Goal: Task Accomplishment & Management: Complete application form

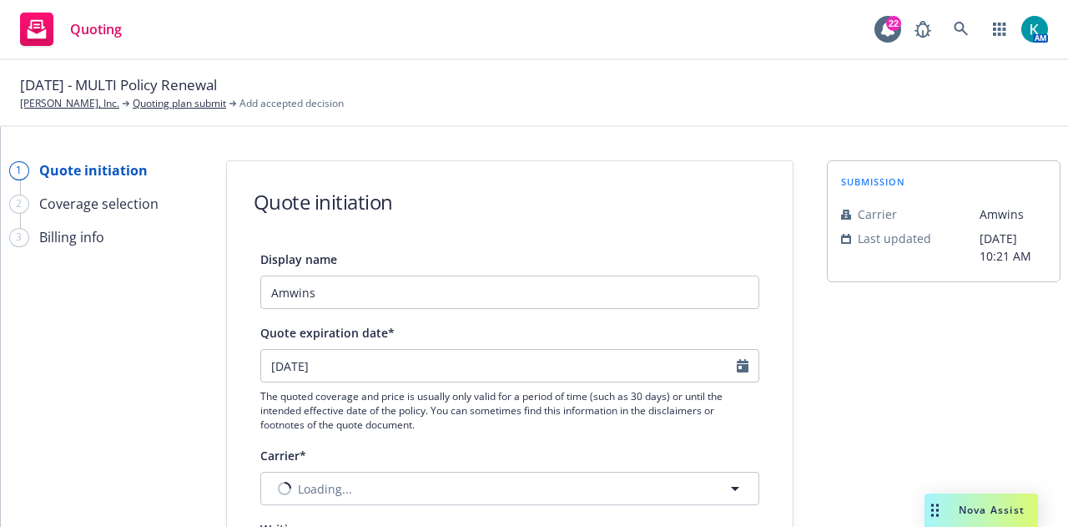
select select "12"
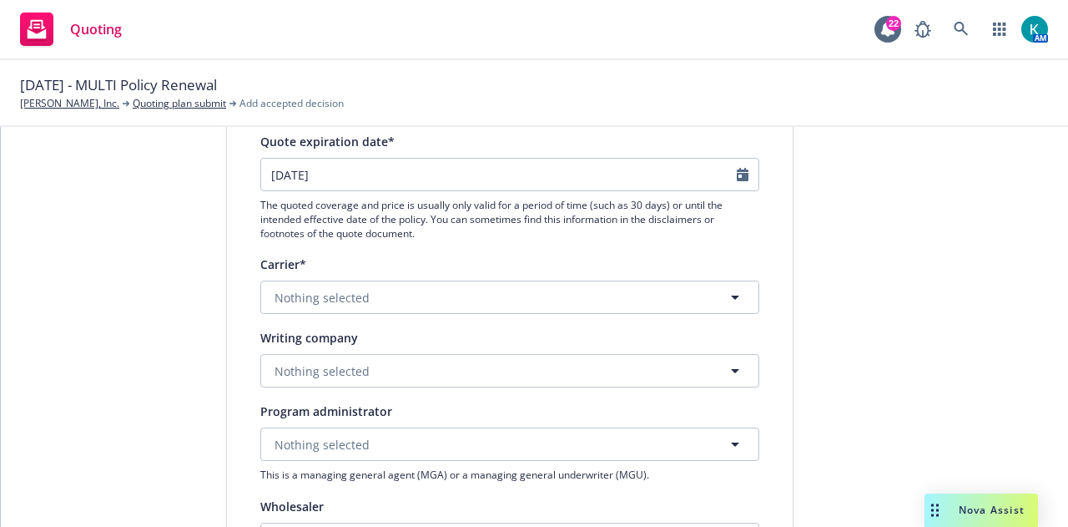
scroll to position [193, 0]
click at [571, 289] on button "Nothing selected" at bounding box center [509, 295] width 499 height 33
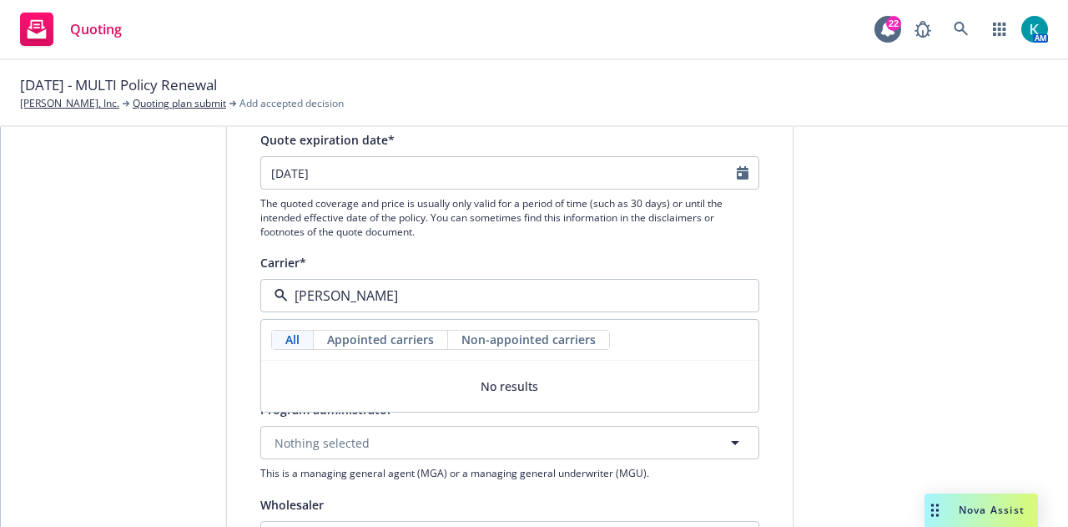
type input "crum"
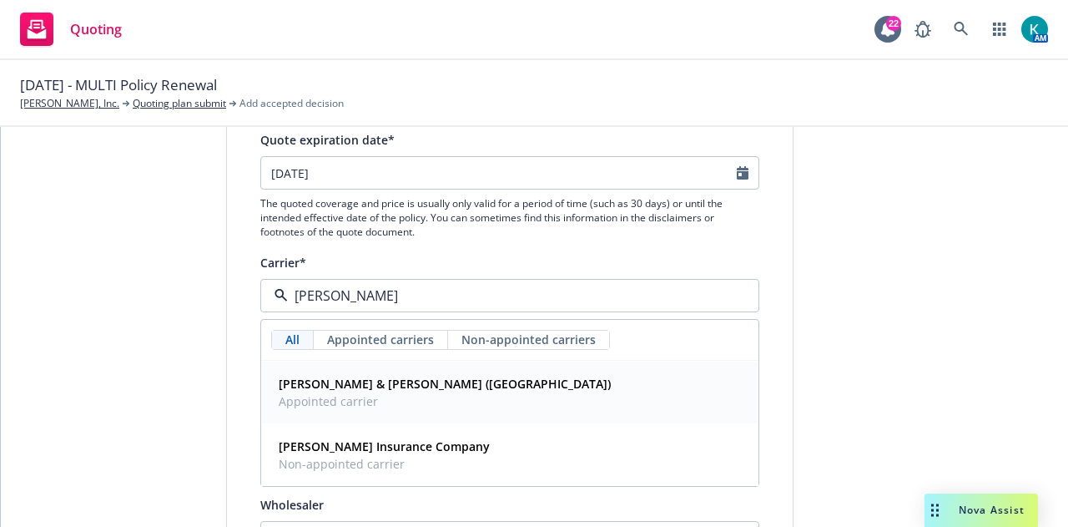
click at [461, 392] on div "Crum & Forster (Fairfax) Appointed carrier" at bounding box center [510, 392] width 476 height 42
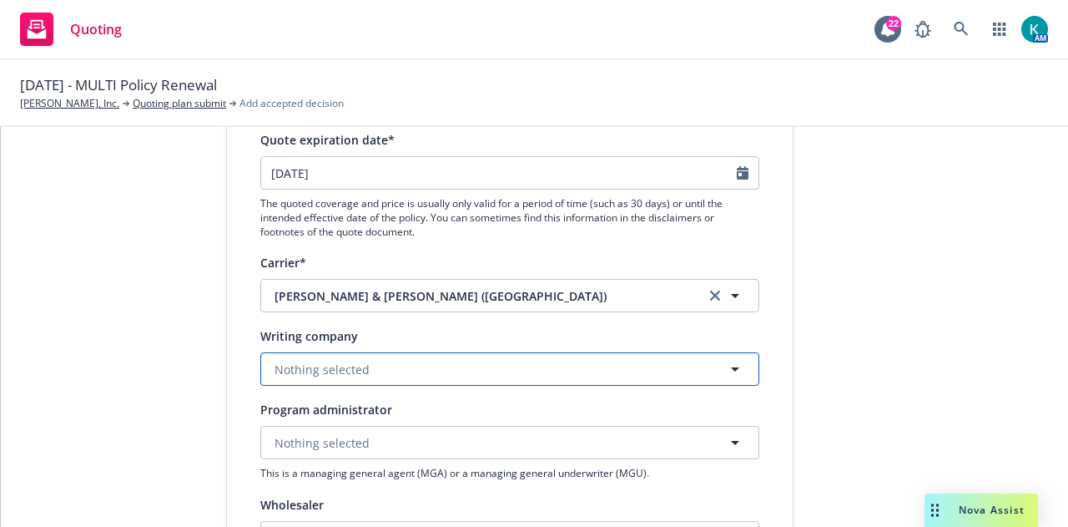
click at [427, 371] on button "Nothing selected" at bounding box center [509, 368] width 499 height 33
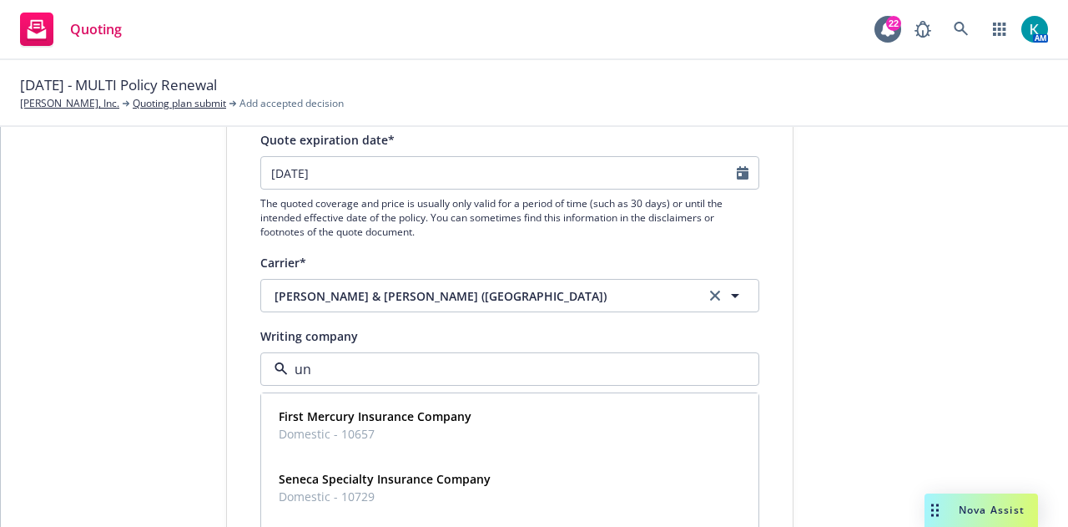
type input "uni"
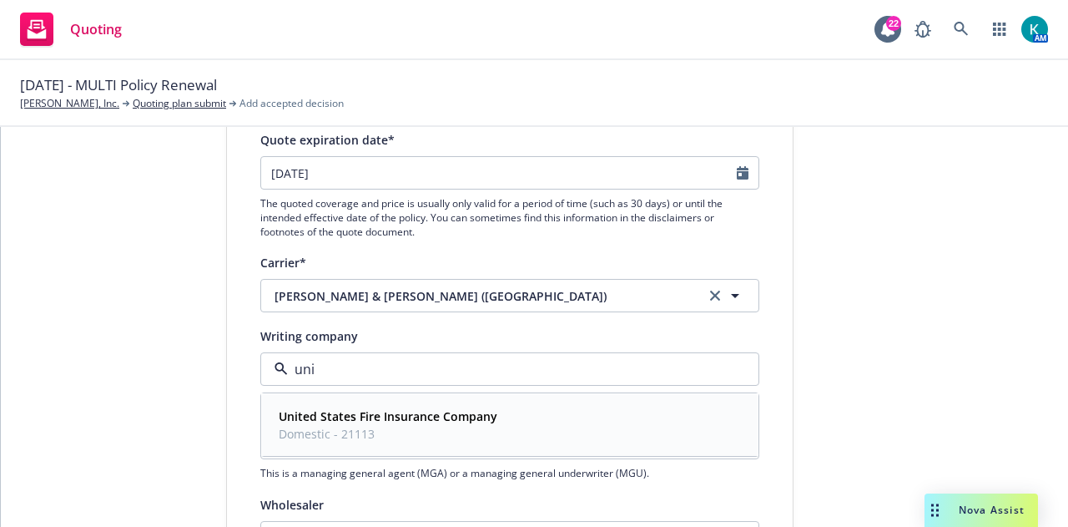
click at [452, 413] on strong "United States Fire Insurance Company" at bounding box center [388, 416] width 219 height 16
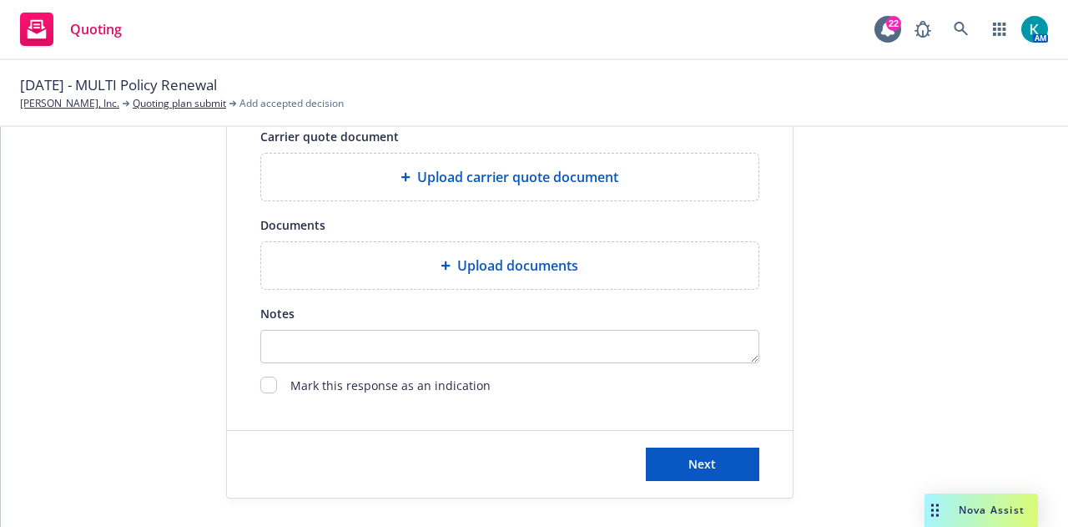
scroll to position [783, 0]
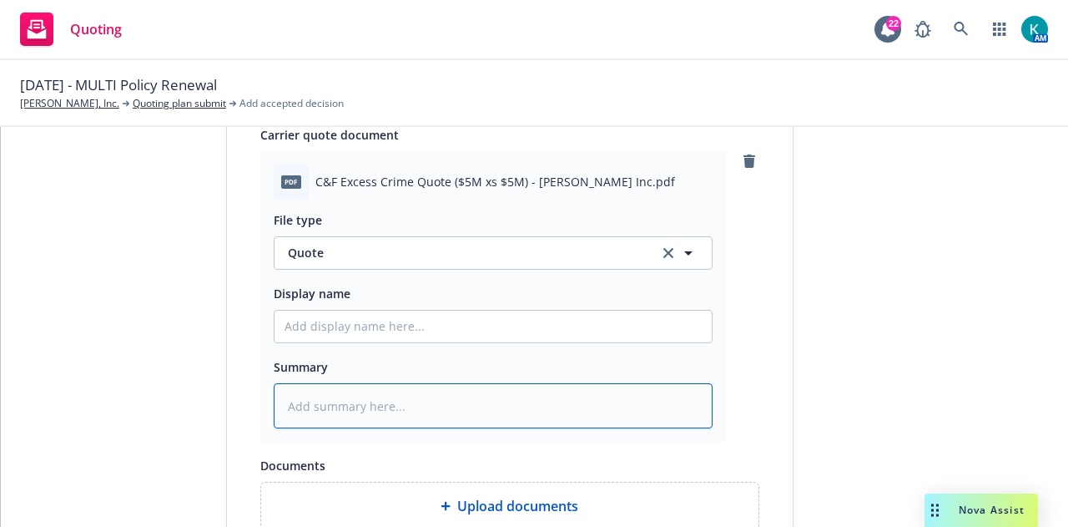
click at [642, 396] on textarea at bounding box center [493, 405] width 439 height 45
type textarea "x"
type textarea "E"
type textarea "x"
type textarea "Ex"
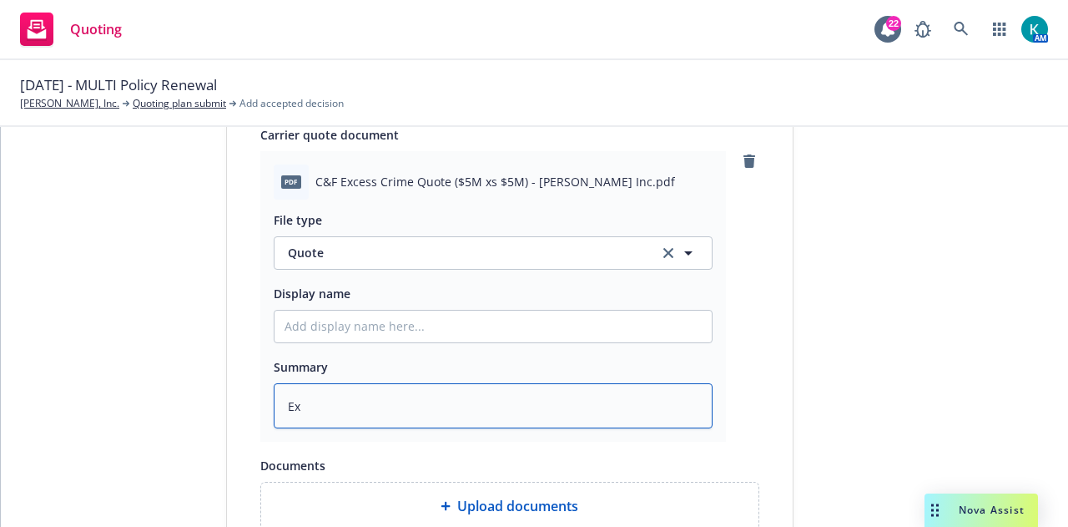
type textarea "x"
type textarea "Exc"
type textarea "x"
type textarea "Exce"
type textarea "x"
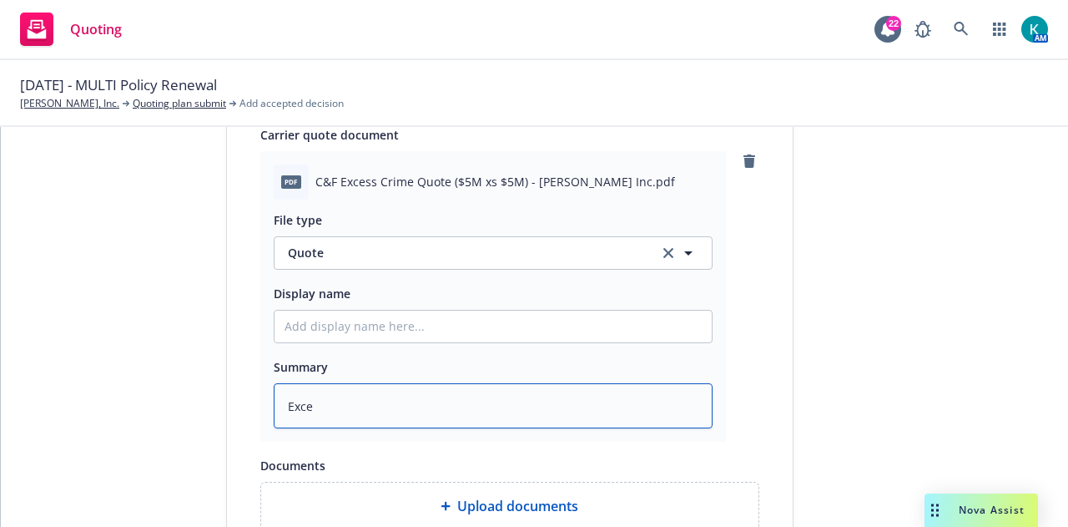
type textarea "Exces"
type textarea "x"
type textarea "Excess"
type textarea "x"
type textarea "Excess"
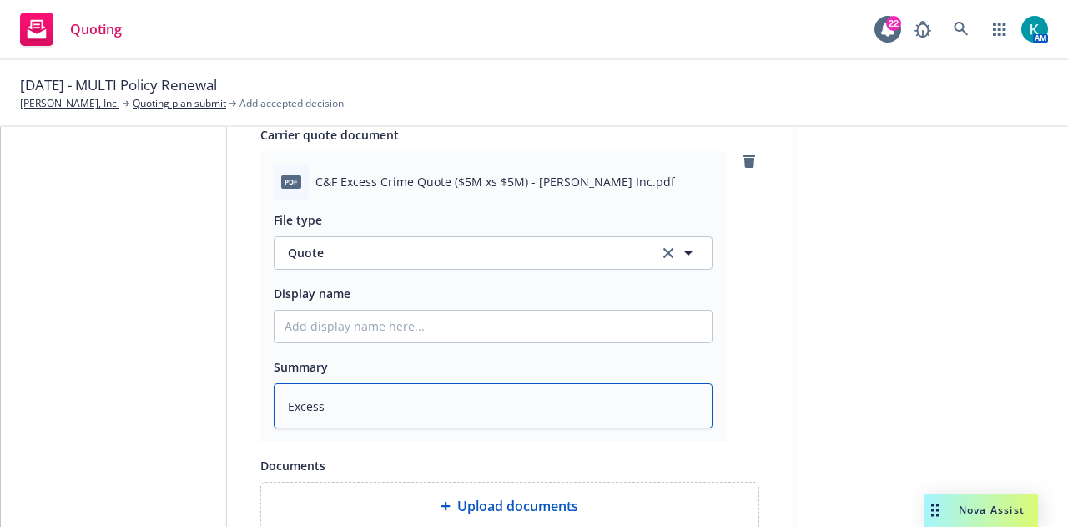
type textarea "x"
type textarea "Excess c"
type textarea "x"
type textarea "Excess cri"
type textarea "x"
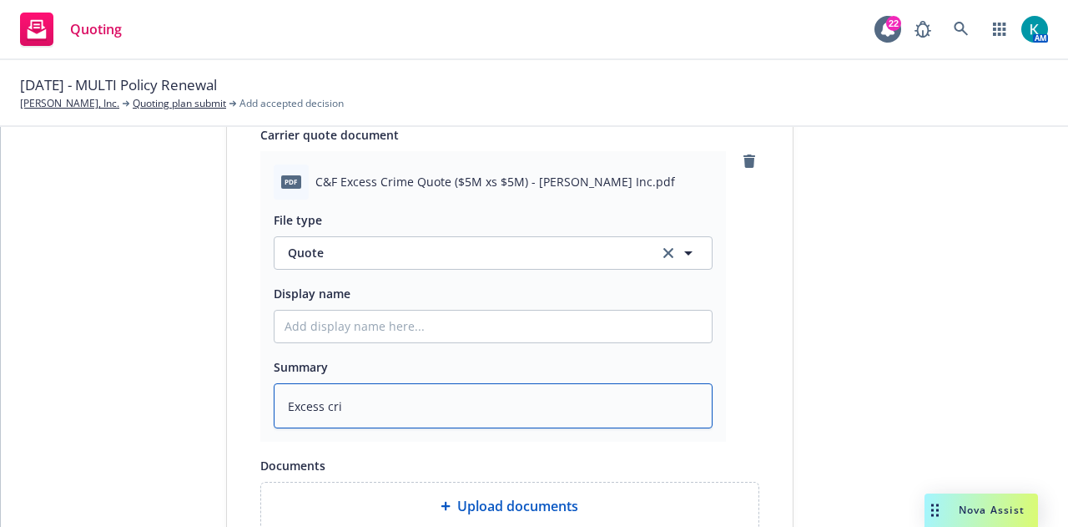
type textarea "Excess crin"
type textarea "x"
type textarea "Excess crine"
type textarea "x"
type textarea "Excess crine"
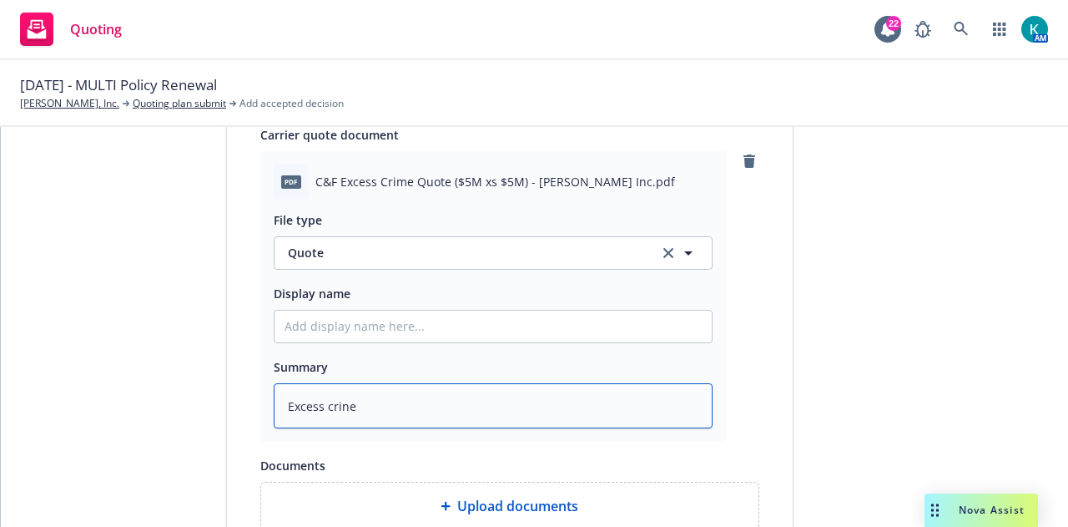
type textarea "x"
type textarea "Excess crin"
type textarea "x"
type textarea "Excess cri"
type textarea "x"
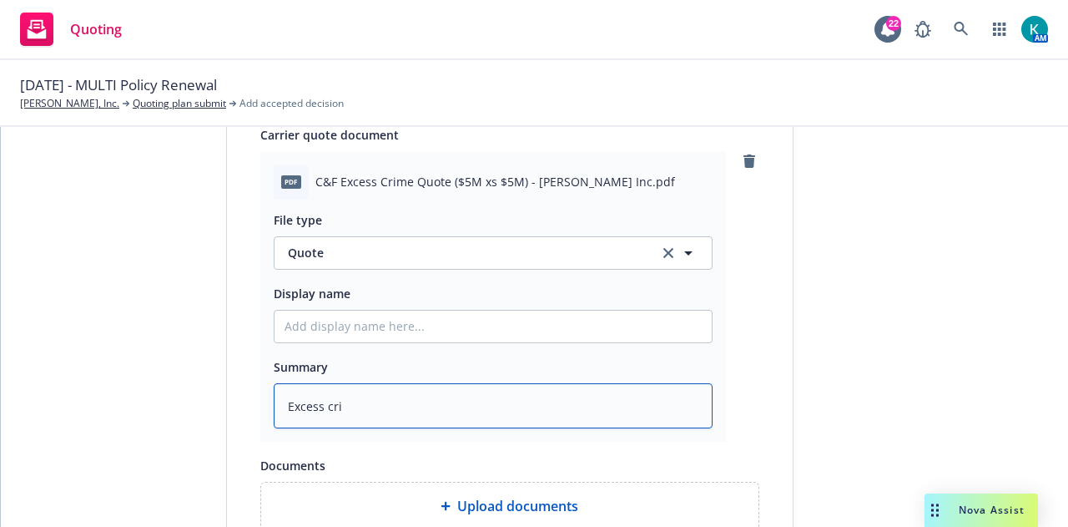
type textarea "Excess crim"
type textarea "x"
type textarea "Excess crime"
type textarea "x"
type textarea "Excess crime"
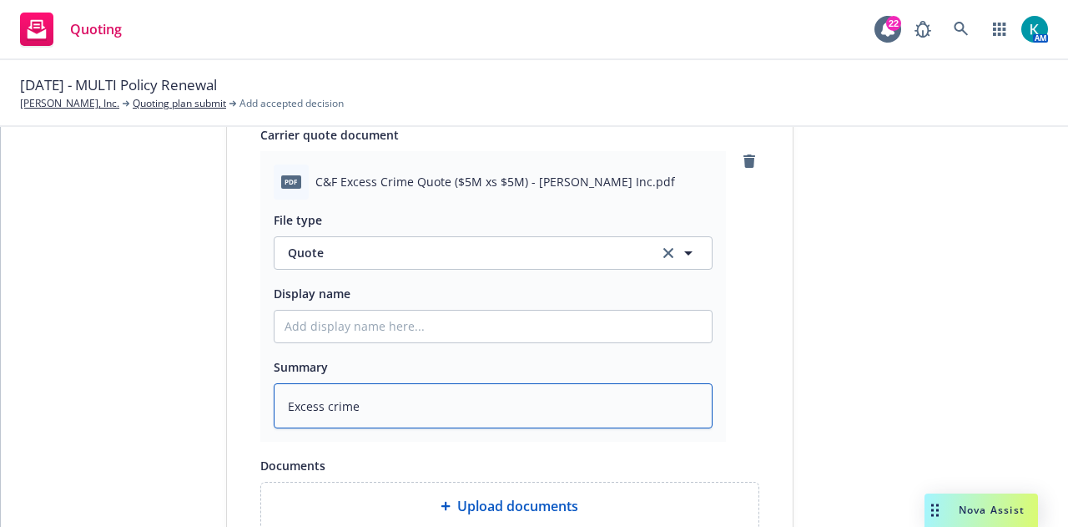
type textarea "x"
type textarea "Excess crime q"
type textarea "x"
type textarea "Excess crime qu"
type textarea "x"
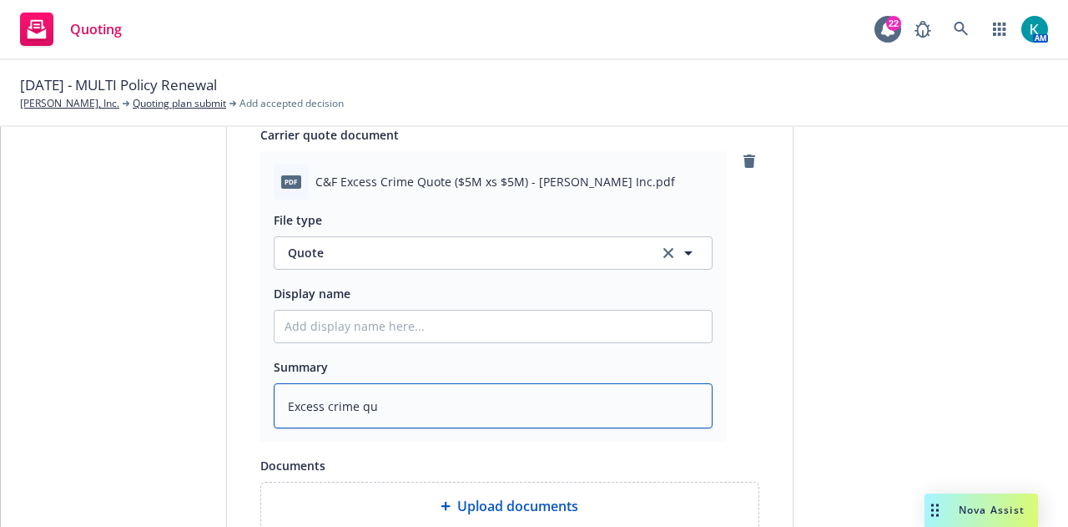
type textarea "Excess crime quo"
type textarea "x"
type textarea "Excess crime quot"
type textarea "x"
type textarea "Excess crime quote"
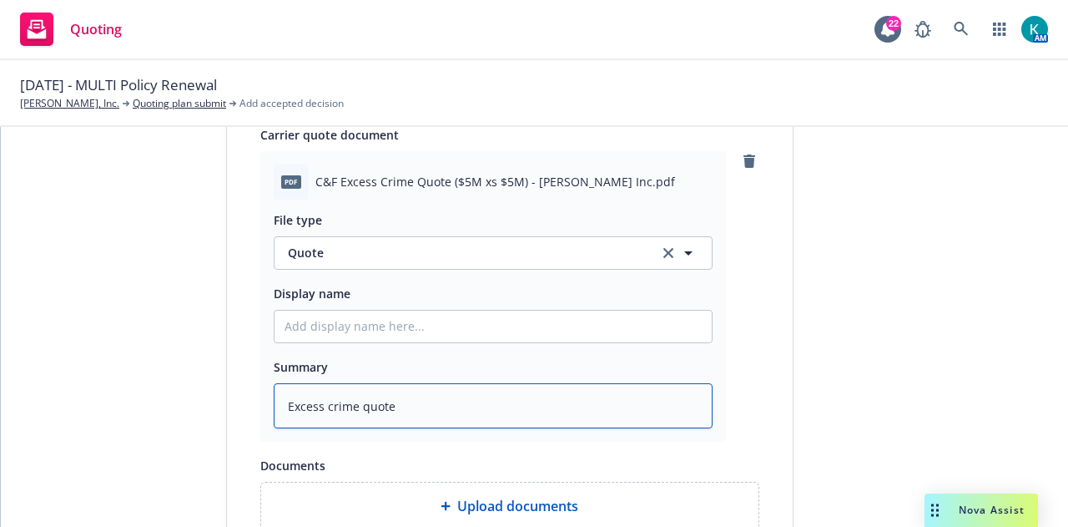
type textarea "x"
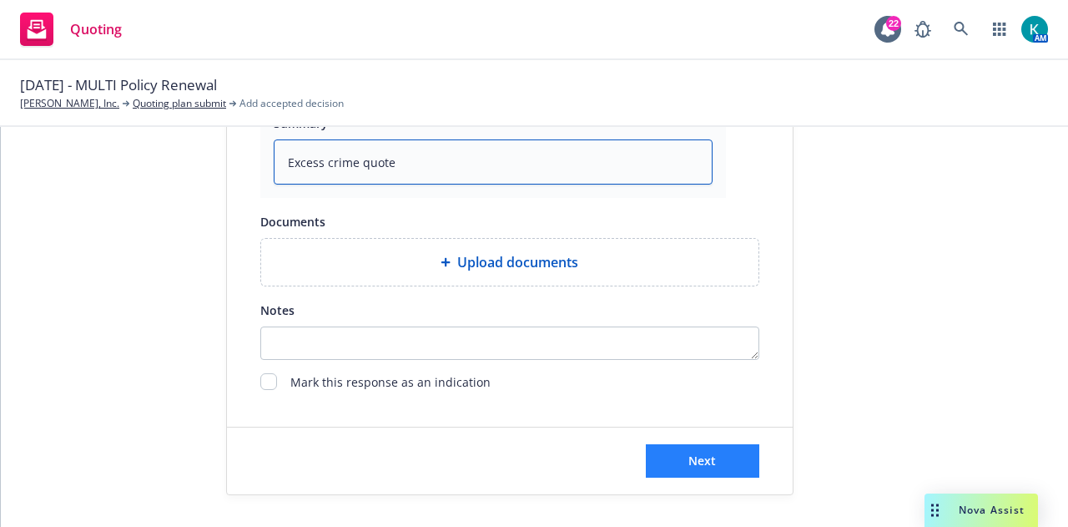
type textarea "Excess crime quote"
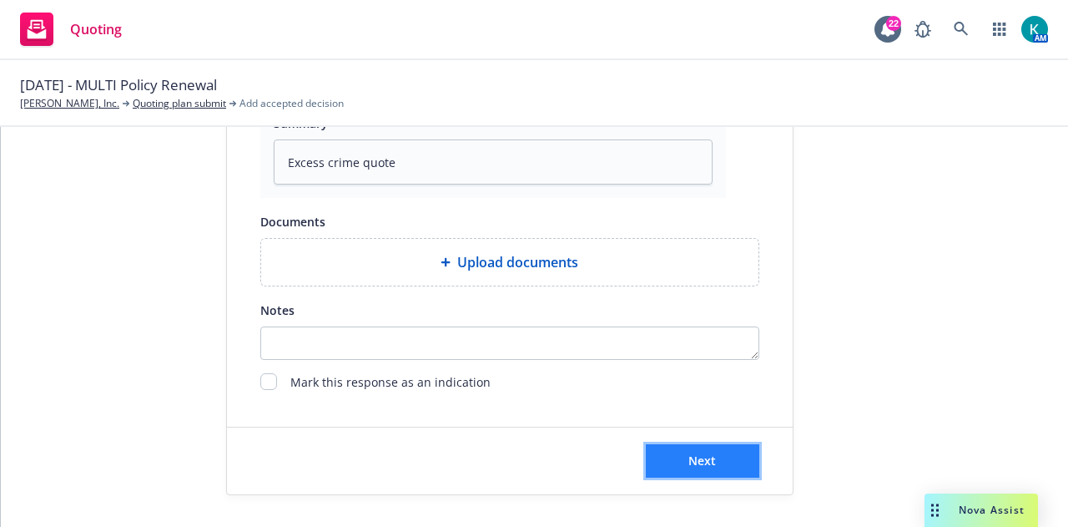
click at [726, 453] on button "Next" at bounding box center [702, 460] width 113 height 33
type textarea "x"
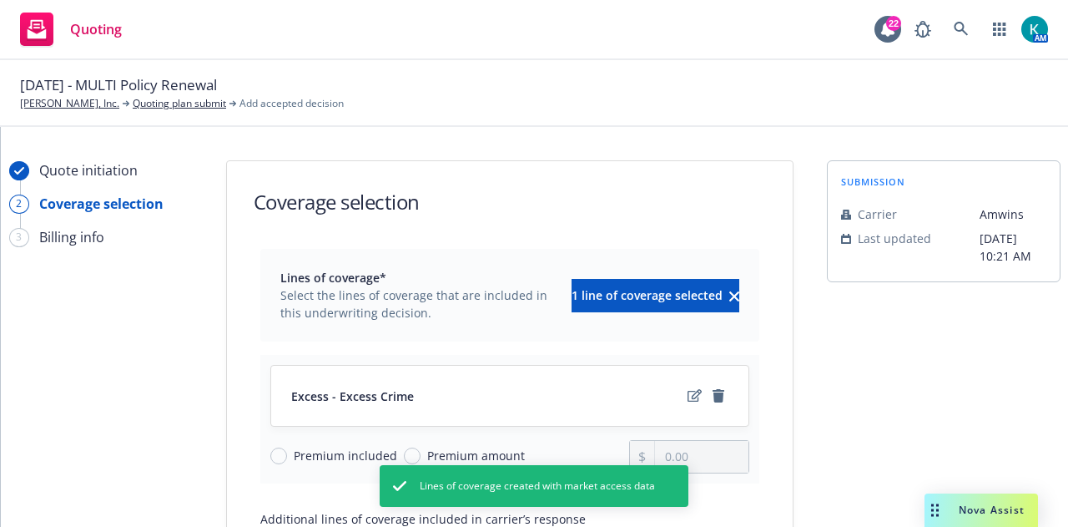
scroll to position [172, 0]
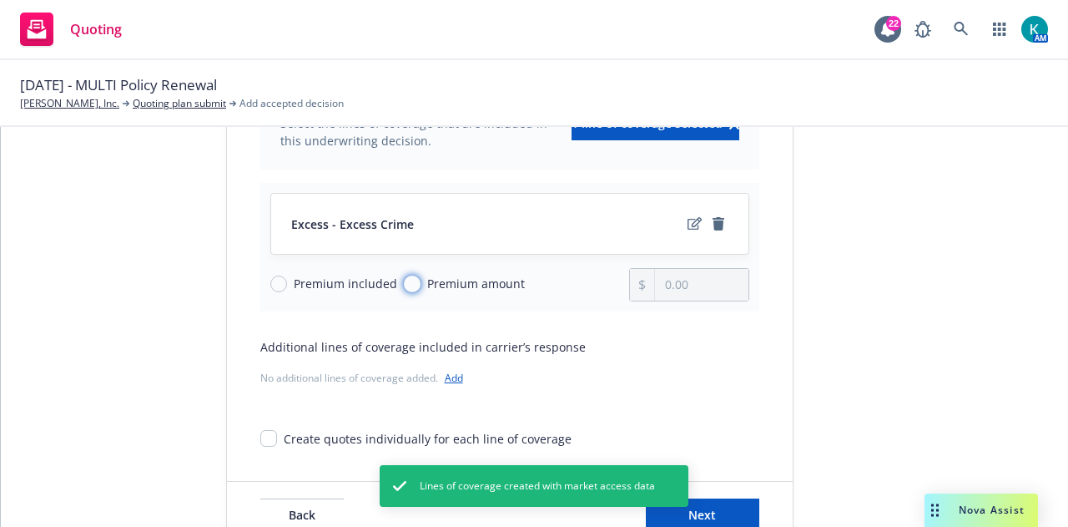
click at [404, 289] on input "Premium amount" at bounding box center [412, 283] width 17 height 17
radio input "true"
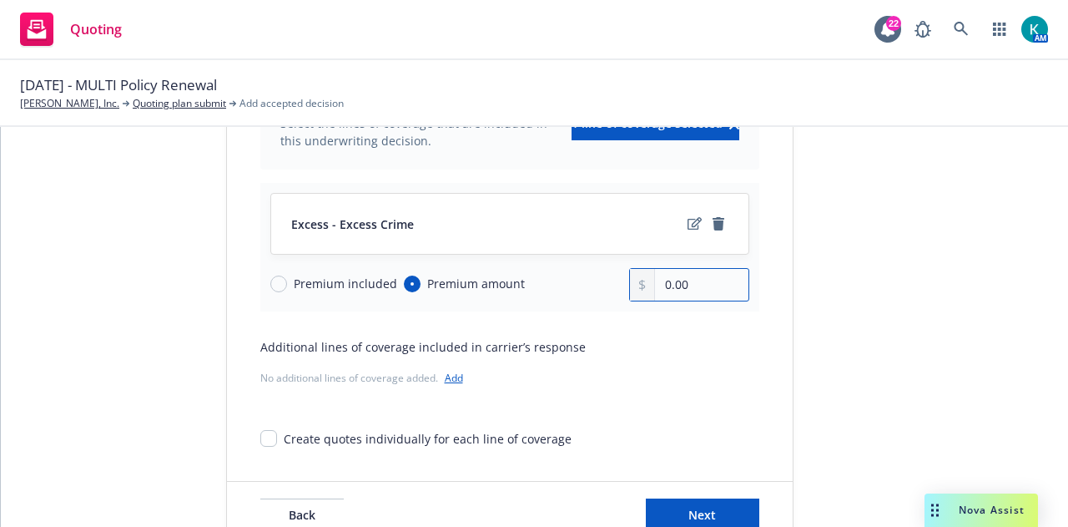
drag, startPoint x: 710, startPoint y: 273, endPoint x: 607, endPoint y: 286, distance: 103.5
click at [607, 286] on div "Premium included Premium amount 0.00" at bounding box center [509, 284] width 479 height 33
type input "10,256.00"
click at [702, 510] on span "Next" at bounding box center [702, 514] width 28 height 16
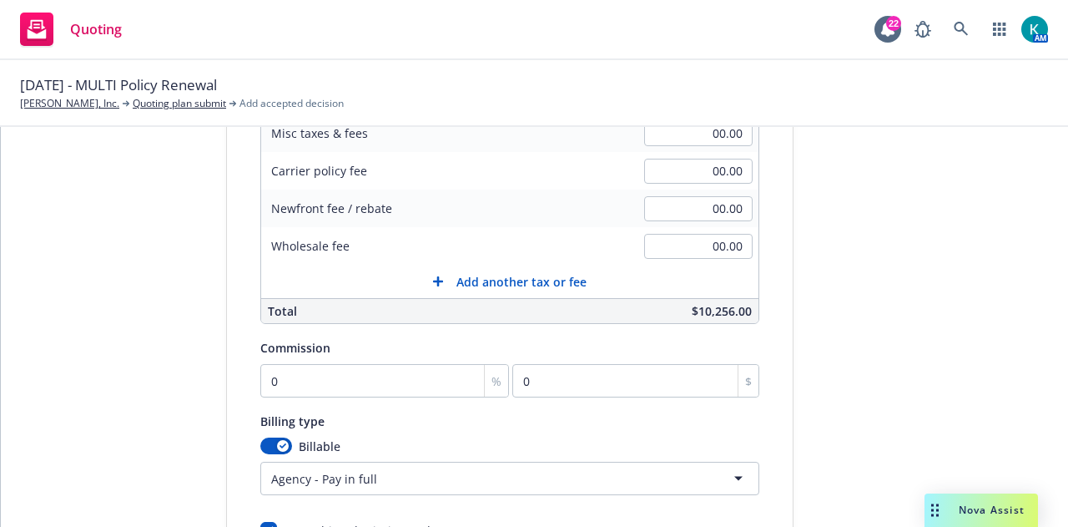
scroll to position [467, 0]
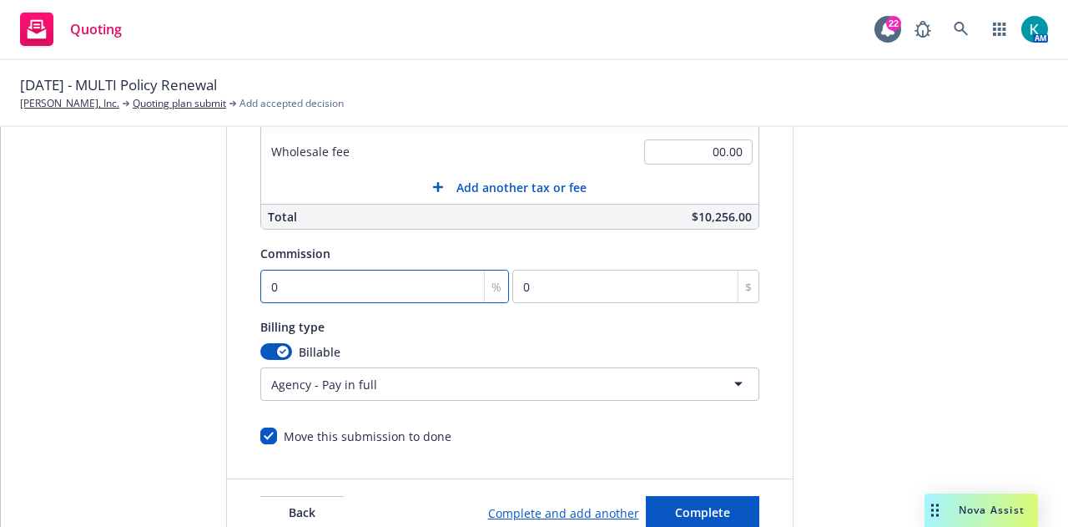
click at [353, 270] on input "0" at bounding box center [384, 286] width 249 height 33
type input "1"
type input "102.56"
type input "12"
type input "1230.72"
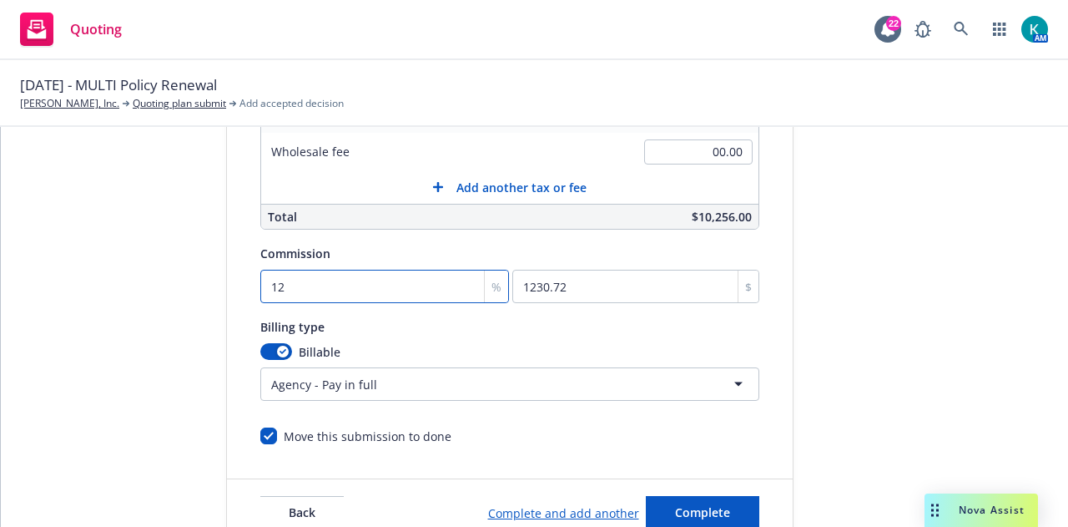
type input "12"
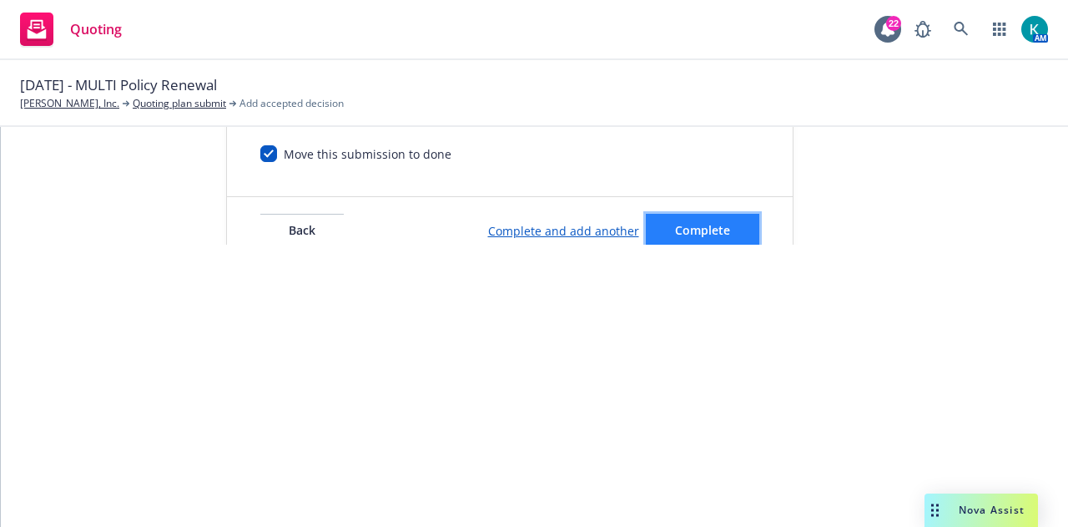
click at [728, 222] on button "Complete" at bounding box center [702, 230] width 113 height 33
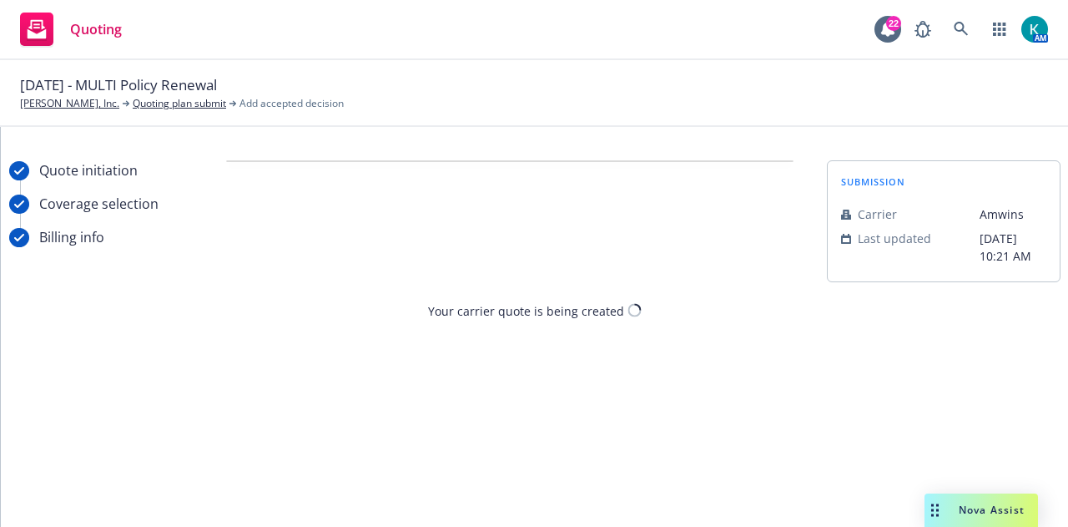
scroll to position [0, 0]
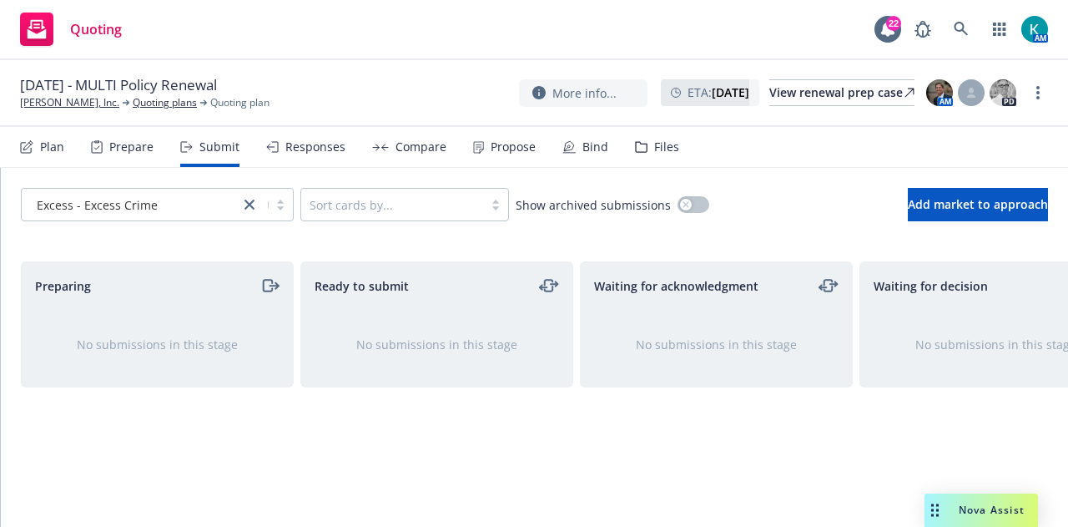
click at [668, 155] on div "Files" at bounding box center [657, 147] width 44 height 40
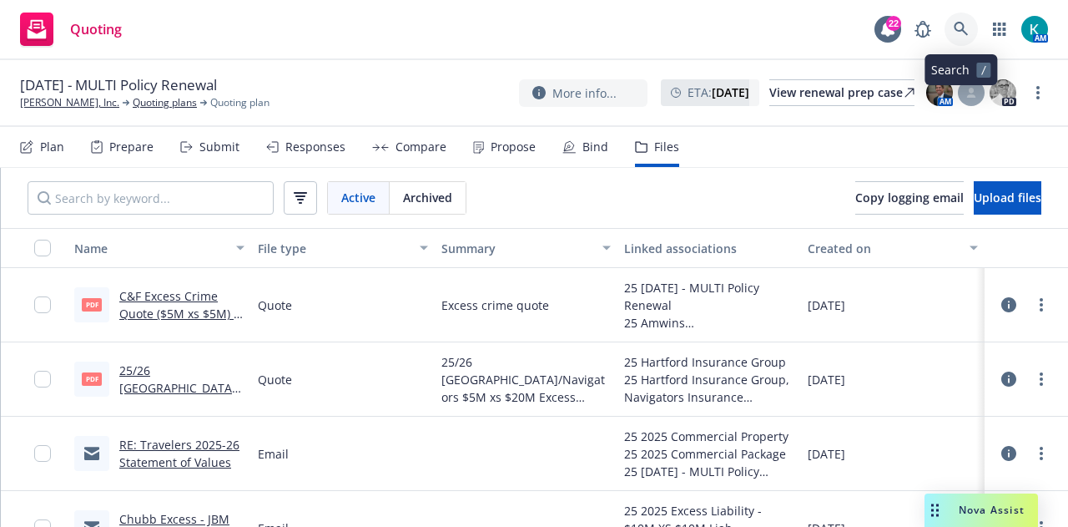
click at [961, 26] on icon at bounding box center [961, 29] width 15 height 15
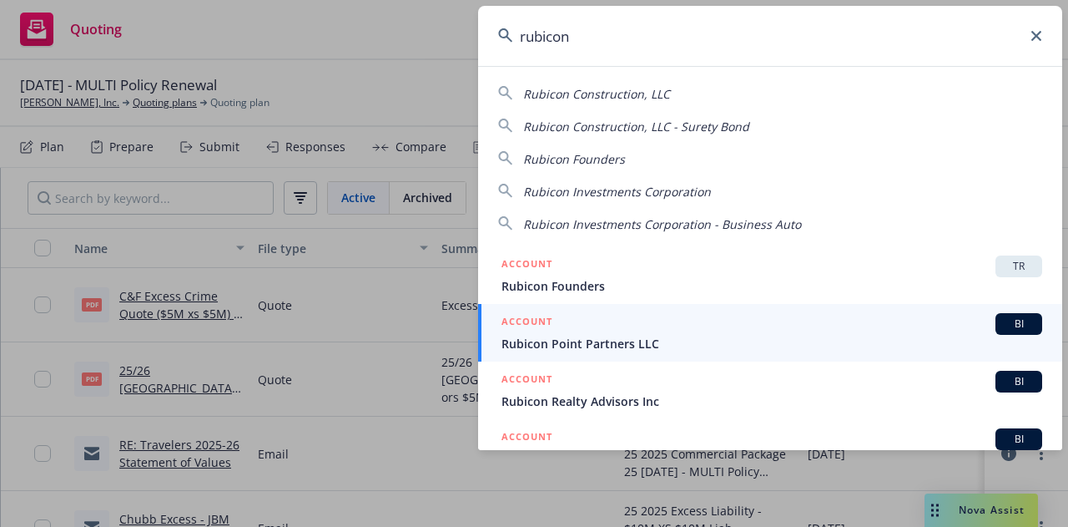
type input "rubicon"
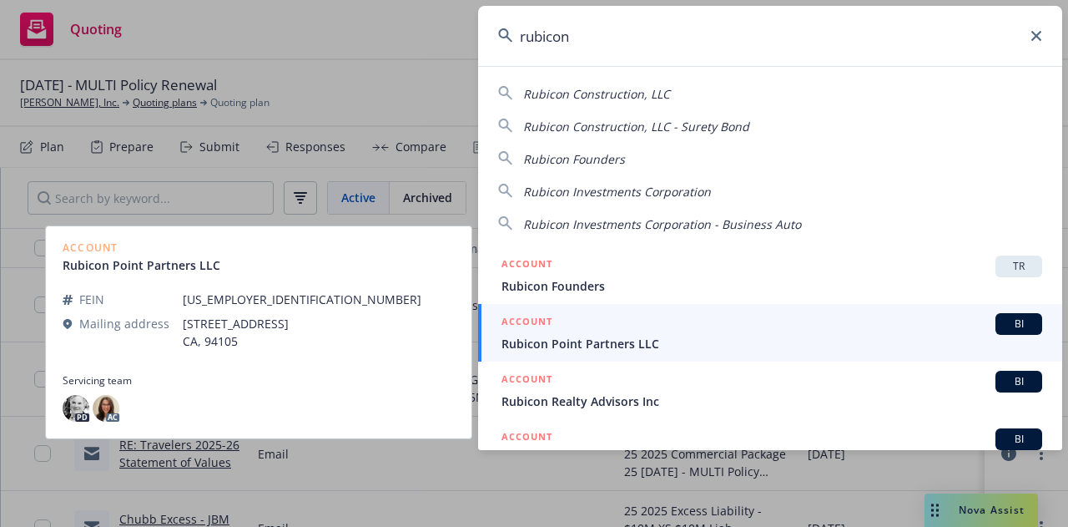
click at [740, 350] on span "Rubicon Point Partners LLC" at bounding box center [771, 344] width 541 height 18
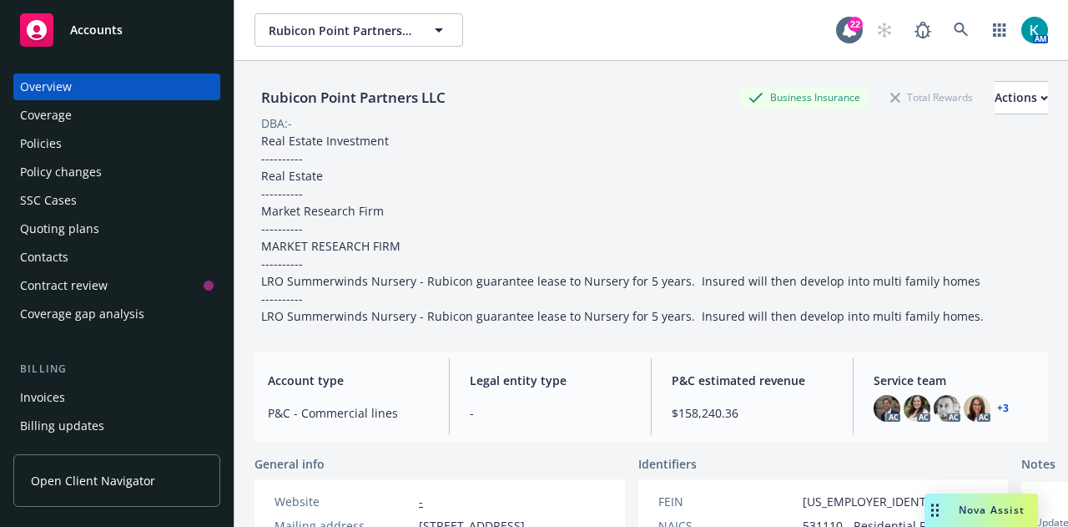
click at [143, 179] on div "Policy changes" at bounding box center [117, 172] width 194 height 27
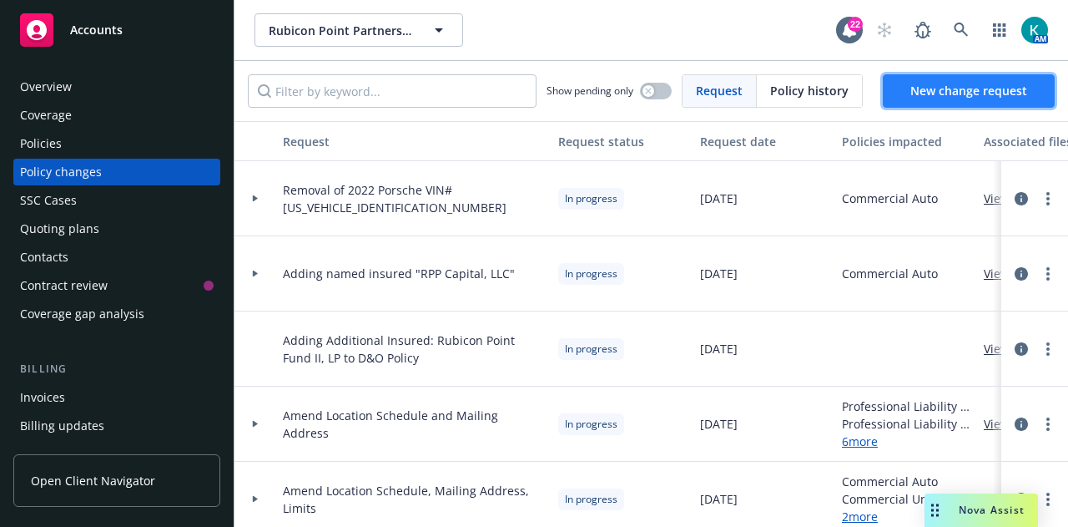
click at [921, 88] on span "New change request" at bounding box center [968, 91] width 117 height 16
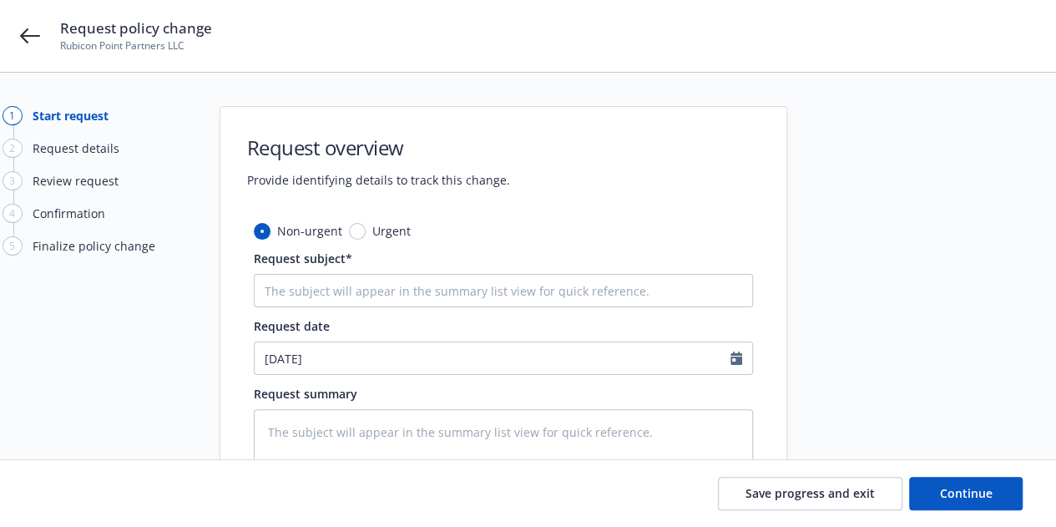
type textarea "x"
click at [446, 306] on div "Non-urgent Urgent Request subject* Request date 09/24/2025 Request summary This…" at bounding box center [503, 409] width 499 height 375
click at [464, 303] on input "Request subject*" at bounding box center [503, 290] width 499 height 33
type input "R"
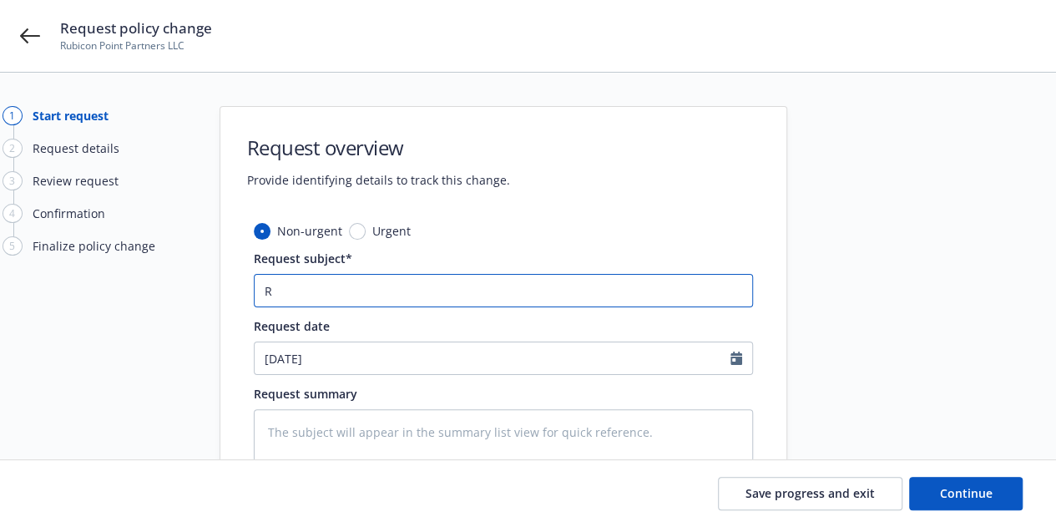
type textarea "x"
type input "Re"
type textarea "x"
type input "Reo"
type textarea "x"
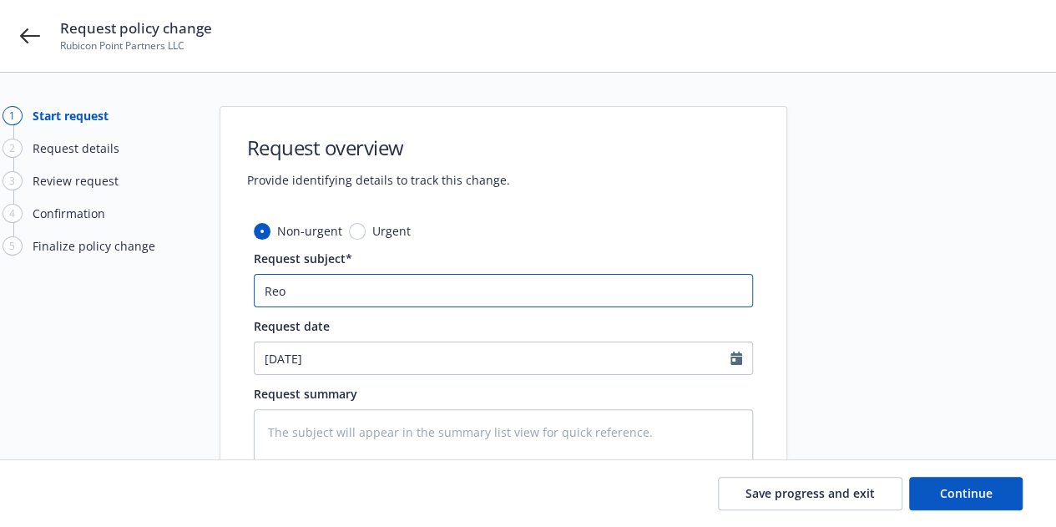
type input "Re"
type textarea "x"
type input "Rem"
type textarea "x"
type input "Remo"
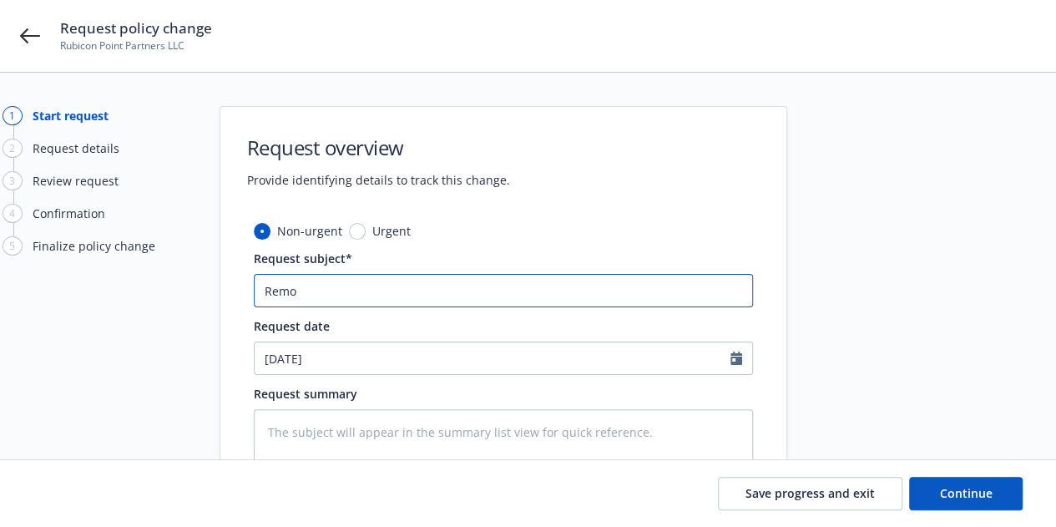
type textarea "x"
type input "Remov"
type textarea "x"
type input "Remova"
type textarea "x"
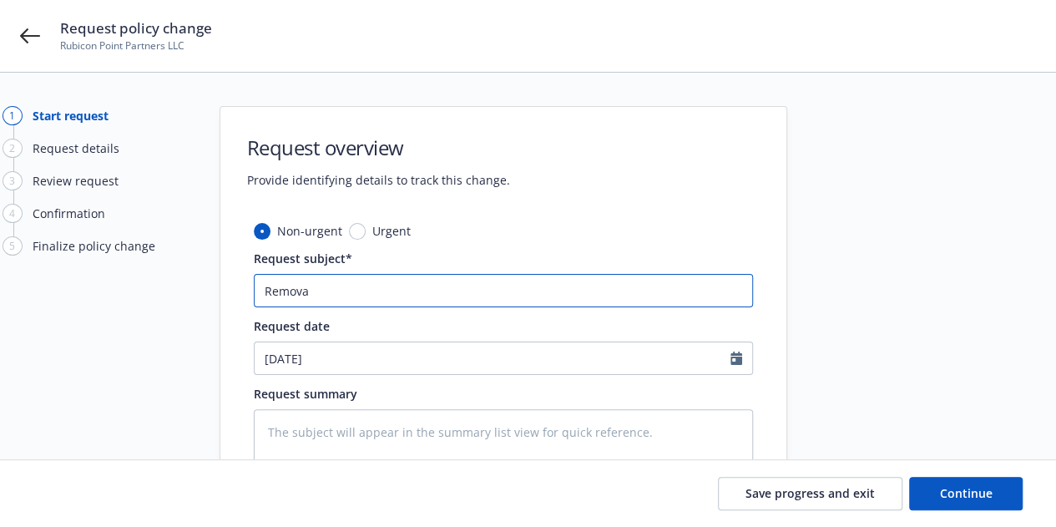
type input "Removal"
type textarea "x"
type input "Removal"
type textarea "x"
type input "Removal o"
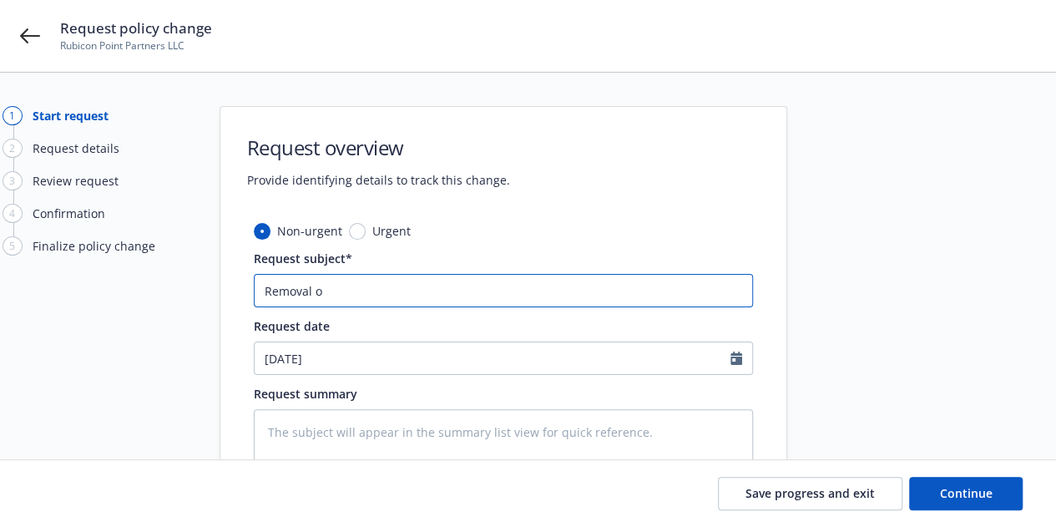
type textarea "x"
type input "Removal of"
type textarea "x"
type input "Removal of"
click at [545, 290] on input "Removal of" at bounding box center [503, 290] width 499 height 33
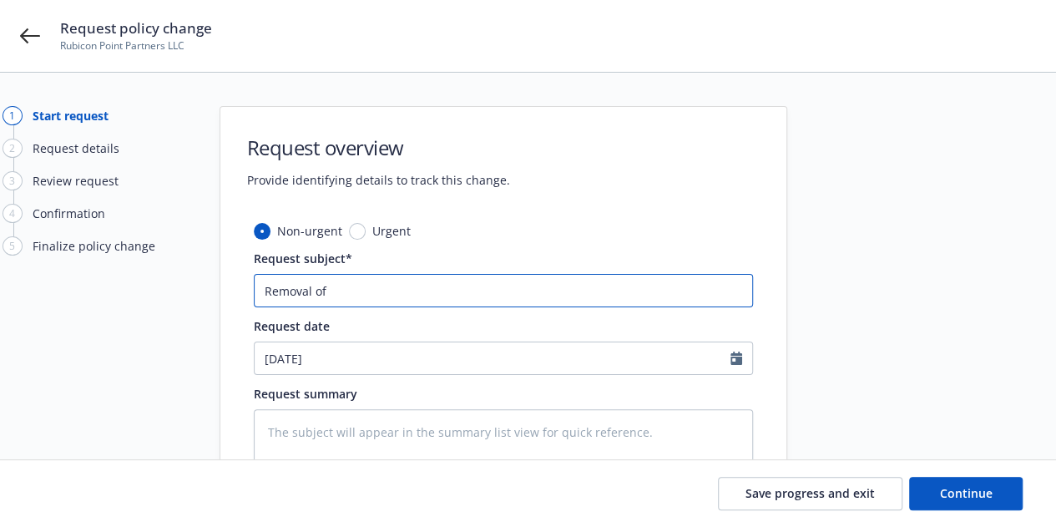
paste input "2023 Tesla Model X"
type textarea "x"
type input "Removal of 2023 Tesla Model X"
type textarea "x"
type input "Removal of 2023 Tesla Model X"
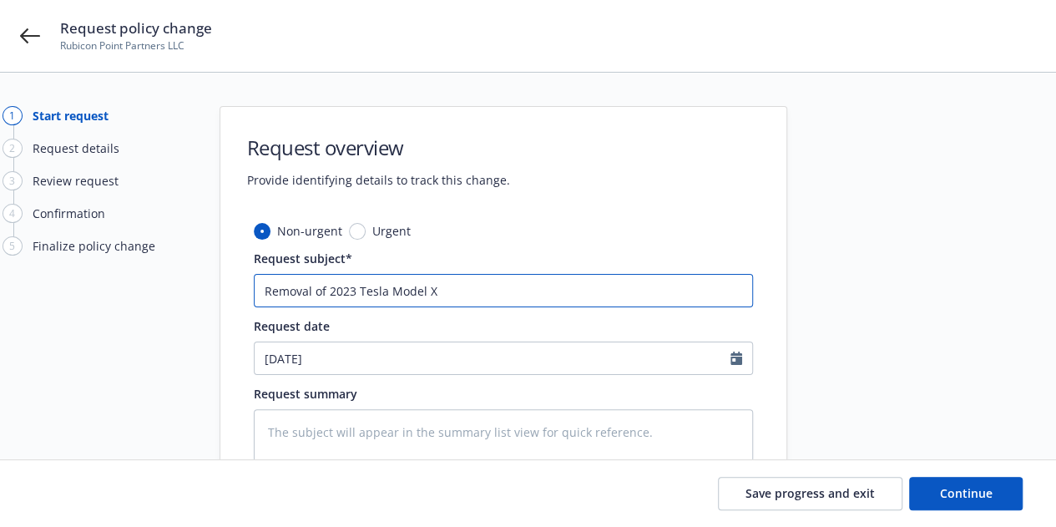
type textarea "x"
type input "Removal of 2023 Tesla Model X A"
type textarea "x"
type input "Removal of 2023 Tesla Model X AN"
type textarea "x"
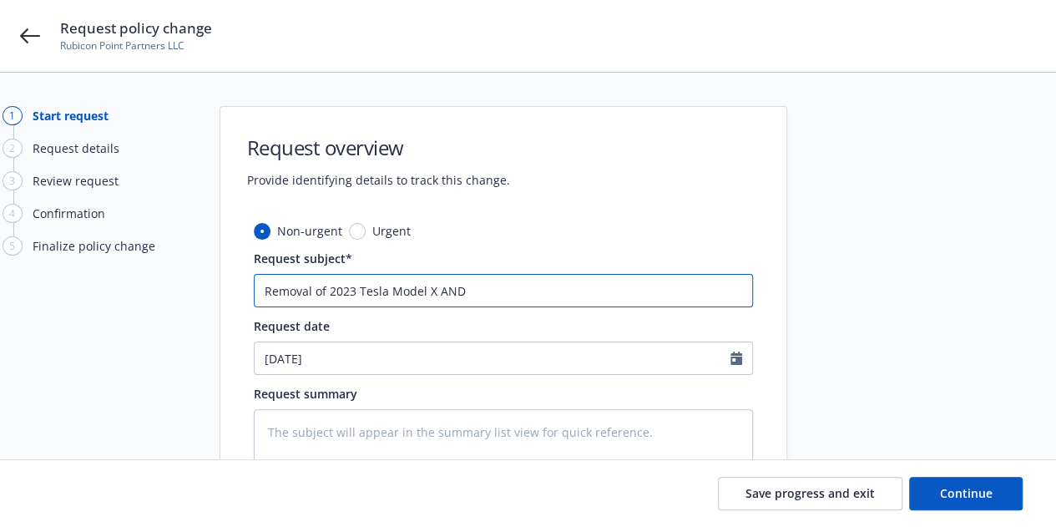
type input "Removal of 2023 Tesla Model X AND"
type textarea "x"
type input "Removal of 2023 Tesla Model X AND A"
type textarea "x"
type input "Removal of 2023 Tesla Model X AND Ad"
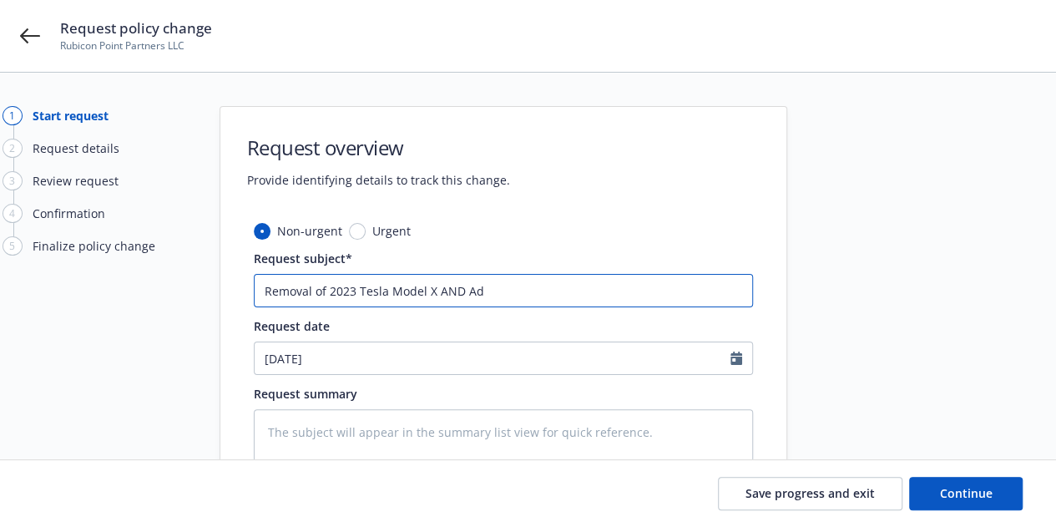
type textarea "x"
type input "Removal of 2023 Tesla Model X AND Add"
type textarea "x"
type input "Removal of 2023 Tesla Model X AND Addi"
type textarea "x"
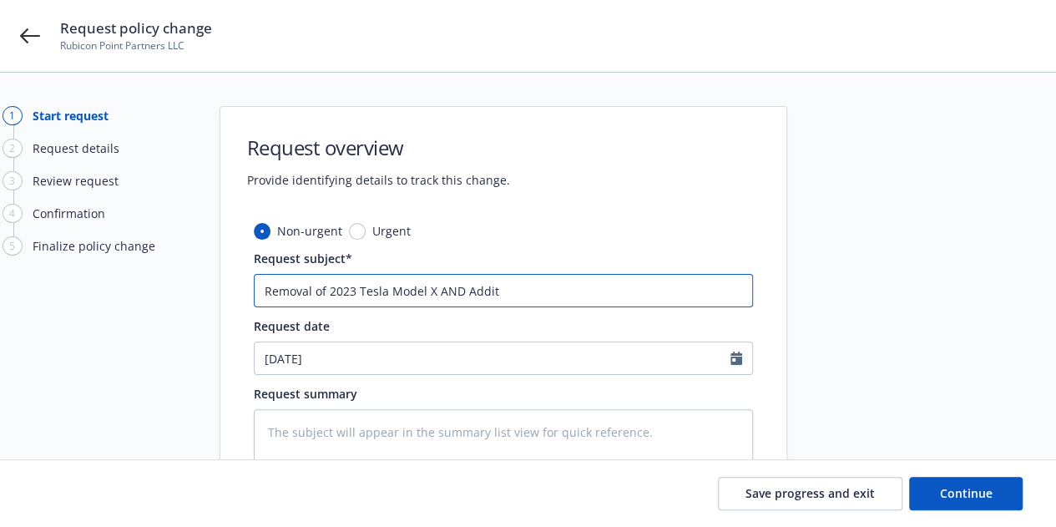
type input "Removal of 2023 Tesla Model X AND Additi"
type textarea "x"
type input "Removal of 2023 Tesla Model X AND Additio"
type textarea "x"
type input "Removal of 2023 Tesla Model X AND Addition"
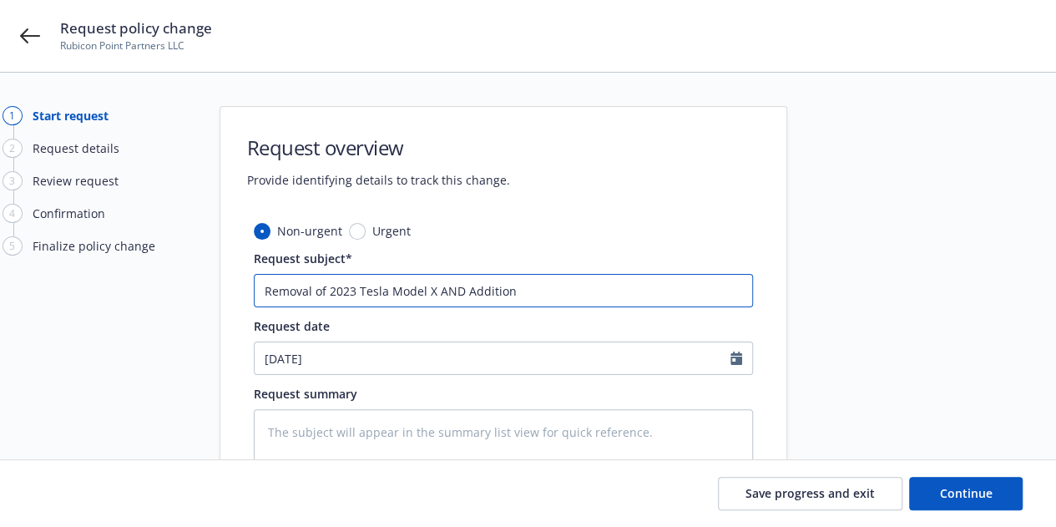
type textarea "x"
type input "Removal of 2023 Tesla Model X AND Additiona"
type textarea "x"
type input "Removal of 2023 Tesla Model X AND Additiona"
type textarea "x"
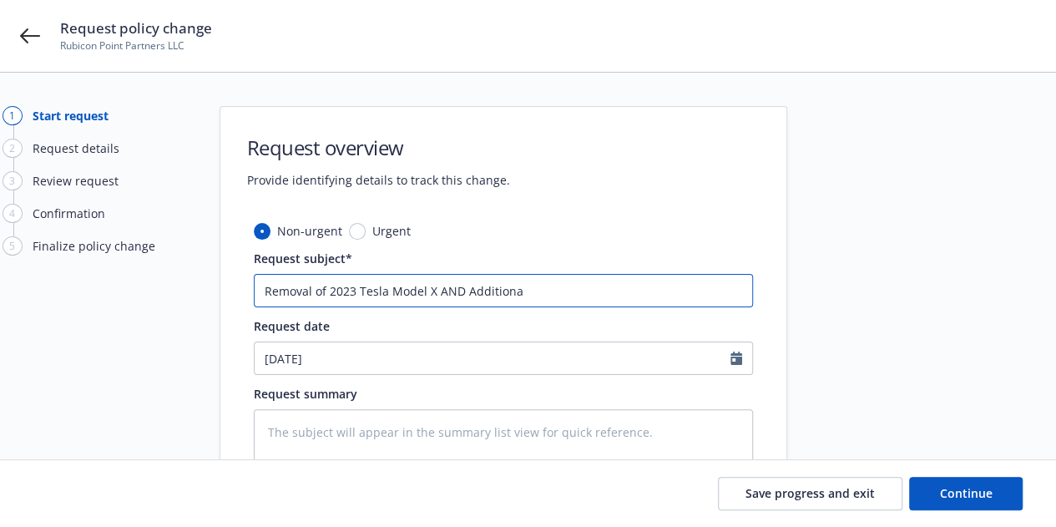
type input "Removal of 2023 Tesla Model X AND Additiona"
type textarea "x"
type input "Removal of 2023 Tesla Model X AND Addition"
type textarea "x"
type input "Removal of 2023 Tesla Model X AND Addition of"
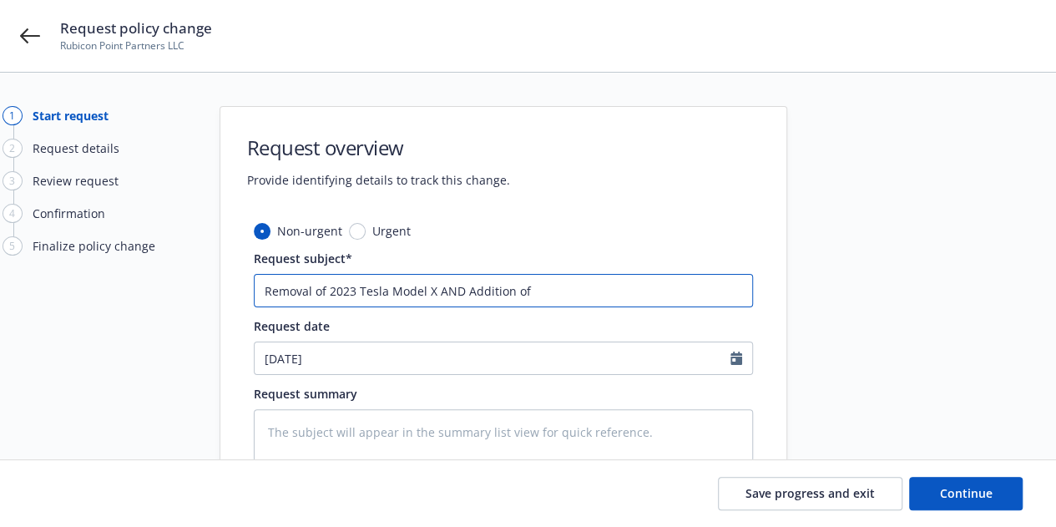
type textarea "x"
type input "Removal of 2023 Tesla Model X AND Addition of"
type textarea "x"
type input "Removal of 2023 Tesla Model X AND Addition of"
type textarea "x"
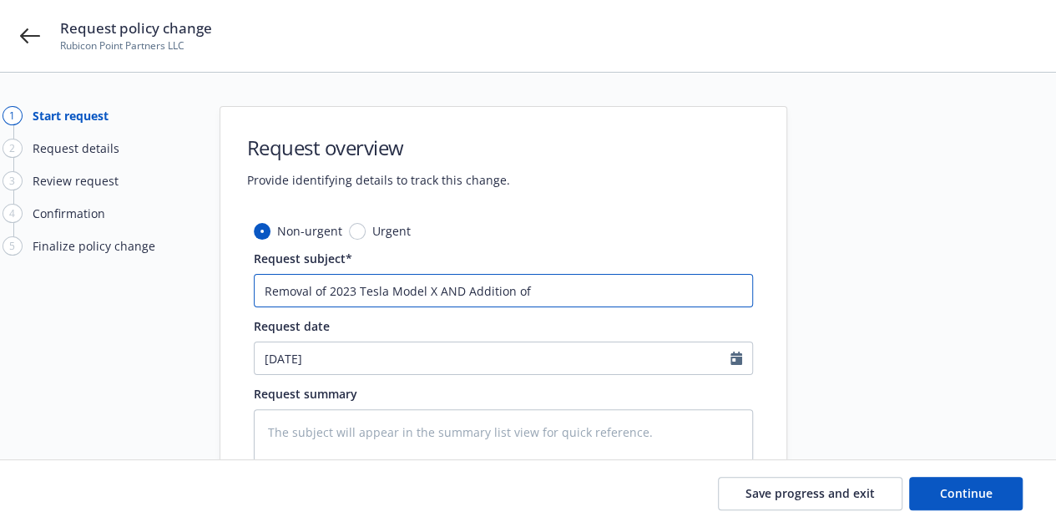
type input "Removal of 2023 Tesla Model X AND Addition o"
type textarea "x"
type input "Removal of 2023 Tesla Model X AND Addition"
type textarea "x"
type input "Removal of 2023 Tesla Model X AND Addition"
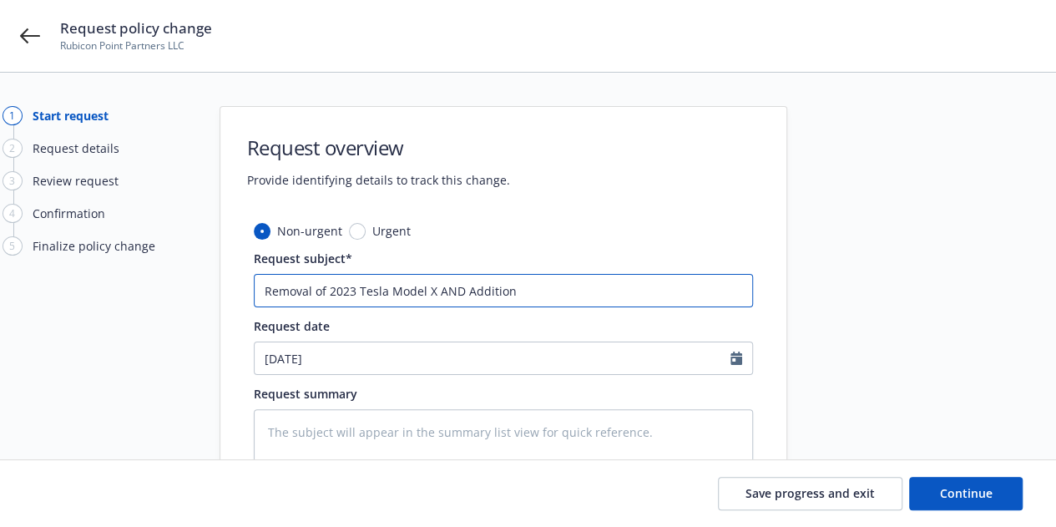
type textarea "x"
type input "Removal of 2023 Tesla Model X AND Additio"
type textarea "x"
type input "Removal of 2023 Tesla Model X AND Additi"
type textarea "x"
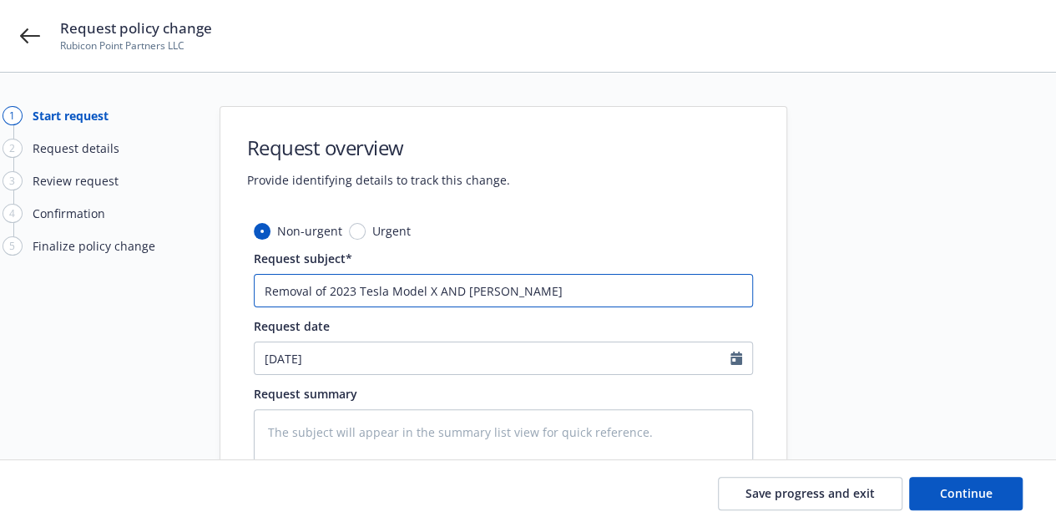
type input "Removal of 2023 Tesla Model X AND Addit"
type textarea "x"
type input "Removal of 2023 Tesla Model X AND Addi"
type textarea "x"
type input "Removal of 2023 Tesla Model X AND Add"
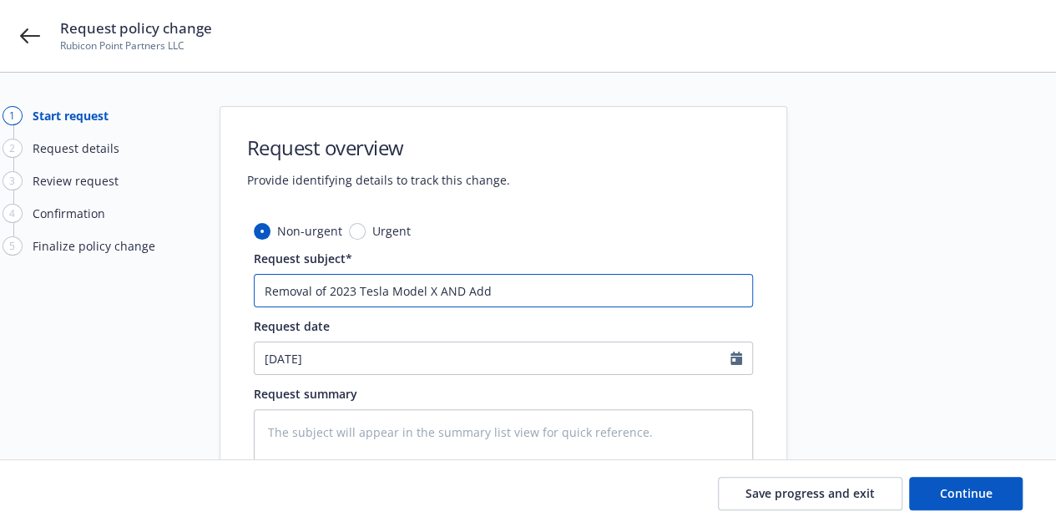
type textarea "x"
type input "Removal of 2023 Tesla Model X AND Addi"
type textarea "x"
type input "Removal of 2023 Tesla Model X AND Addin"
type textarea "x"
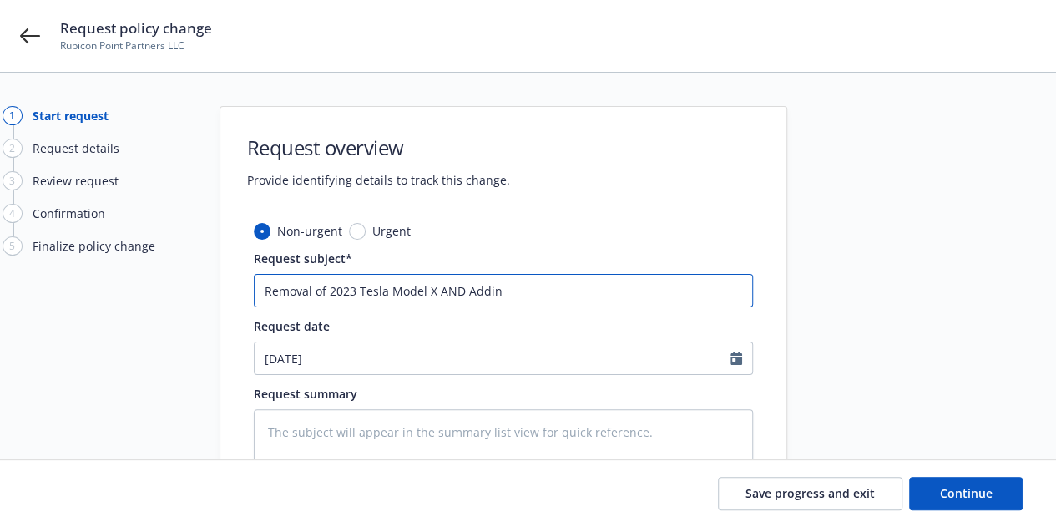
type input "Removal of 2023 Tesla Model X AND Adding"
type textarea "x"
type input "Removal of 2023 Tesla Model X AND Adding"
click at [310, 288] on input "Removal of 2023 Tesla Model X AND Adding" at bounding box center [503, 290] width 499 height 33
type textarea "x"
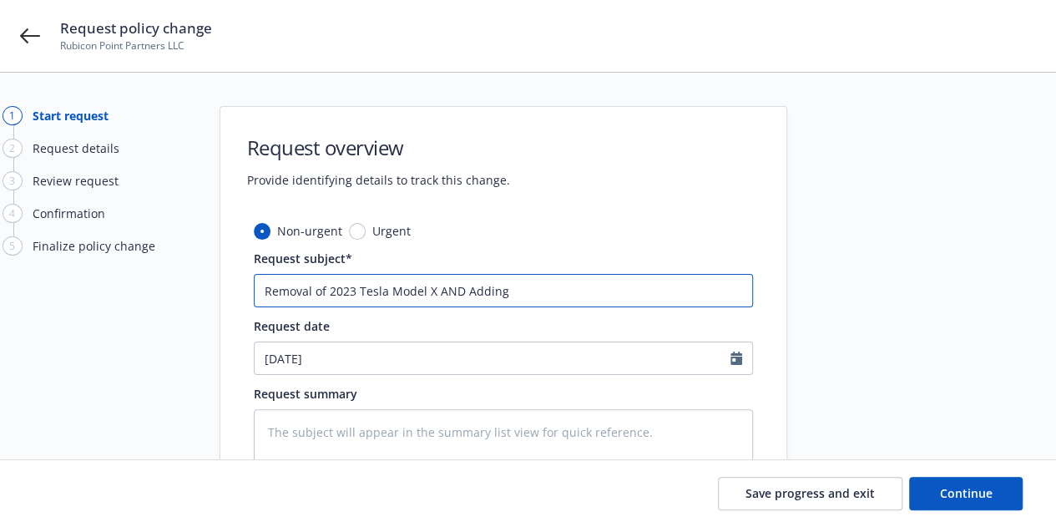
type input "Remova of 2023 Tesla Model X AND Adding"
type textarea "x"
type input "Remov of 2023 Tesla Model X AND Adding"
type textarea "x"
type input "Removi of 2023 Tesla Model X AND Adding"
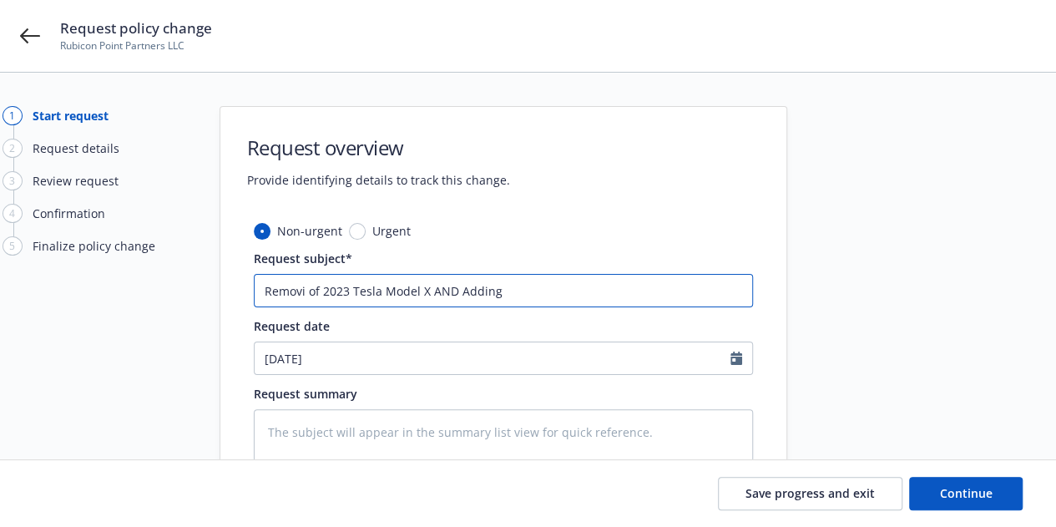
type textarea "x"
type input "Removin of 2023 Tesla Model X AND Adding"
type textarea "x"
type input "Removing of 2023 Tesla Model X AND Adding"
click at [336, 290] on input "Removing of 2023 Tesla Model X AND Adding" at bounding box center [503, 290] width 499 height 33
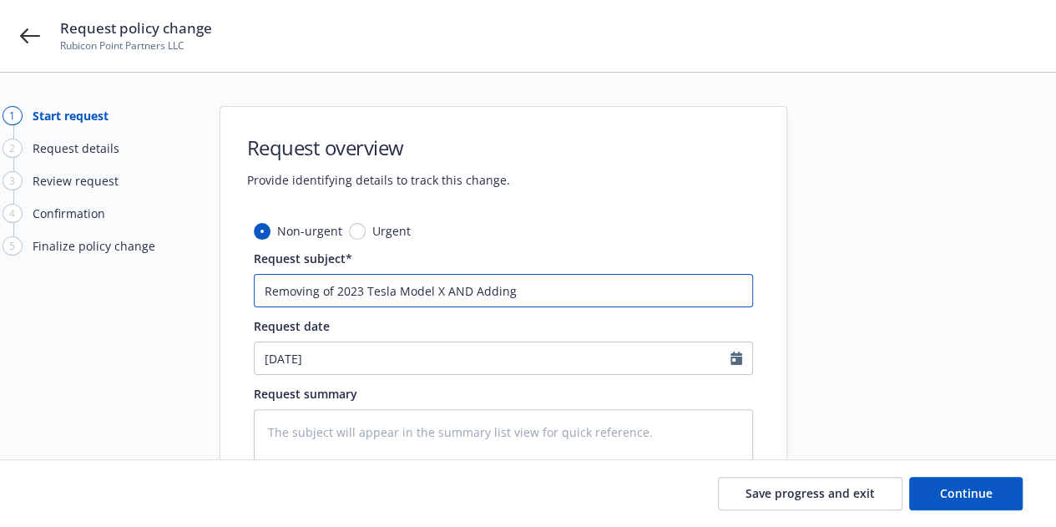
type textarea "x"
type input "Removing of2023 Tesla Model X AND Adding"
type textarea "x"
type input "Removing o2023 Tesla Model X AND Adding"
type textarea "x"
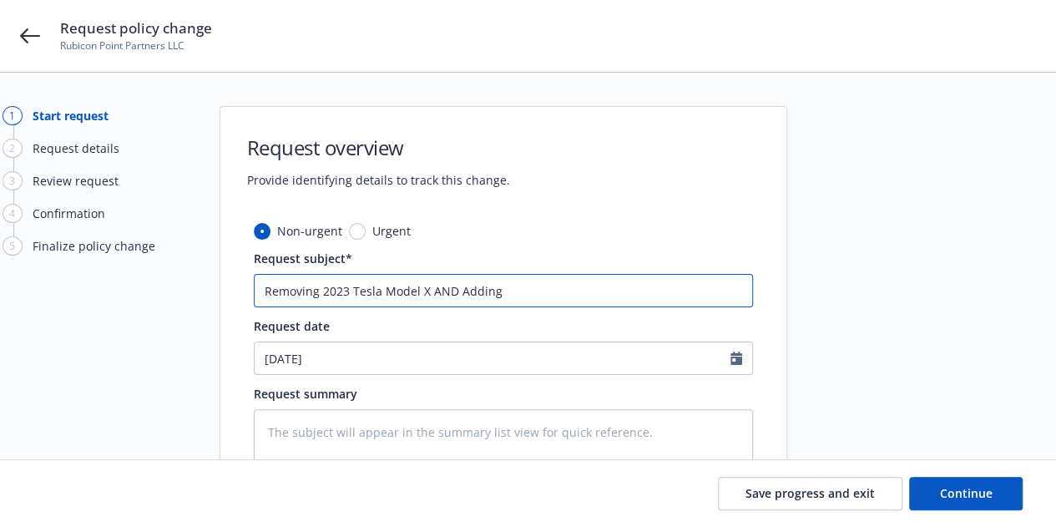
click at [599, 285] on input "Removing 2023 Tesla Model X AND Adding" at bounding box center [503, 290] width 499 height 33
type input "Removing 2023 Tesla Model X AND Adding"
paste input "2025 Tesla Model X"
type textarea "x"
type input "Removing 2023 Tesla Model X AND Adding 2025 Tesla Model X"
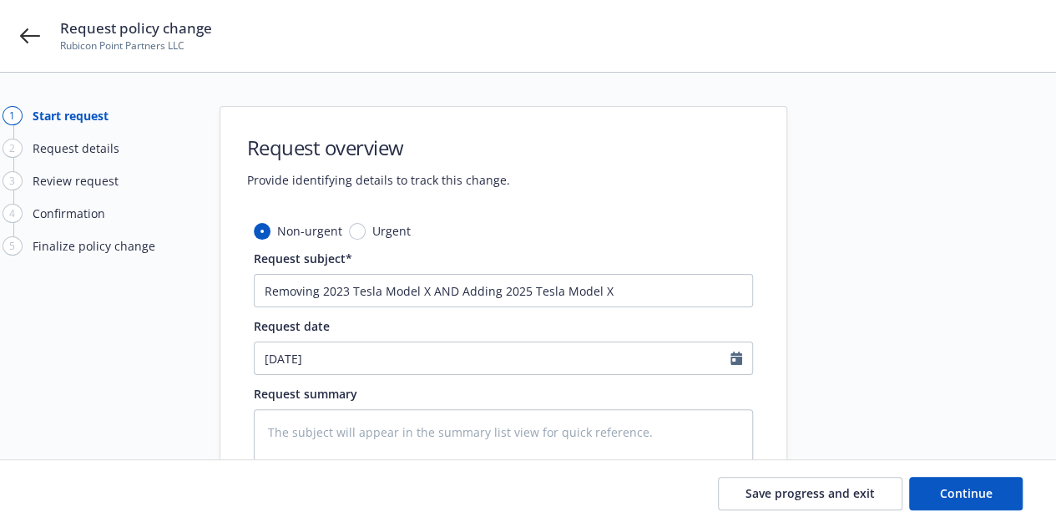
click at [938, 213] on div at bounding box center [937, 365] width 234 height 518
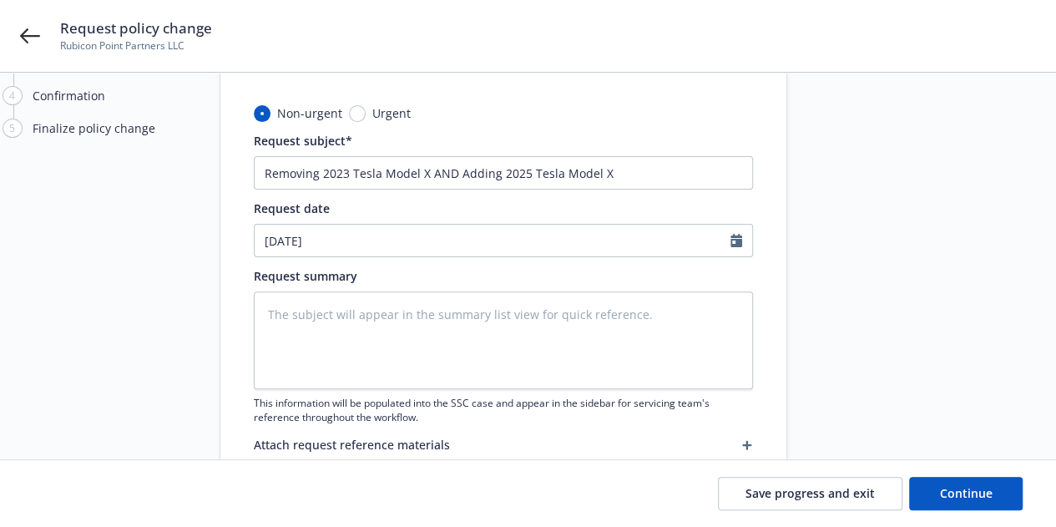
scroll to position [128, 0]
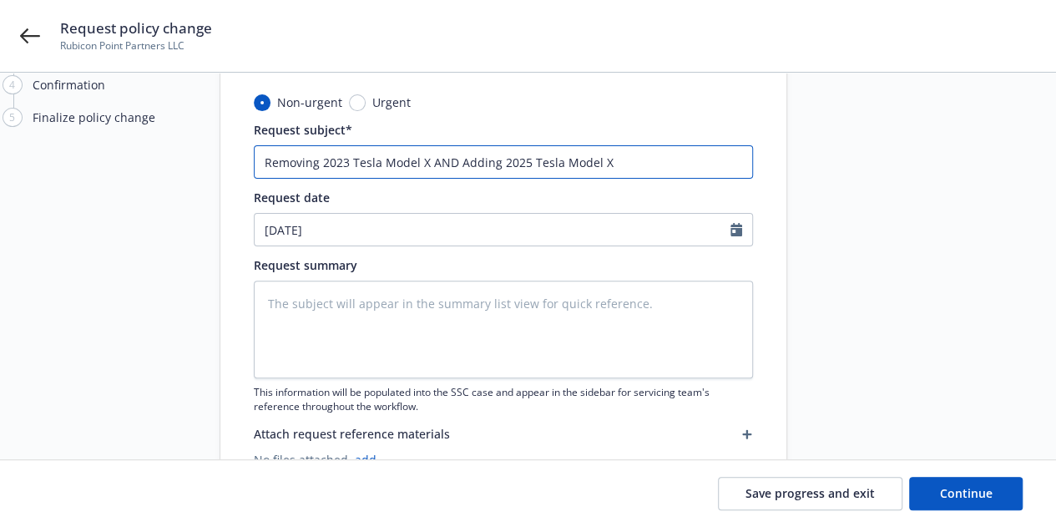
click at [656, 158] on input "Removing 2023 Tesla Model X AND Adding 2025 Tesla Model X" at bounding box center [503, 161] width 499 height 33
type textarea "x"
type input "Removing 2023 Tesla Model X AND Adding 2025 Tesla Model Xn"
type textarea "x"
type input "Removing 2023 Tesla Model X AND Adding 2025 Tesla Model X"
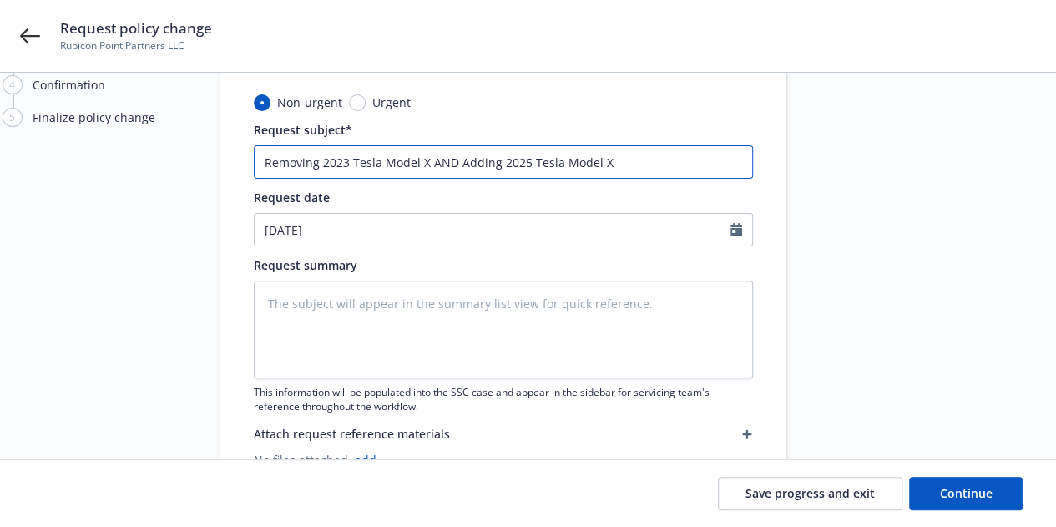
type textarea "x"
type input "Removing 2023 Tesla Model X AND Adding 2025 Tesla Model"
type textarea "x"
type input "Removing 2023 Tesla Model X AND Adding 2025 Tesla Model X"
type textarea "x"
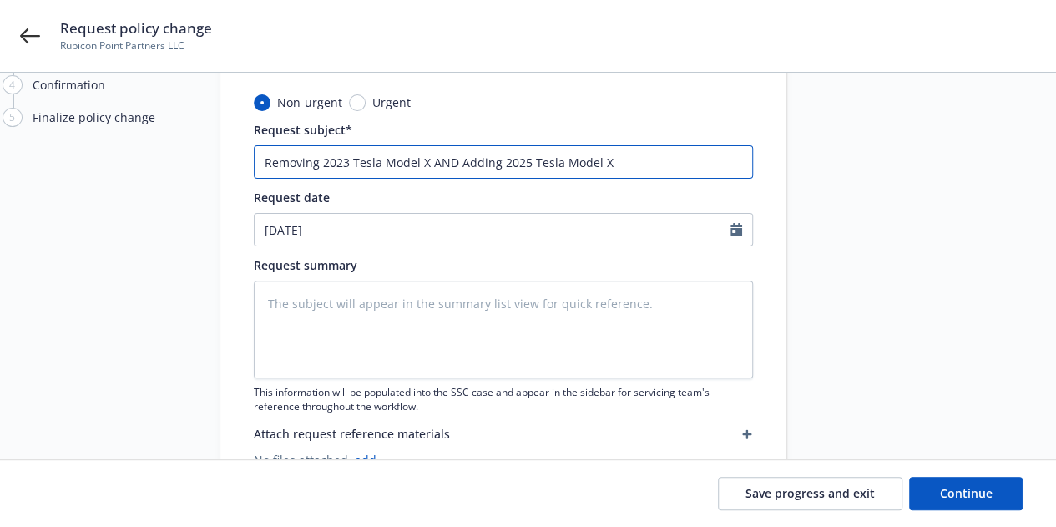
type input "Removing 2023 Tesla Model X AND Adding 2025 Tesla Model X"
type textarea "x"
type input "Removing 2023 Tesla Model X AND Adding 2025 Tesla Model X a"
type textarea "x"
type input "Removing 2023 Tesla Model X AND Adding 2025 Tesla Model X ad"
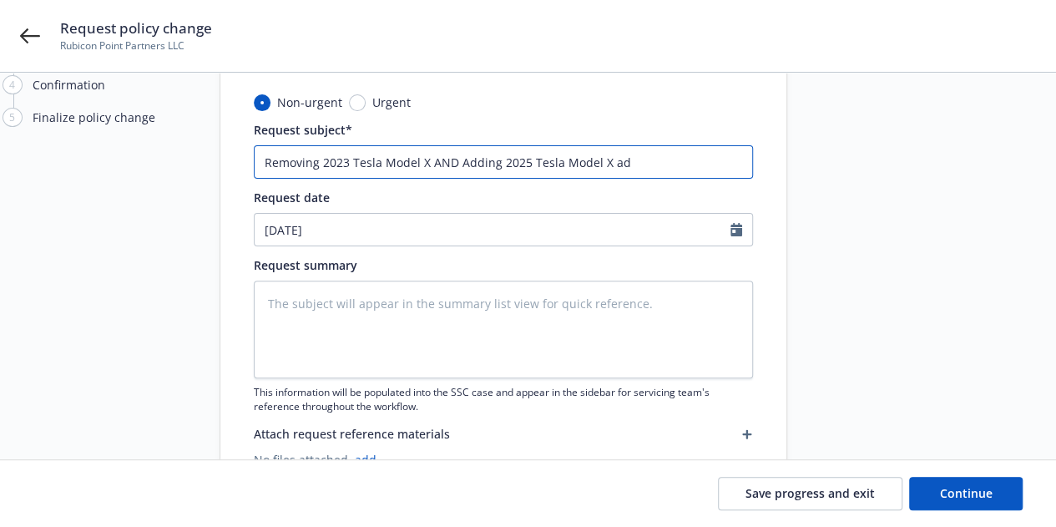
type textarea "x"
type input "Removing 2023 Tesla Model X AND Adding 2025 Tesla Model X addi"
type textarea "x"
type input "Removing 2023 Tesla Model X AND Adding 2025 Tesla Model X addin"
type textarea "x"
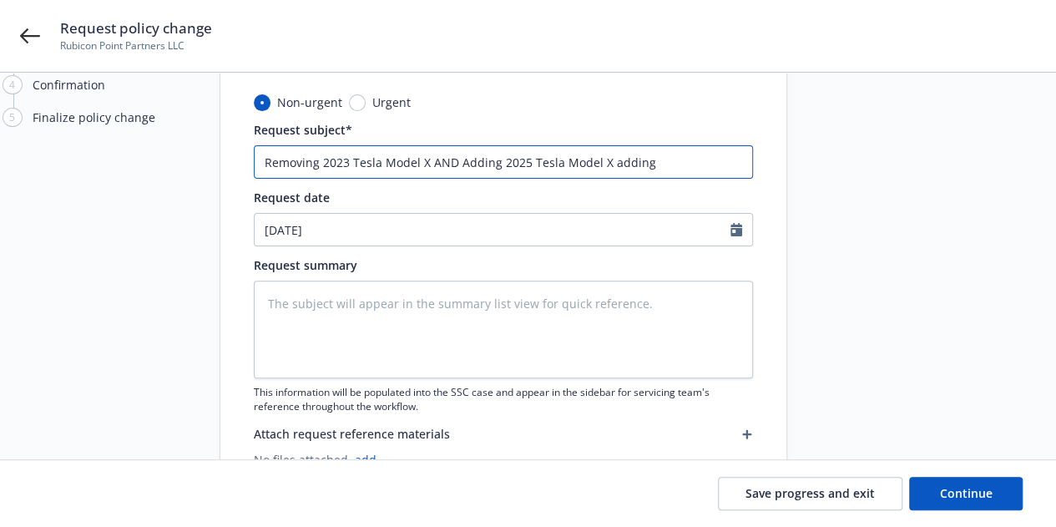
type input "Removing 2023 Tesla Model X AND Adding 2025 Tesla Model X adding"
type textarea "x"
type input "Removing 2023 Tesla Model X AND Adding 2025 Tesla Model X adding VI"
type textarea "x"
type input "Removing 2023 Tesla Model X AND Adding 2025 Tesla Model X adding VIN"
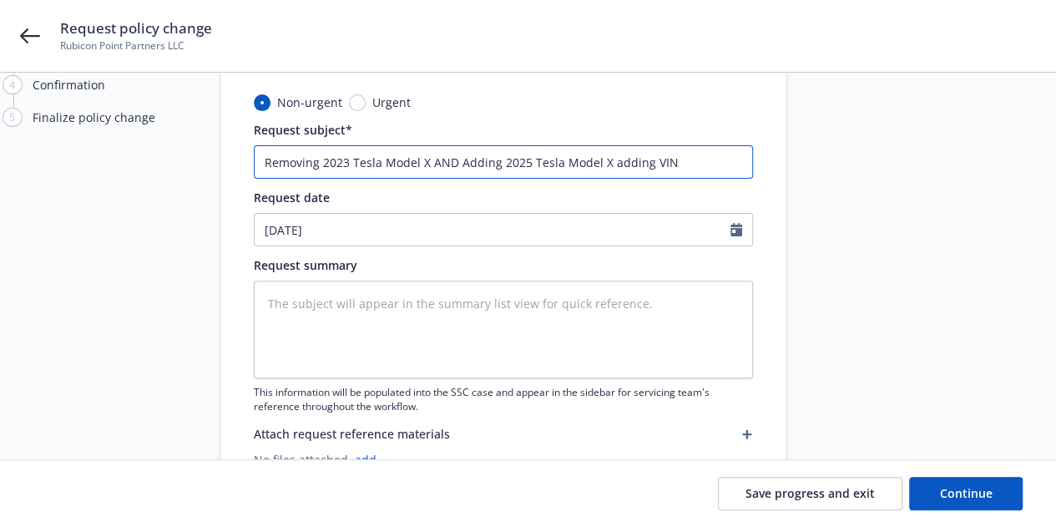
type textarea "x"
type input "Removing 2023 Tesla Model X AND Adding 2025 Tesla Model X adding VI"
type textarea "x"
type input "Removing 2023 Tesla Model X AND Adding 2025 Tesla Model X adding V"
type textarea "x"
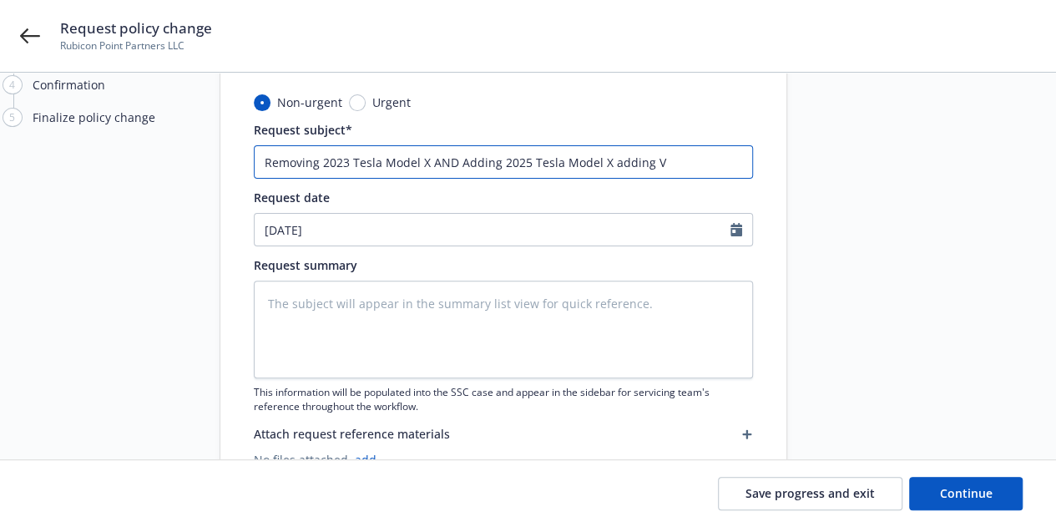
type input "Removing 2023 Tesla Model X AND Adding 2025 Tesla Model X adding"
type textarea "x"
type input "Removing 2023 Tesla Model X AND Adding 2025 Tesla Model X adding"
type textarea "x"
type input "Removing 2023 Tesla Model X AND Adding 2025 Tesla Model X addin"
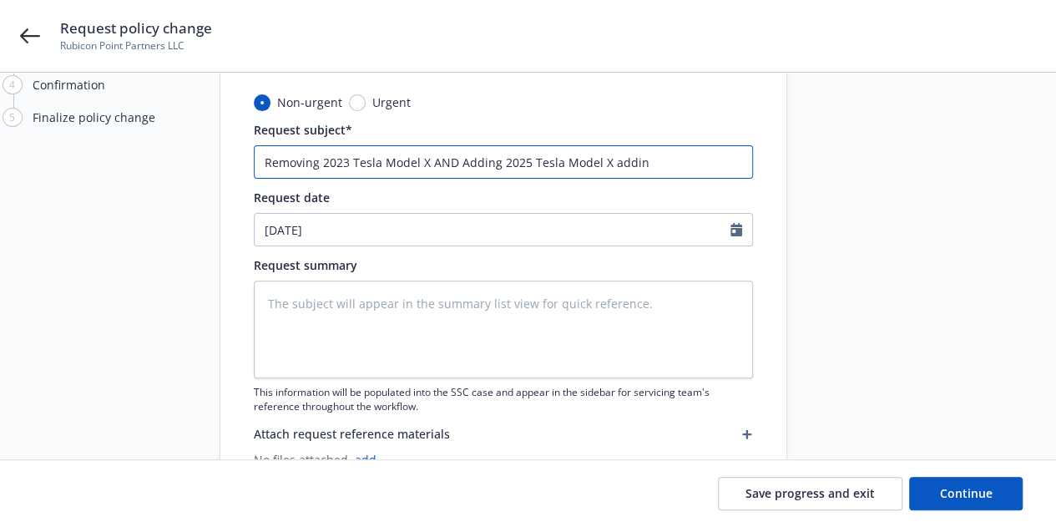
type textarea "x"
type input "Removing 2023 Tesla Model X AND Adding 2025 Tesla Model X addi"
type textarea "x"
type input "Removing 2023 Tesla Model X AND Adding 2025 Tesla Model X add"
type textarea "x"
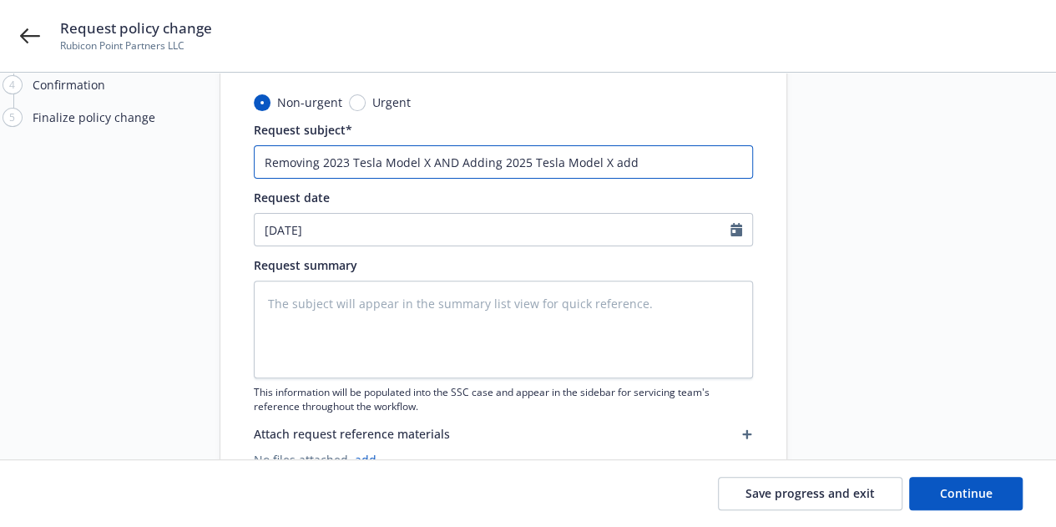
type input "Removing 2023 Tesla Model X AND Adding 2025 Tesla Model X ad"
type textarea "x"
type input "Removing 2023 Tesla Model X AND Adding 2025 Tesla Model X a"
type textarea "x"
type input "Removing 2023 Tesla Model X AND Adding 2025 Tesla Model X"
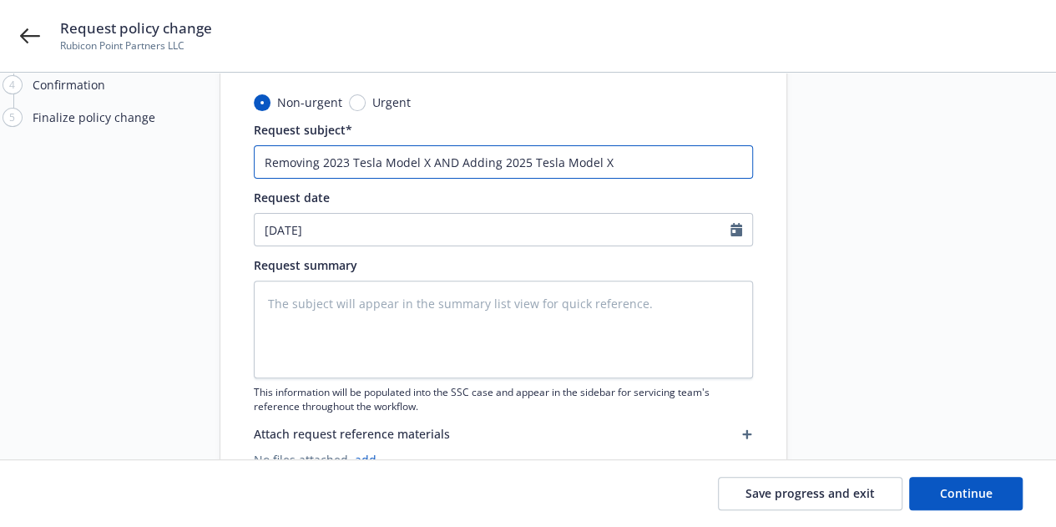
type textarea "x"
type input "Removing 2023 Tesla Model X AND Adding 2025 Tesla Model X V"
type textarea "x"
type input "Removing 2023 Tesla Model X AND Adding 2025 Tesla Model X VI"
type textarea "x"
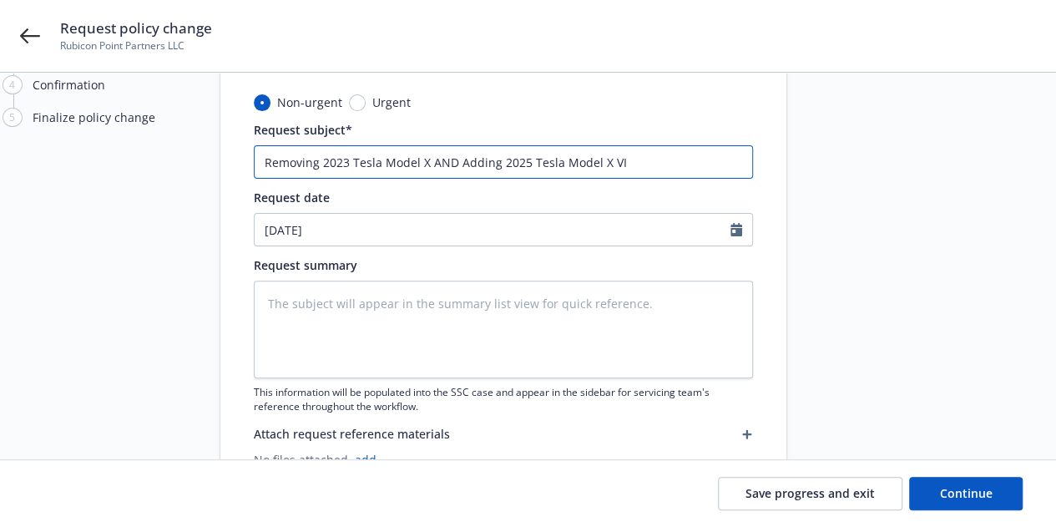
type input "Removing 2023 Tesla Model X AND Adding 2025 Tesla Model X VIN"
type textarea "x"
type input "Removing 2023 Tesla Model X AND Adding 2025 Tesla Model X VIN#"
type textarea "x"
type input "Removing 2023 Tesla Model X AND Adding 2025 Tesla Model X VIN#8"
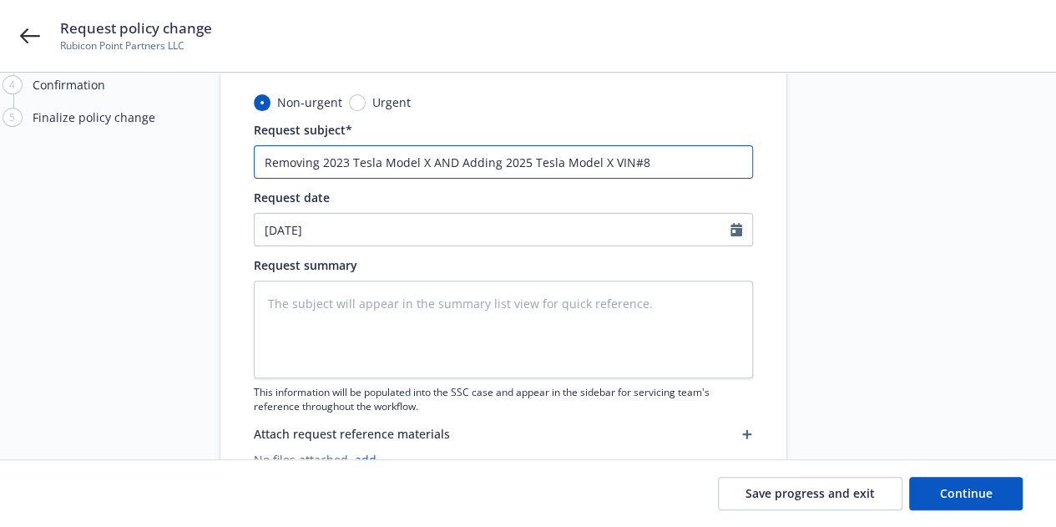
type textarea "x"
type input "Removing 2023 Tesla Model X AND Adding 2025 Tesla Model X VIN#86"
type textarea "x"
type input "Removing 2023 Tesla Model X AND Adding 2025 Tesla Model X VIN#862"
type textarea "x"
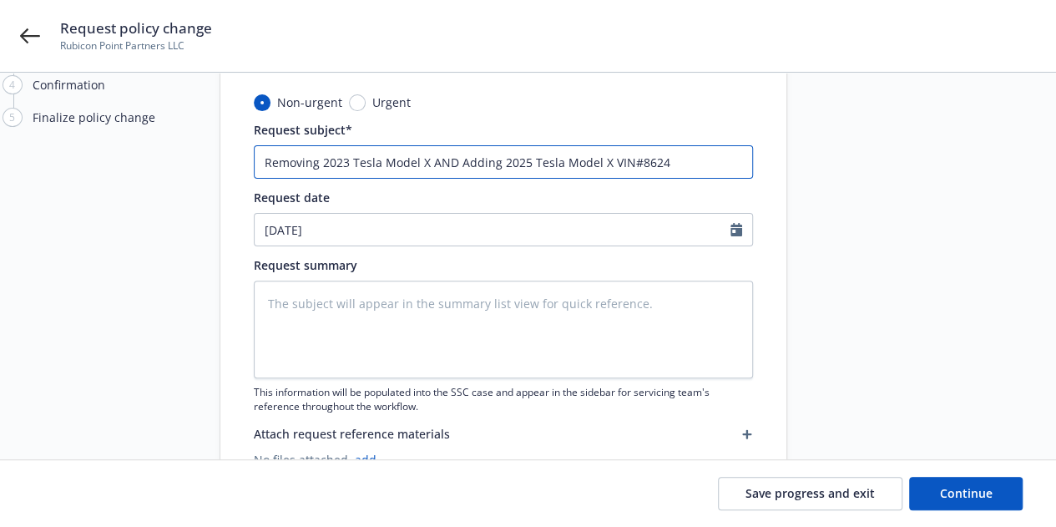
type input "Removing 2023 Tesla Model X AND Adding 2025 Tesla Model X VIN#8624"
click at [650, 159] on input "Removing 2023 Tesla Model X AND Adding 2025 Tesla Model X VIN#8624" at bounding box center [503, 161] width 499 height 33
type textarea "x"
type input "Removing 2023 Tesla Model X AND Adding 2025 Tesla Model X VIN#864"
type textarea "x"
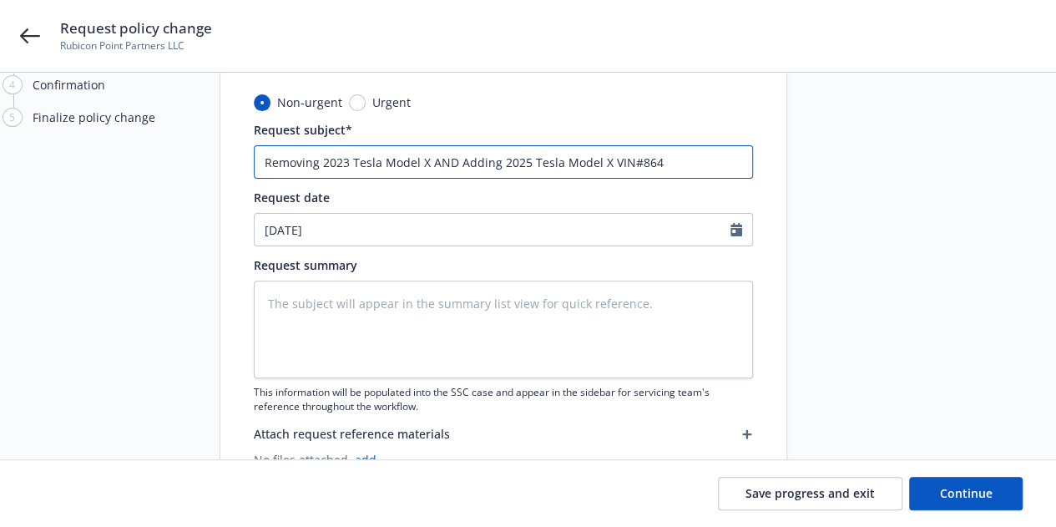
type input "Removing 2023 Tesla Model X AND Adding 2025 Tesla Model X VIN#84"
type textarea "x"
type input "Removing 2023 Tesla Model X AND Adding 2025 Tesla Model X VIN#824"
type textarea "x"
click at [661, 159] on input "Removing 2023 Tesla Model X AND Adding 2025 Tesla Model X VIN#8264" at bounding box center [503, 161] width 499 height 33
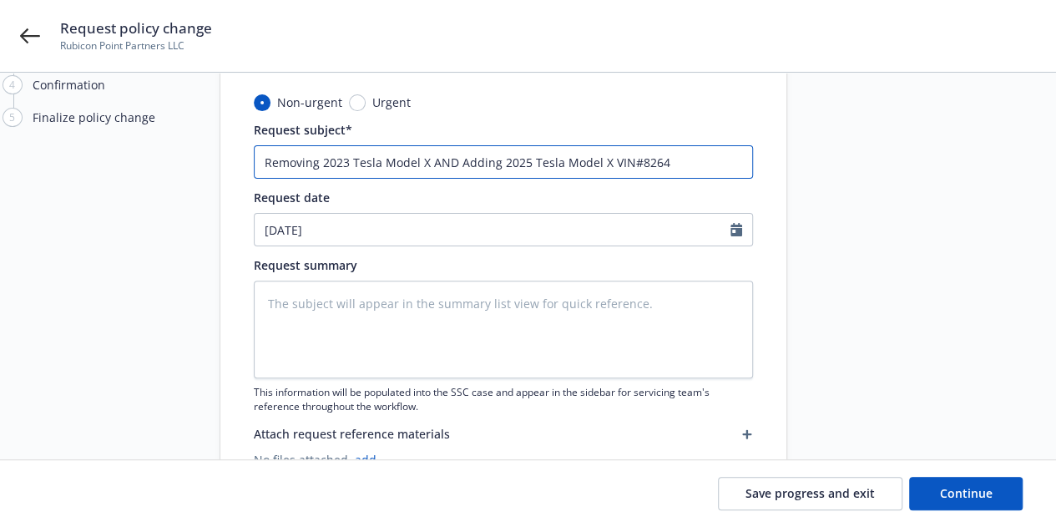
drag, startPoint x: 706, startPoint y: 158, endPoint x: 200, endPoint y: 140, distance: 506.0
click at [200, 140] on div "1 Start request 2 Request details 3 Review request 4 Confirmation 5 Finalize po…" at bounding box center [527, 236] width 1015 height 518
type input "Removing 2023 Tesla Model X AND Adding 2025 Tesla Model X VIN#8264"
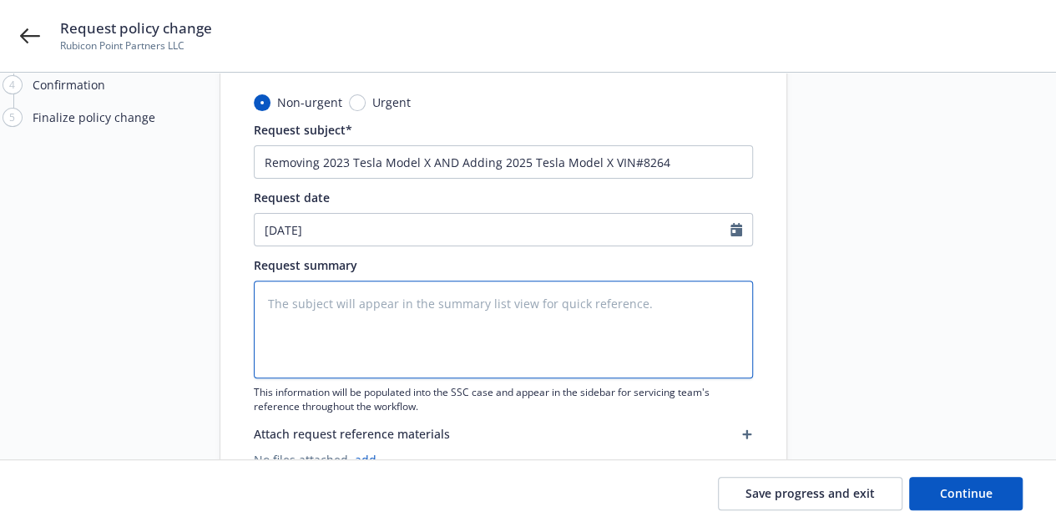
click at [471, 323] on textarea at bounding box center [503, 329] width 499 height 98
paste textarea "Removing 2023 Tesla Model X AND Adding 2025 Tesla Model X VIN#8264"
type textarea "x"
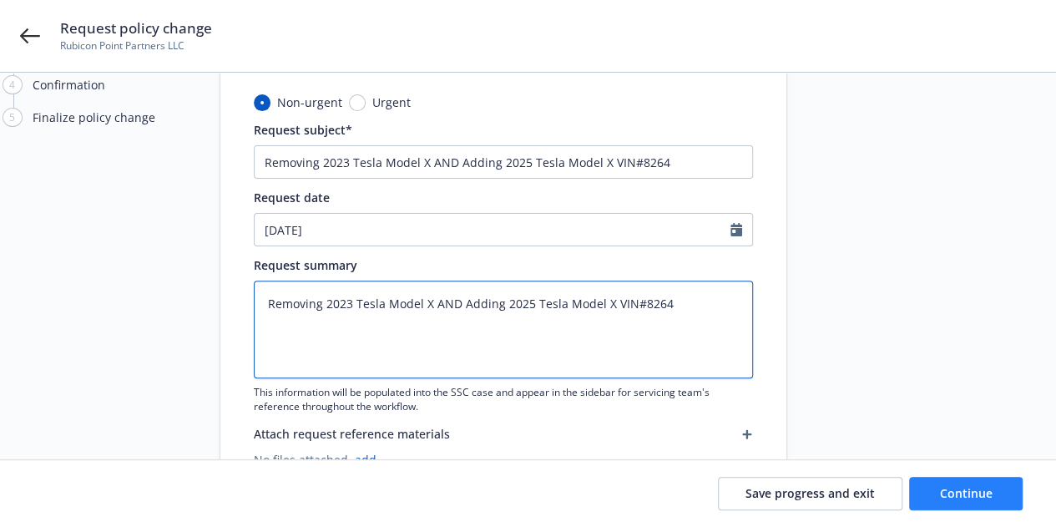
type textarea "Removing 2023 Tesla Model X AND Adding 2025 Tesla Model X VIN#8264"
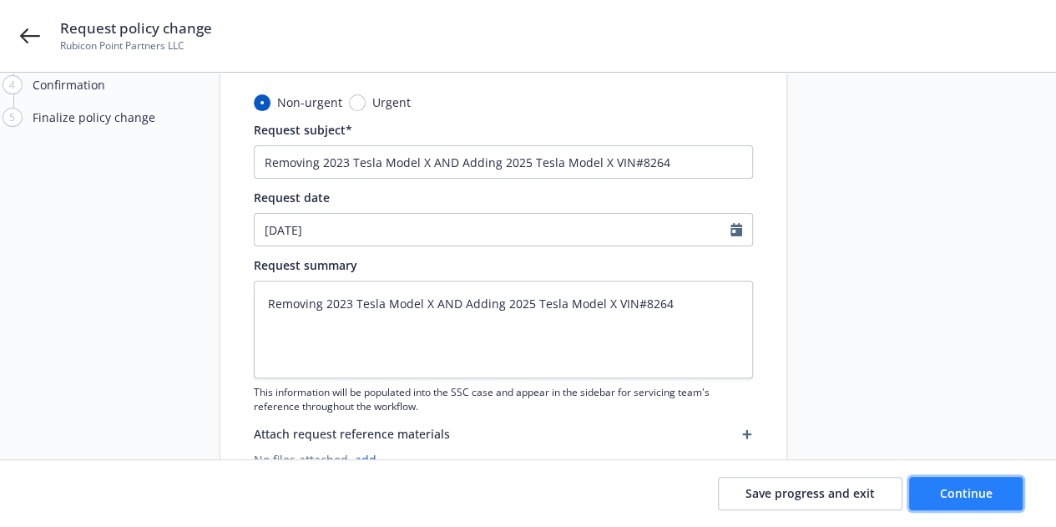
click at [951, 490] on span "Continue" at bounding box center [966, 493] width 53 height 16
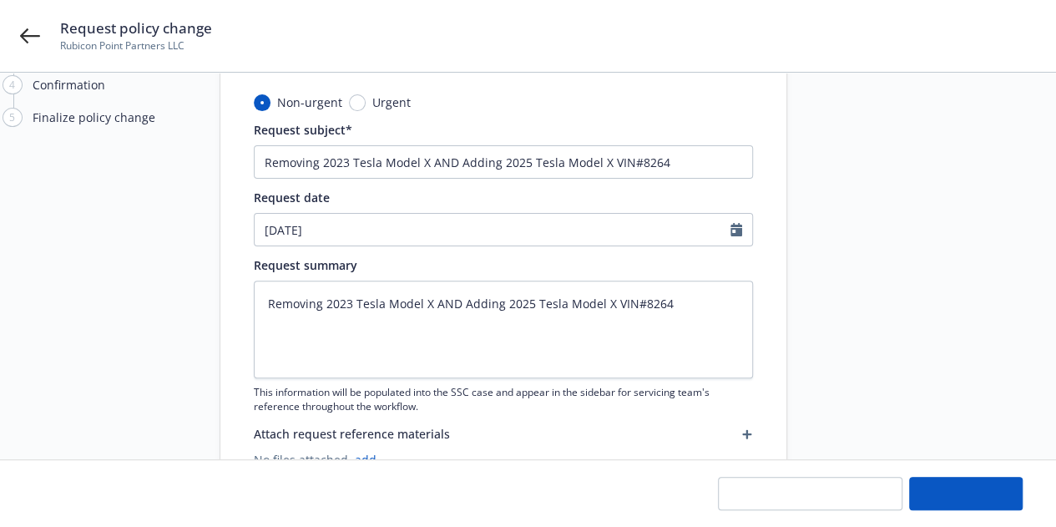
type textarea "x"
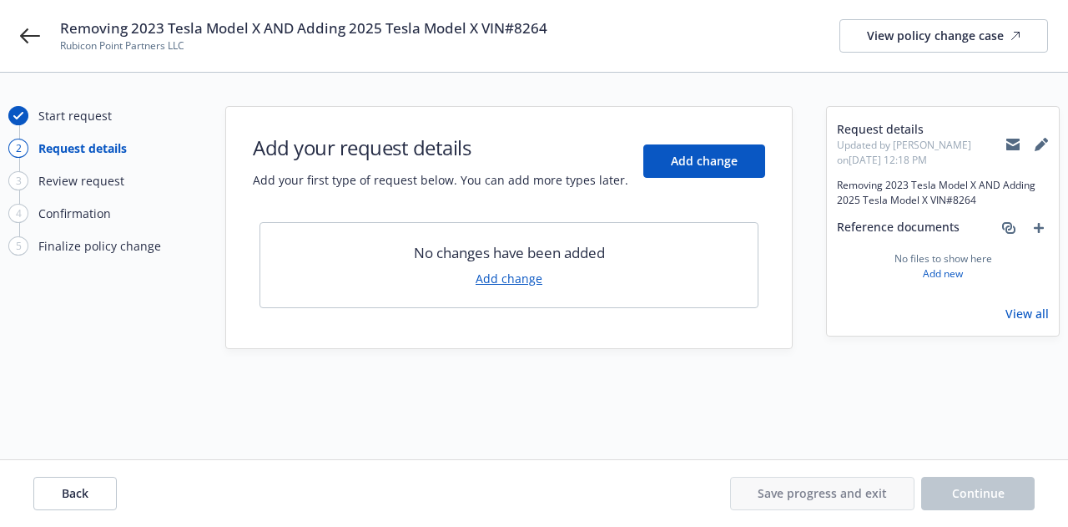
click at [519, 274] on link "Add change" at bounding box center [509, 279] width 67 height 18
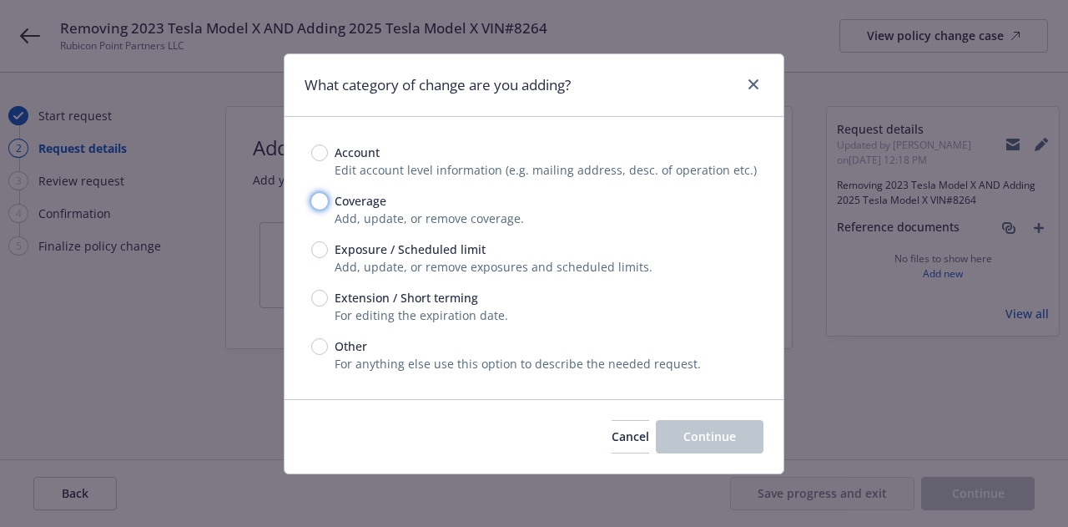
click at [324, 201] on input "Coverage" at bounding box center [319, 201] width 17 height 17
radio input "true"
click at [334, 241] on span "Exposure / Scheduled limit" at bounding box center [407, 249] width 158 height 18
click at [328, 241] on input "Exposure / Scheduled limit" at bounding box center [319, 249] width 17 height 17
radio input "true"
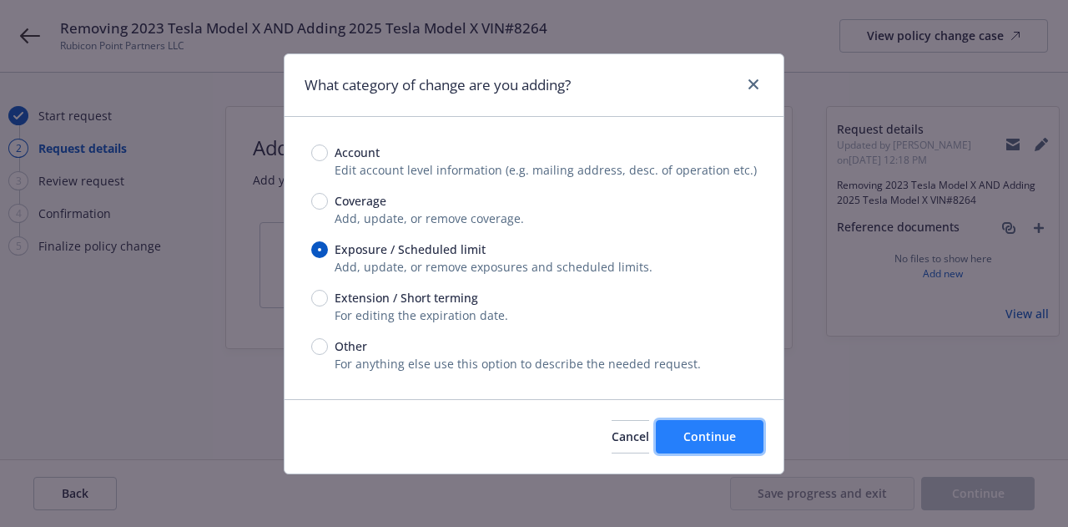
click at [718, 446] on button "Continue" at bounding box center [710, 436] width 108 height 33
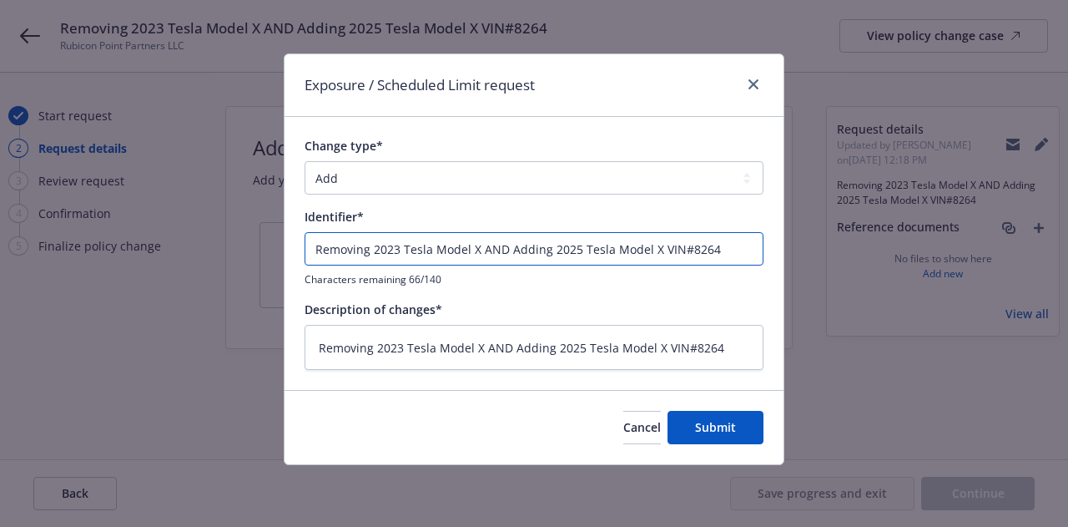
drag, startPoint x: 506, startPoint y: 246, endPoint x: 308, endPoint y: 245, distance: 197.8
click at [308, 245] on input "Removing 2023 Tesla Model X AND Adding 2025 Tesla Model X VIN#8264" at bounding box center [534, 248] width 459 height 33
type textarea "x"
type input "Adding 2025 Tesla Model X VIN#8264"
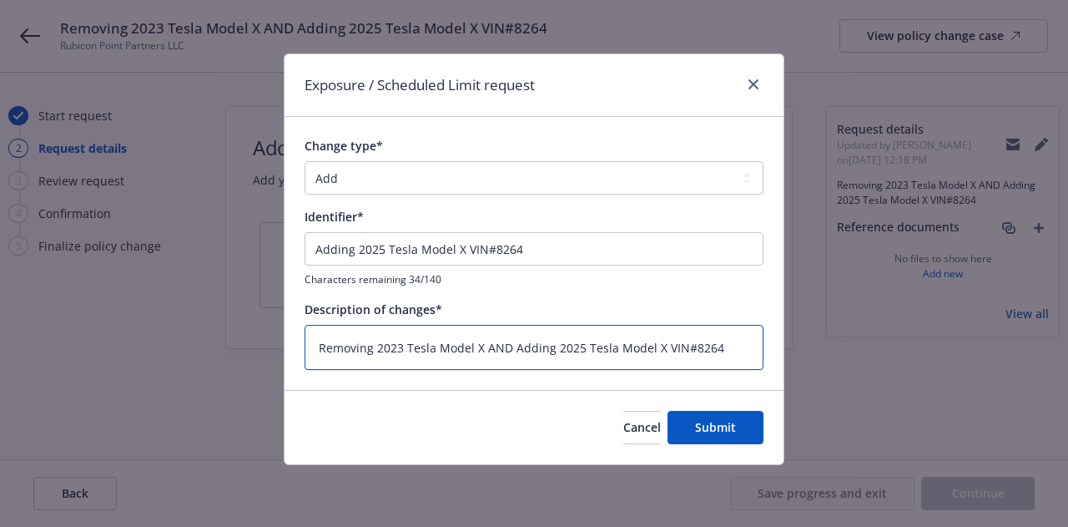
drag, startPoint x: 514, startPoint y: 341, endPoint x: 299, endPoint y: 338, distance: 215.3
click at [299, 338] on div "Change type* Add Audit Change Remove Identifier* Adding 2025 Tesla Model X VIN#…" at bounding box center [534, 253] width 499 height 272
type textarea "x"
type textarea "dding 2025 Tesla Model X VIN#8264"
type textarea "x"
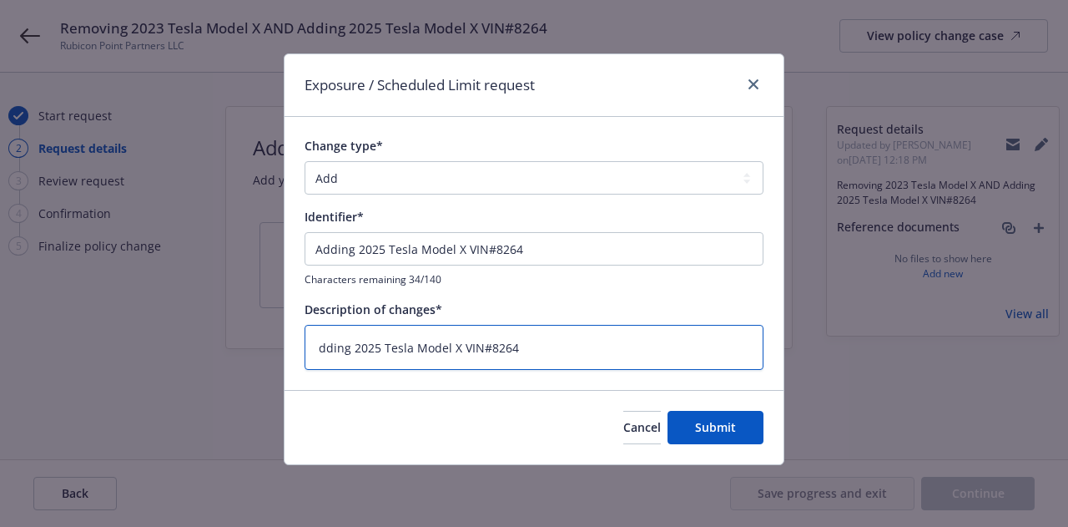
type textarea "Adding 2025 Tesla Model X VIN#8264"
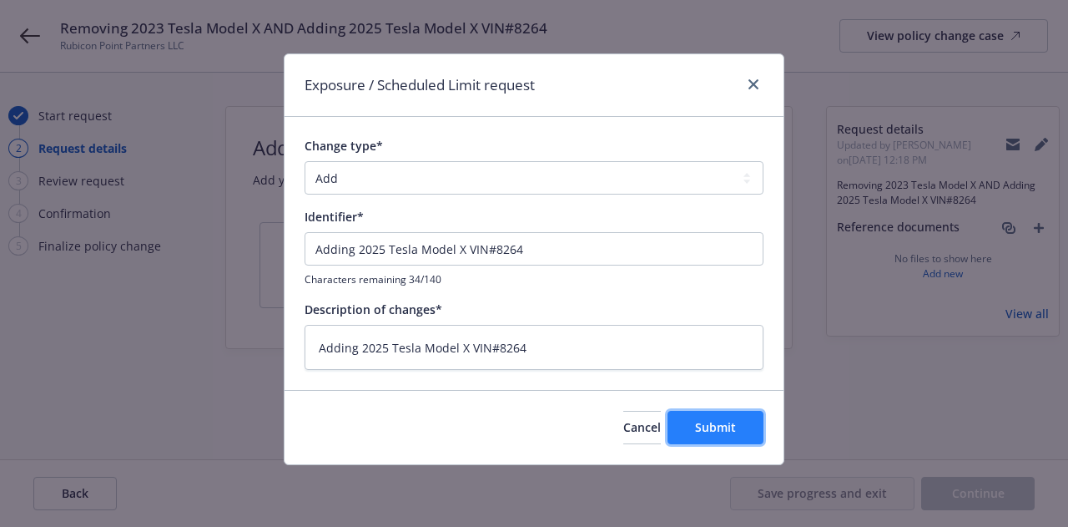
click at [728, 421] on span "Submit" at bounding box center [715, 427] width 41 height 16
type textarea "x"
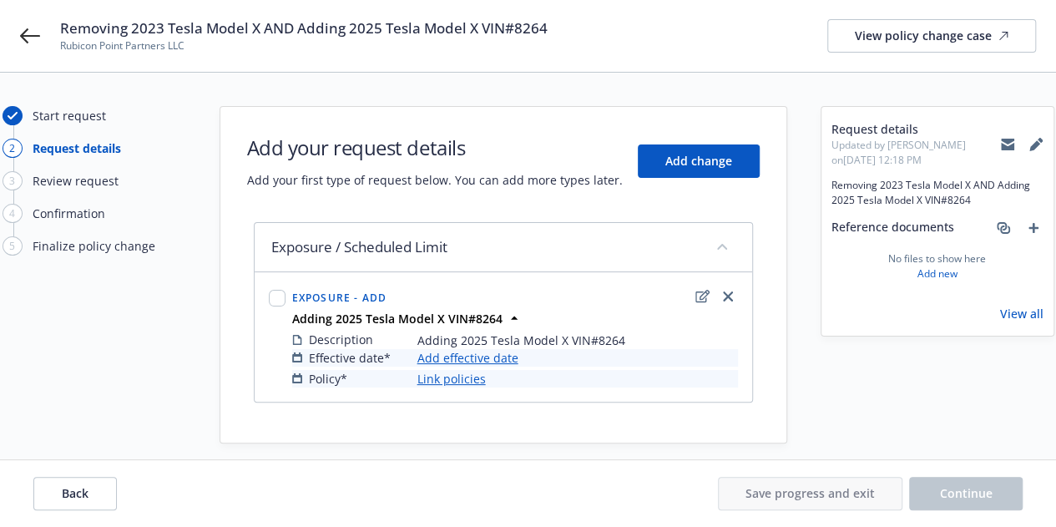
click at [475, 358] on link "Add effective date" at bounding box center [467, 358] width 101 height 18
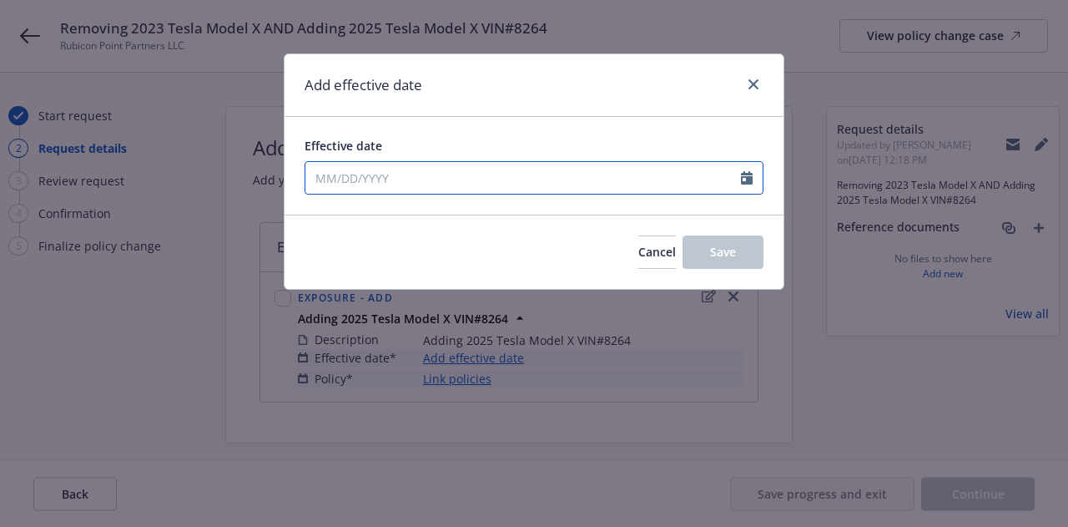
click at [519, 184] on input "Effective date" at bounding box center [523, 178] width 436 height 32
select select "9"
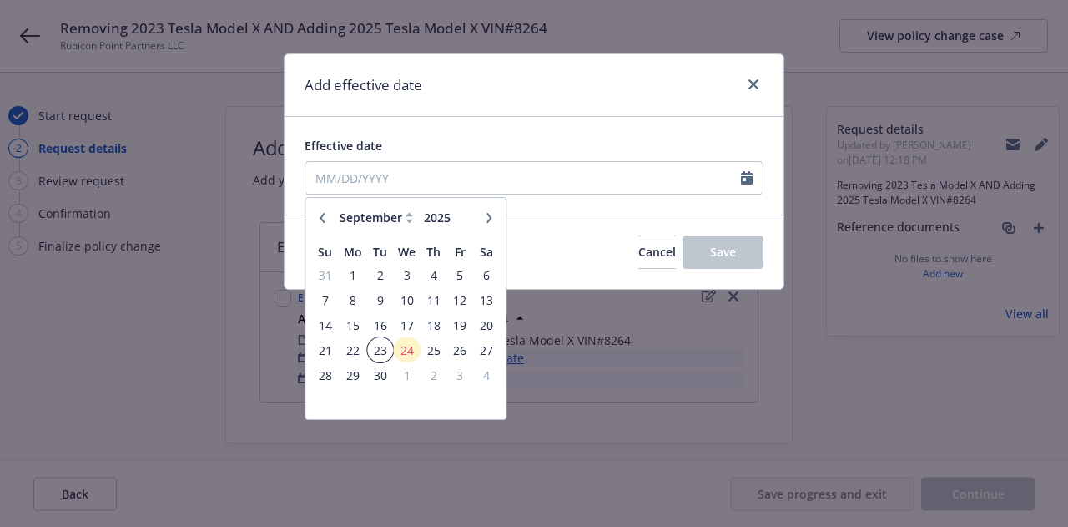
click at [372, 340] on span "23" at bounding box center [380, 350] width 23 height 21
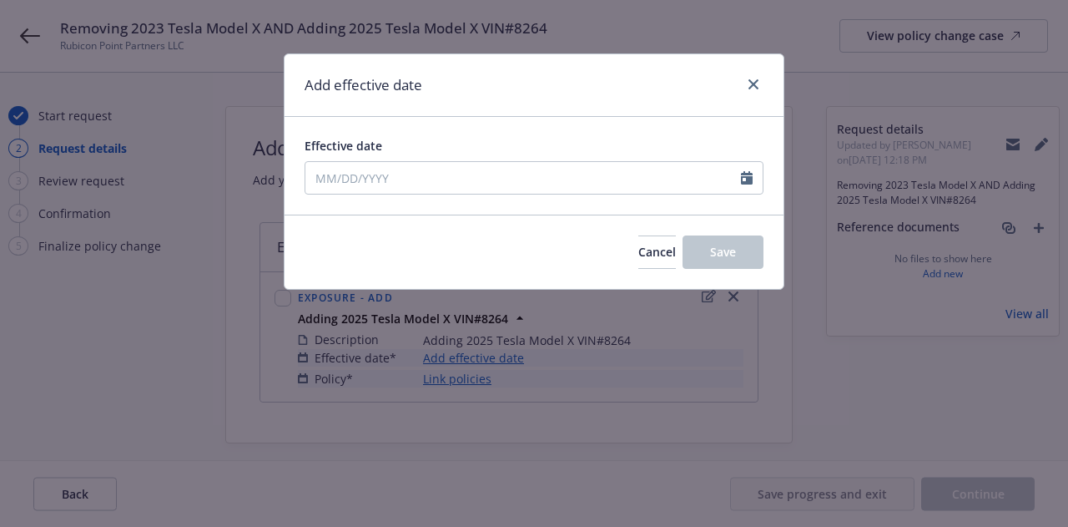
type input "[DATE]"
click at [724, 261] on button "Save" at bounding box center [723, 251] width 81 height 33
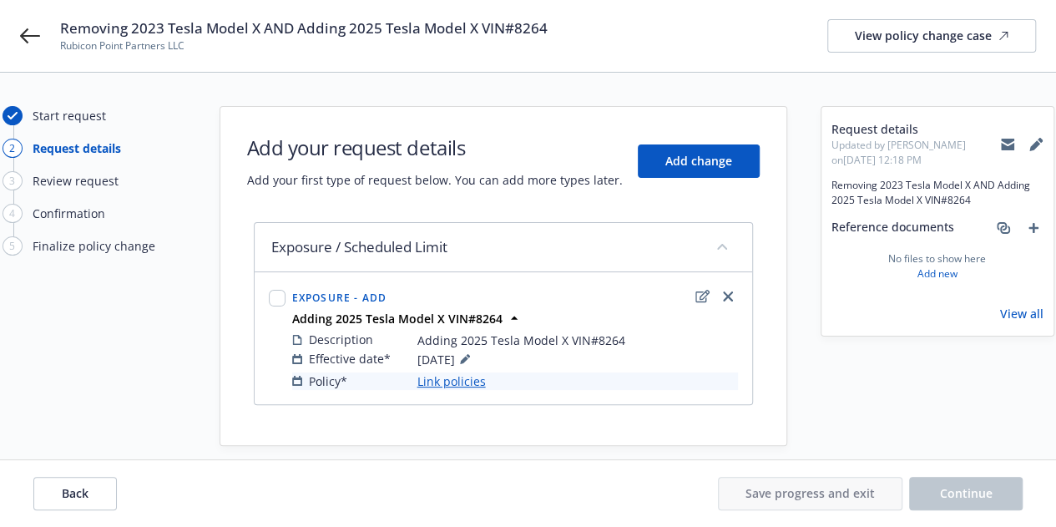
click at [455, 380] on link "Link policies" at bounding box center [451, 381] width 68 height 18
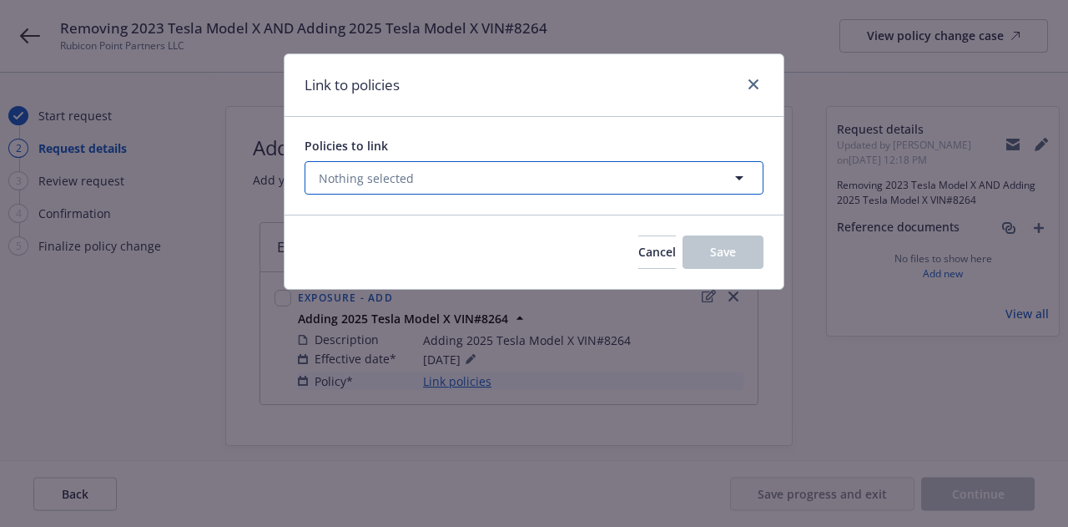
click at [396, 176] on span "Nothing selected" at bounding box center [366, 178] width 95 height 18
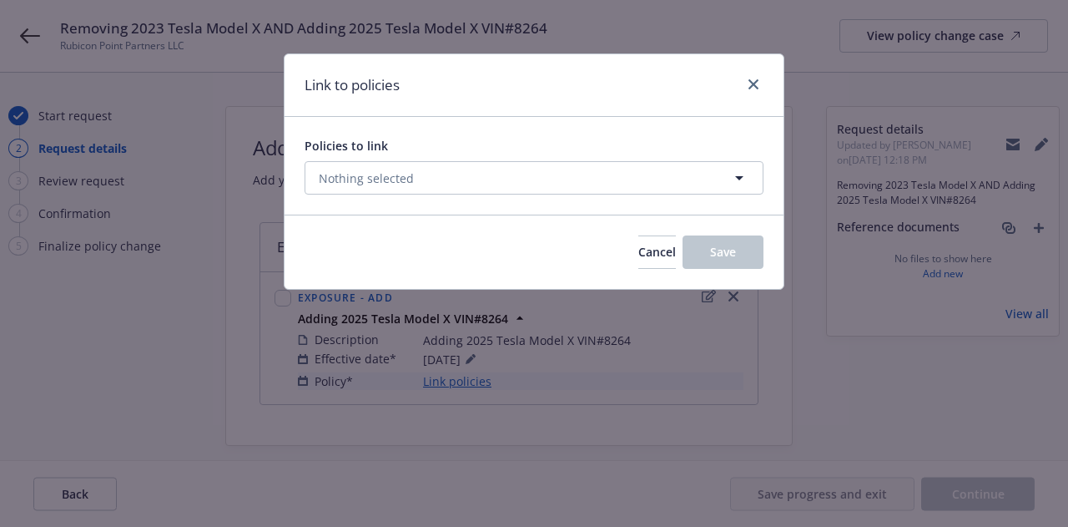
select select "ACTIVE"
type input "aut"
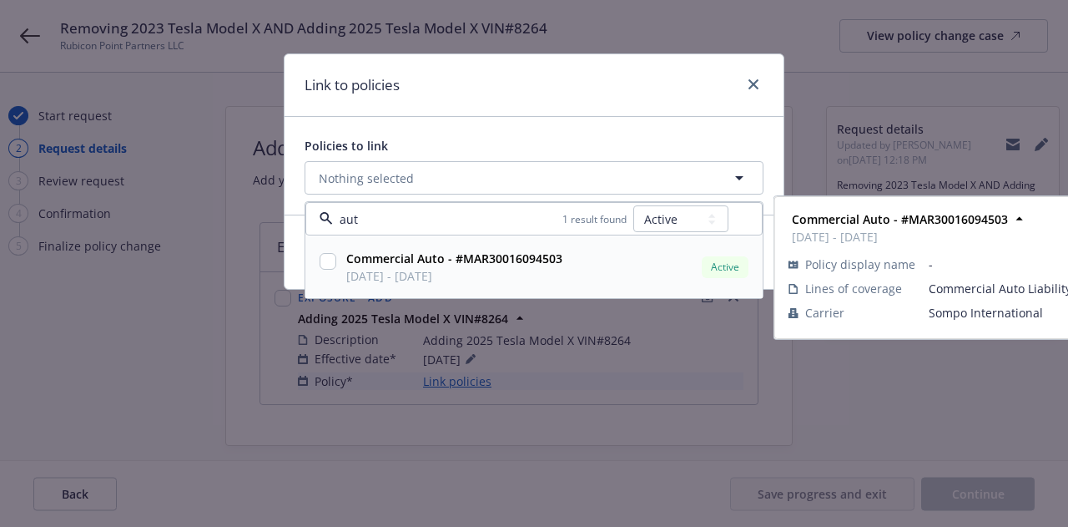
click at [321, 256] on input "checkbox" at bounding box center [328, 261] width 17 height 17
checkbox input "true"
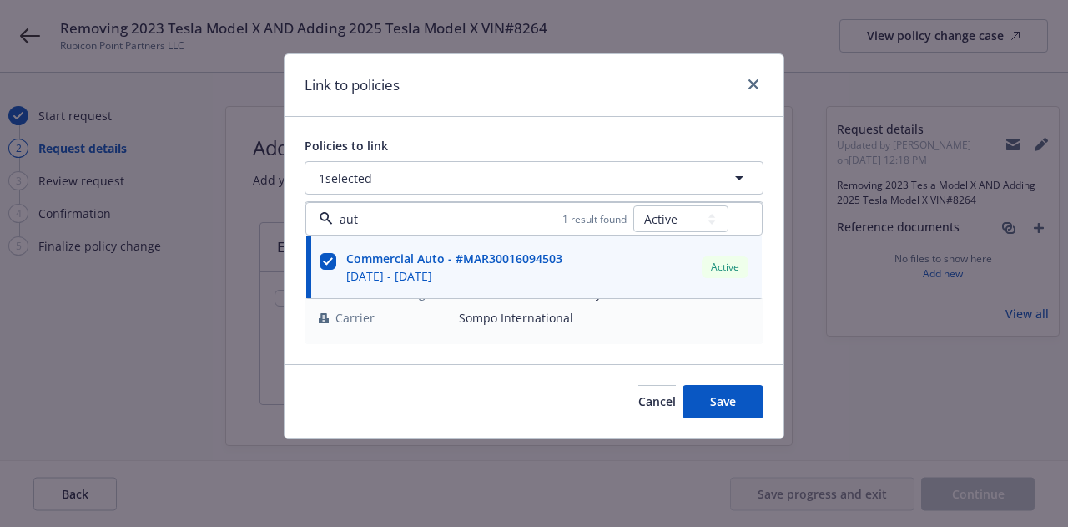
type input "aut"
click at [648, 113] on div "Link to policies" at bounding box center [534, 85] width 499 height 63
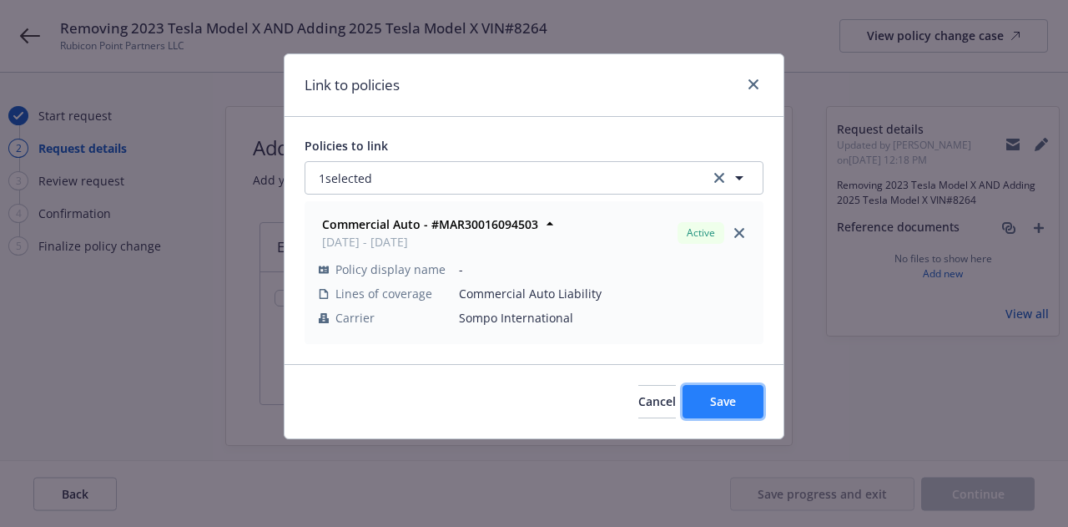
click at [720, 390] on button "Save" at bounding box center [723, 401] width 81 height 33
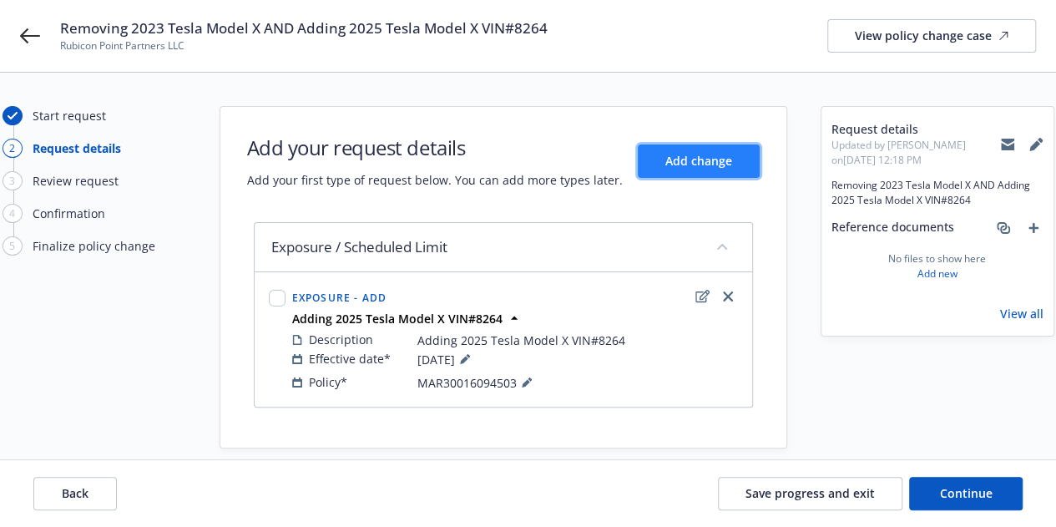
click at [683, 171] on button "Add change" at bounding box center [698, 160] width 122 height 33
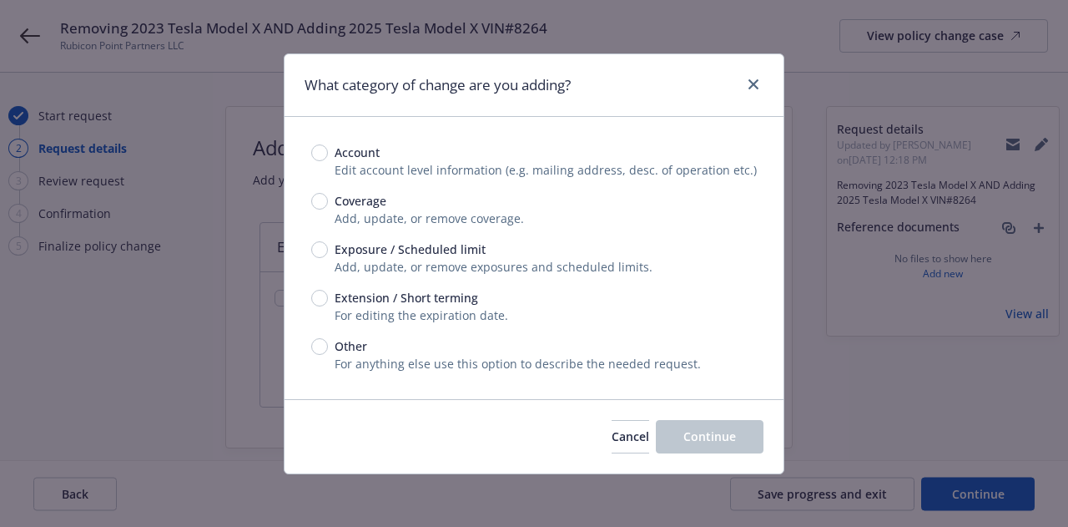
click at [352, 251] on span "Exposure / Scheduled limit" at bounding box center [410, 249] width 151 height 18
click at [328, 251] on input "Exposure / Scheduled limit" at bounding box center [319, 249] width 17 height 17
radio input "true"
click at [681, 430] on button "Continue" at bounding box center [710, 436] width 108 height 33
type textarea "x"
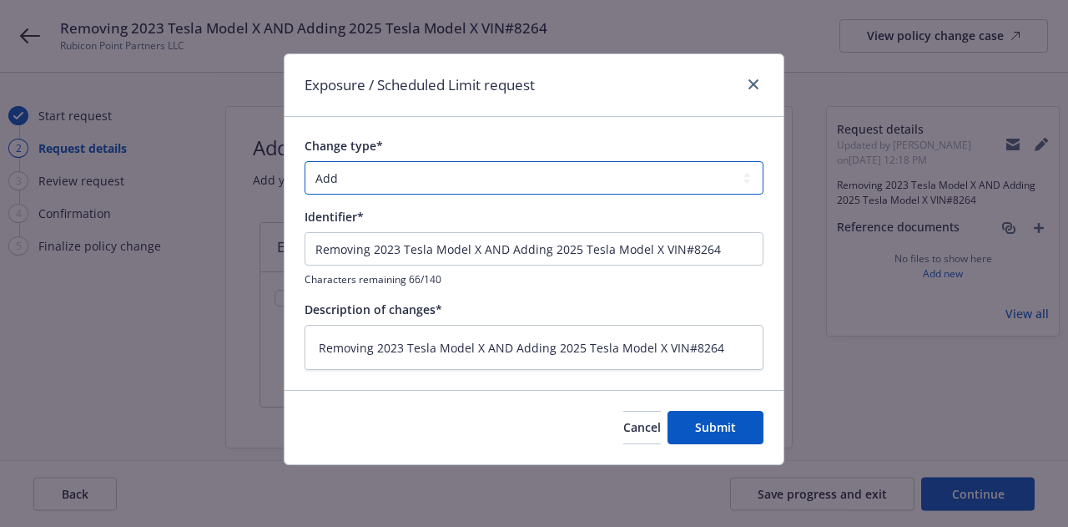
click at [426, 187] on select "Add Audit Change Remove" at bounding box center [534, 177] width 459 height 33
select select "REMOVE"
click at [305, 161] on select "Add Audit Change Remove" at bounding box center [534, 177] width 459 height 33
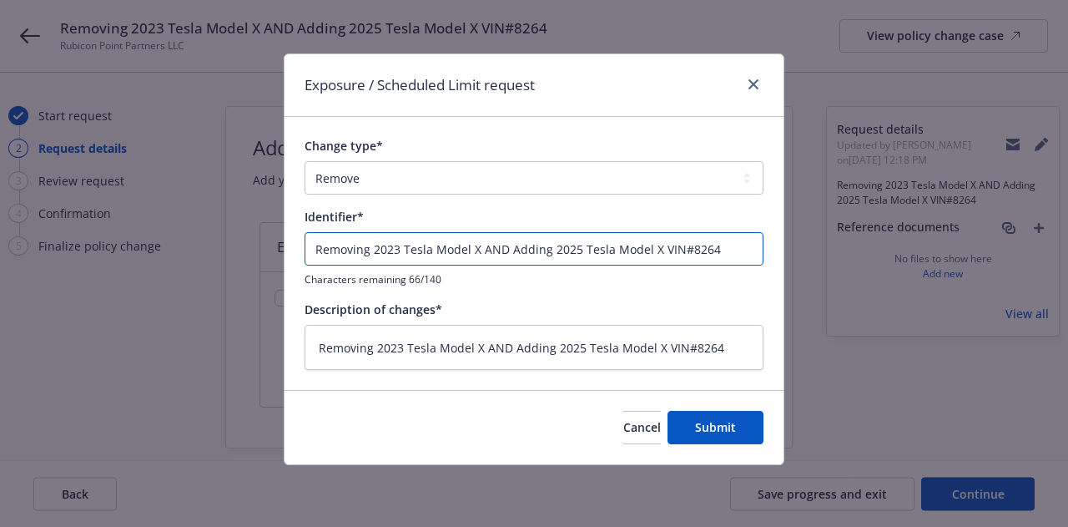
drag, startPoint x: 481, startPoint y: 251, endPoint x: 733, endPoint y: 268, distance: 252.5
click at [733, 268] on div "Removing 2023 Tesla Model X AND Adding 2025 Tesla Model X VIN#8264 Characters r…" at bounding box center [534, 259] width 459 height 54
type textarea "x"
type input "Removing 2023 Tesla Model X"
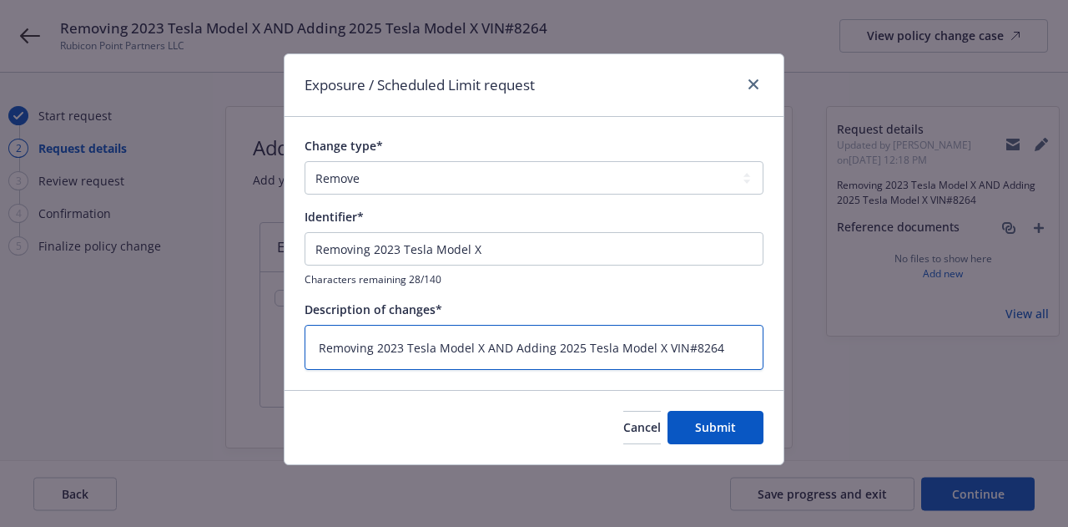
drag, startPoint x: 482, startPoint y: 343, endPoint x: 784, endPoint y: 368, distance: 302.3
click at [784, 368] on div "Exposure / Scheduled Limit request Change type* Add Audit Change Remove Identif…" at bounding box center [534, 258] width 501 height 411
type textarea "x"
type textarea "Removing 2023 Tesla Model X"
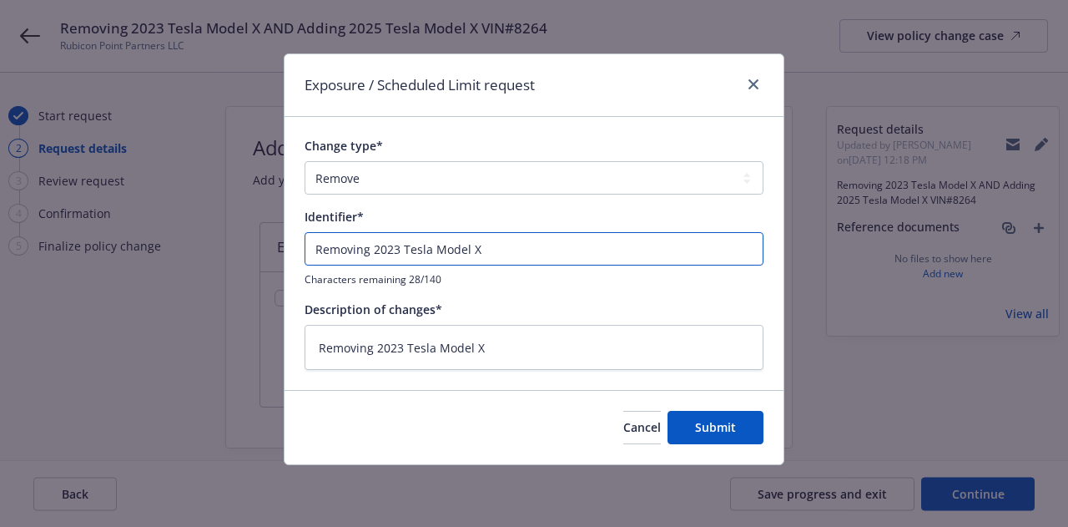
click at [572, 246] on input "Removing 2023 Tesla Model X" at bounding box center [534, 248] width 459 height 33
type textarea "x"
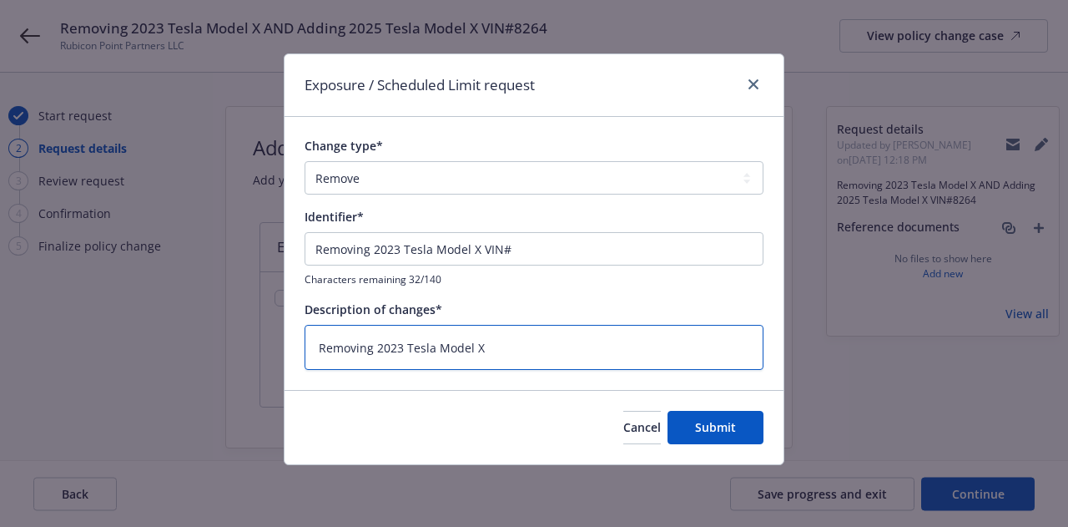
click at [556, 348] on textarea "Removing 2023 Tesla Model X" at bounding box center [534, 347] width 459 height 45
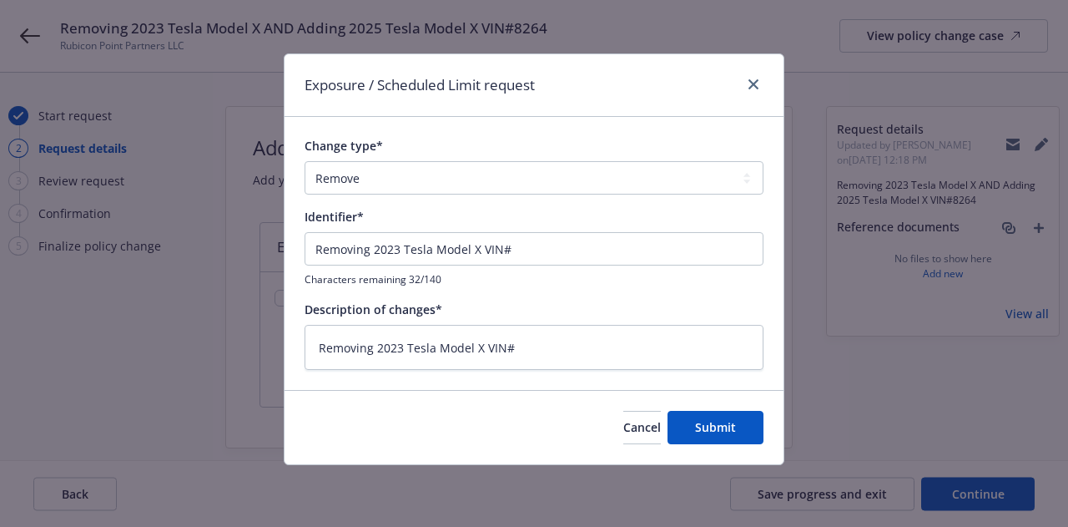
click at [733, 444] on div "Cancel Submit" at bounding box center [534, 427] width 499 height 74
click at [732, 435] on button "Submit" at bounding box center [716, 427] width 96 height 33
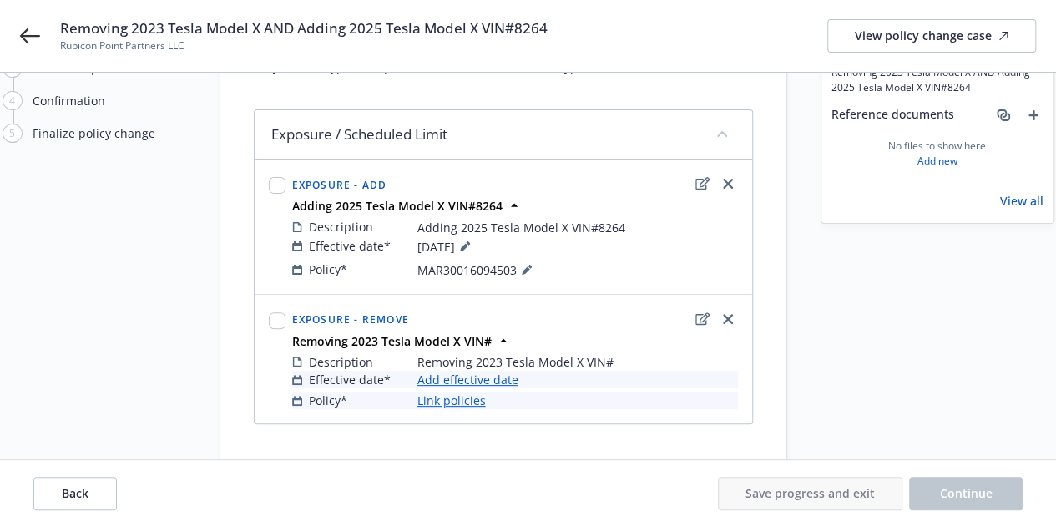
scroll to position [149, 0]
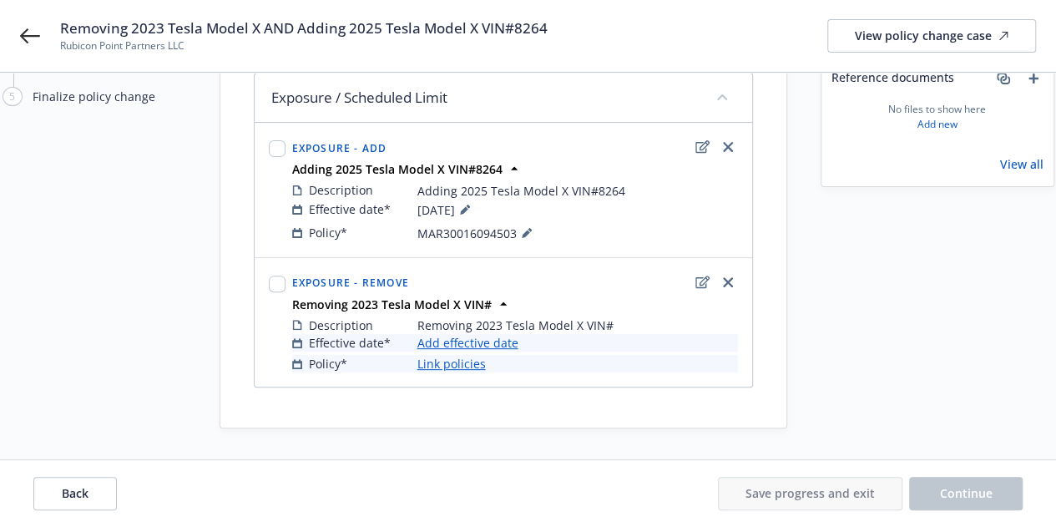
click at [491, 345] on link "Add effective date" at bounding box center [467, 343] width 101 height 18
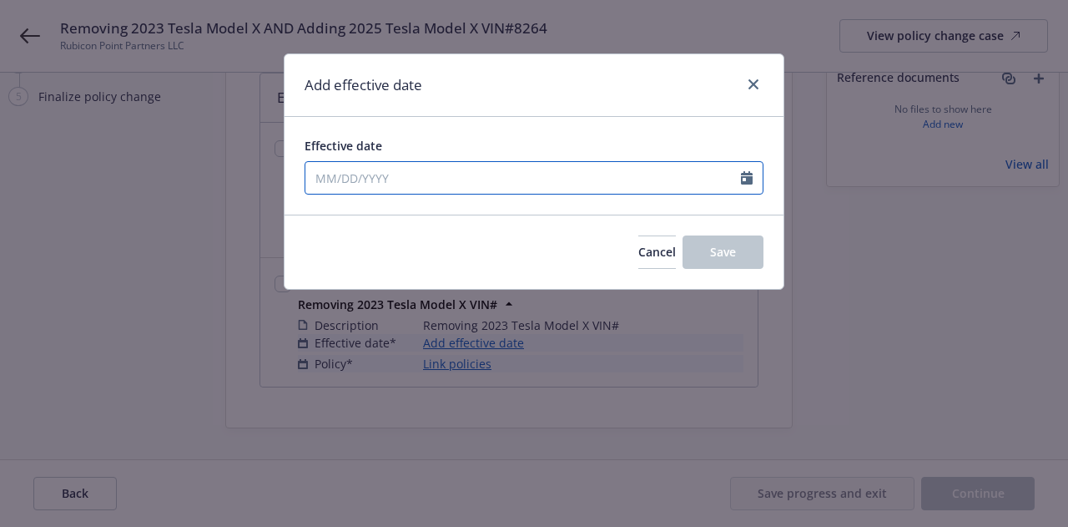
click at [491, 181] on input "Effective date" at bounding box center [523, 178] width 436 height 32
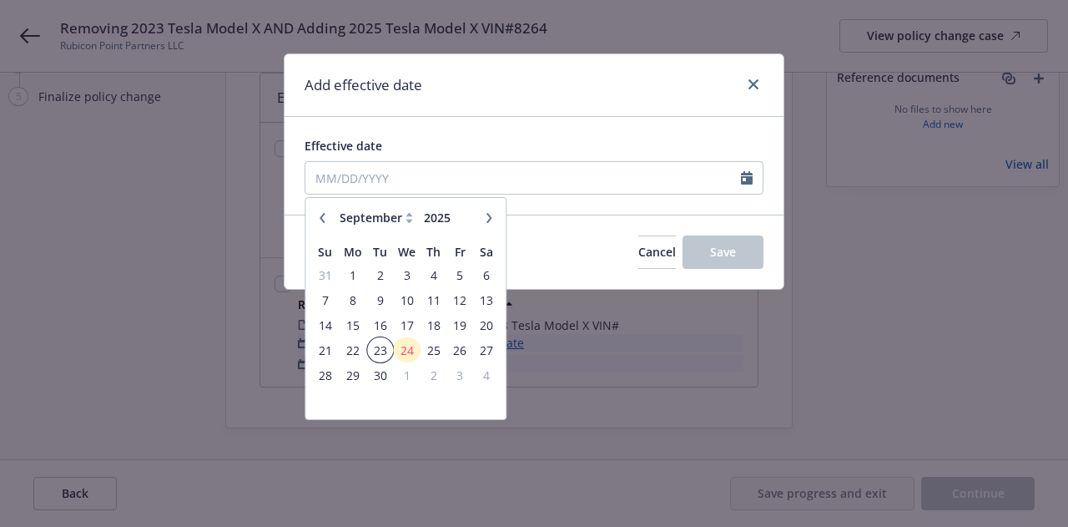
click at [389, 350] on span "23" at bounding box center [380, 350] width 23 height 21
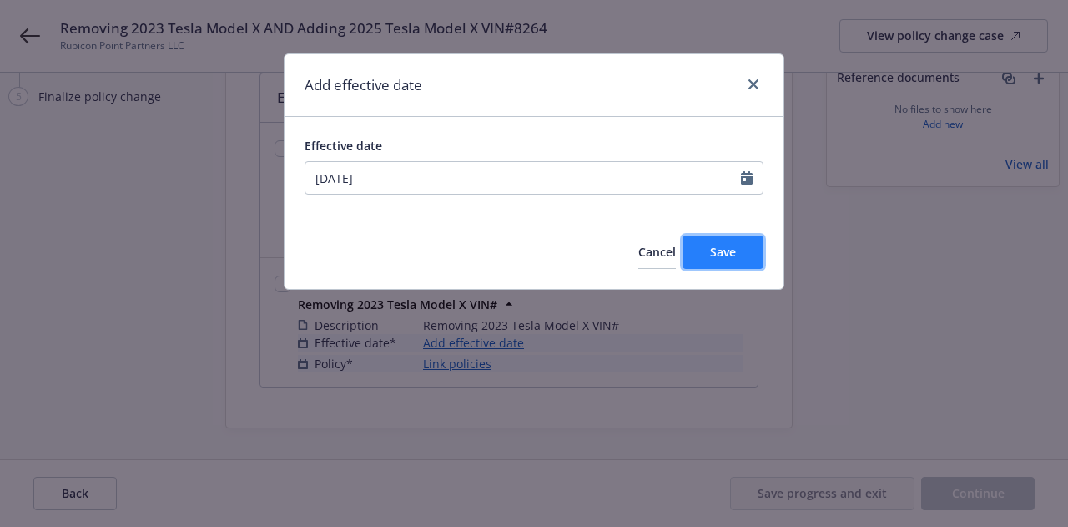
click at [714, 254] on span "Save" at bounding box center [723, 252] width 26 height 16
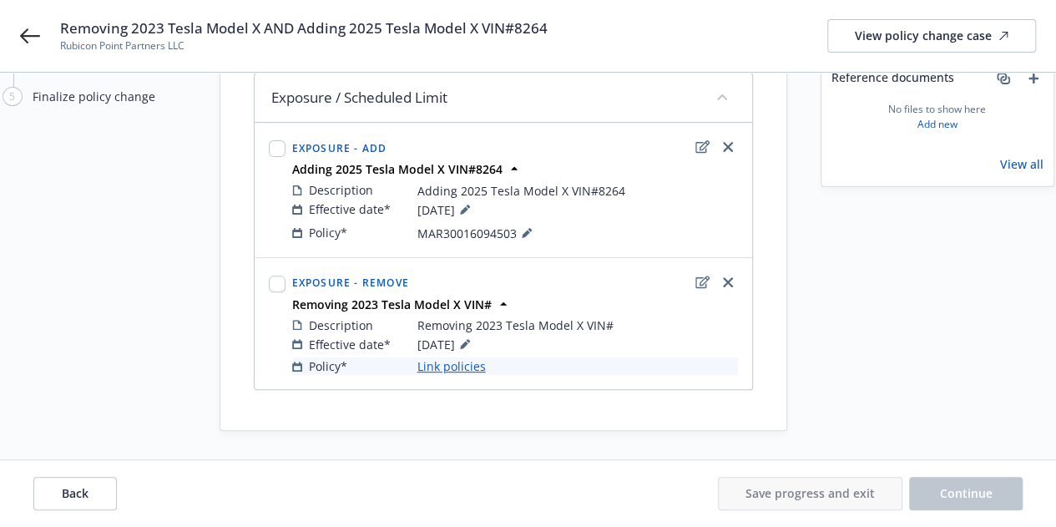
click at [432, 366] on link "Link policies" at bounding box center [451, 366] width 68 height 18
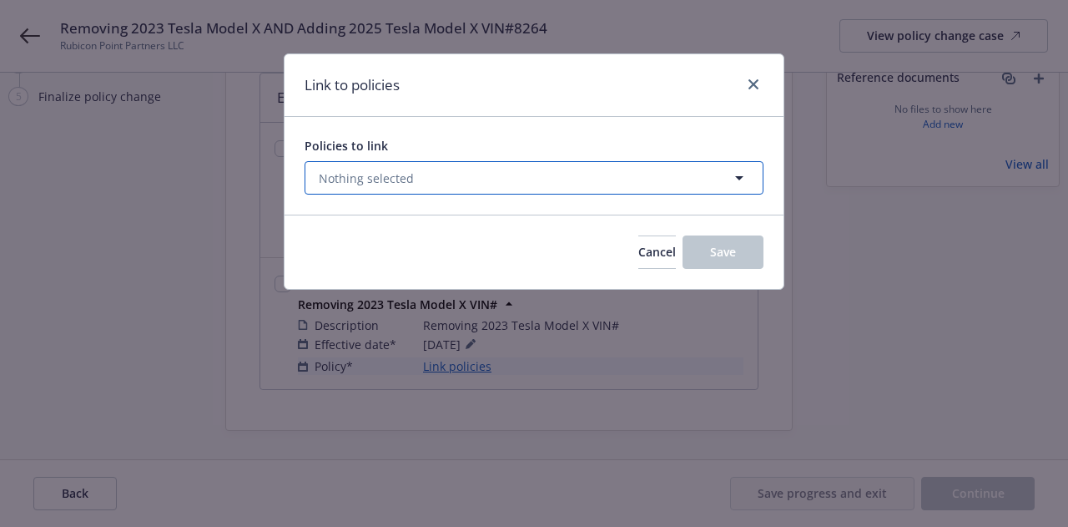
click at [502, 188] on button "Nothing selected" at bounding box center [534, 177] width 459 height 33
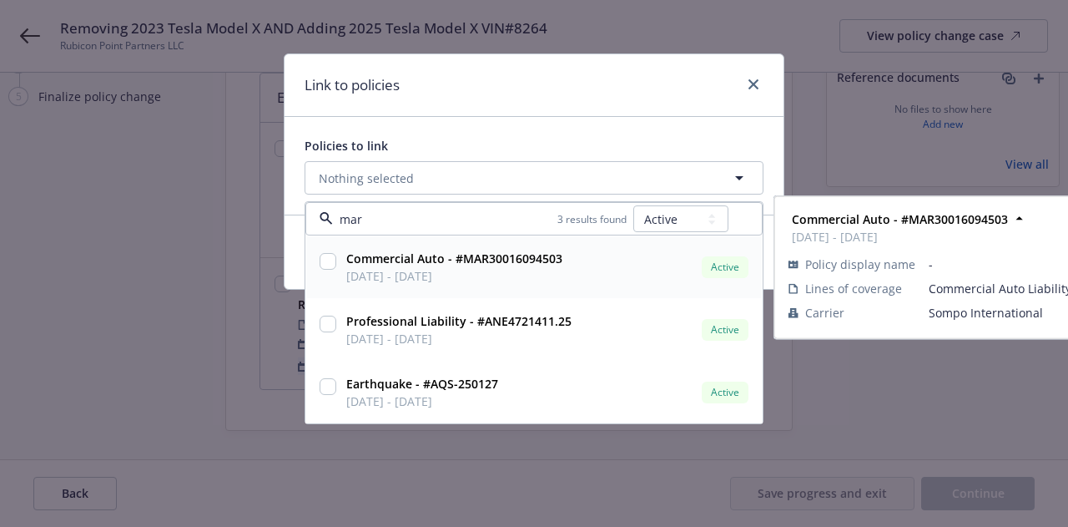
click at [327, 267] on input "checkbox" at bounding box center [328, 261] width 17 height 17
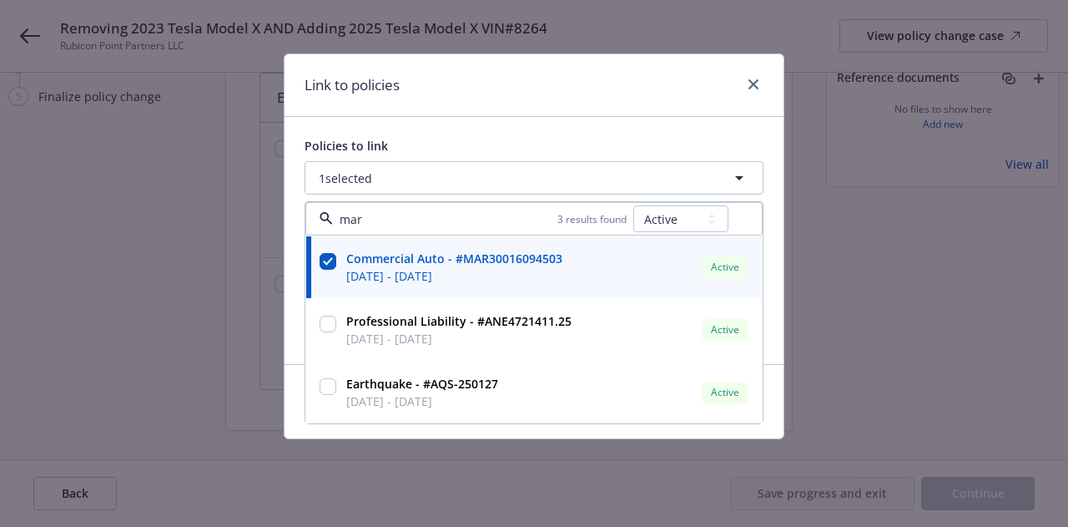
click at [616, 132] on div "Policies to link 1 selected mar 3 results found All Active Upcoming Expired Can…" at bounding box center [534, 240] width 499 height 247
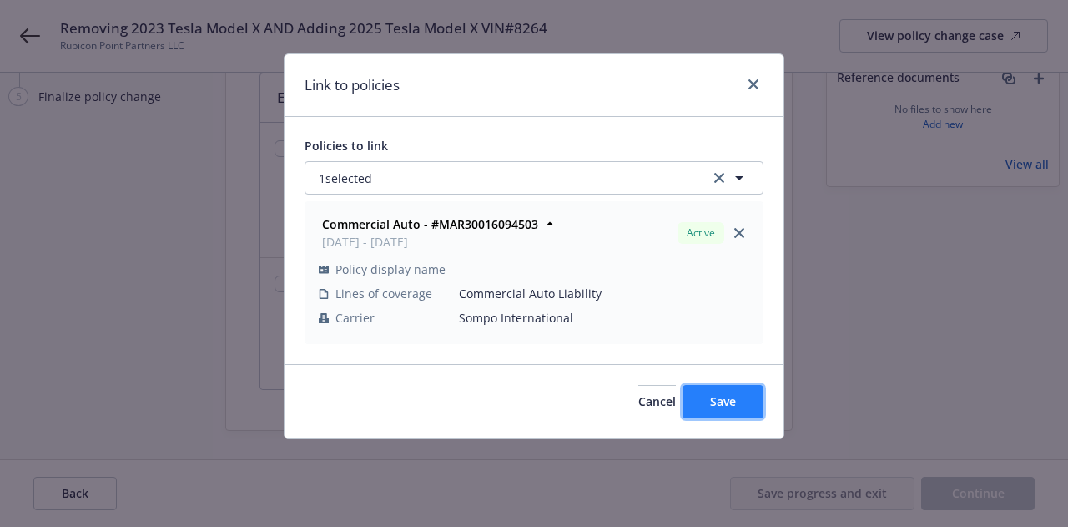
click at [736, 398] on span "Save" at bounding box center [723, 401] width 26 height 16
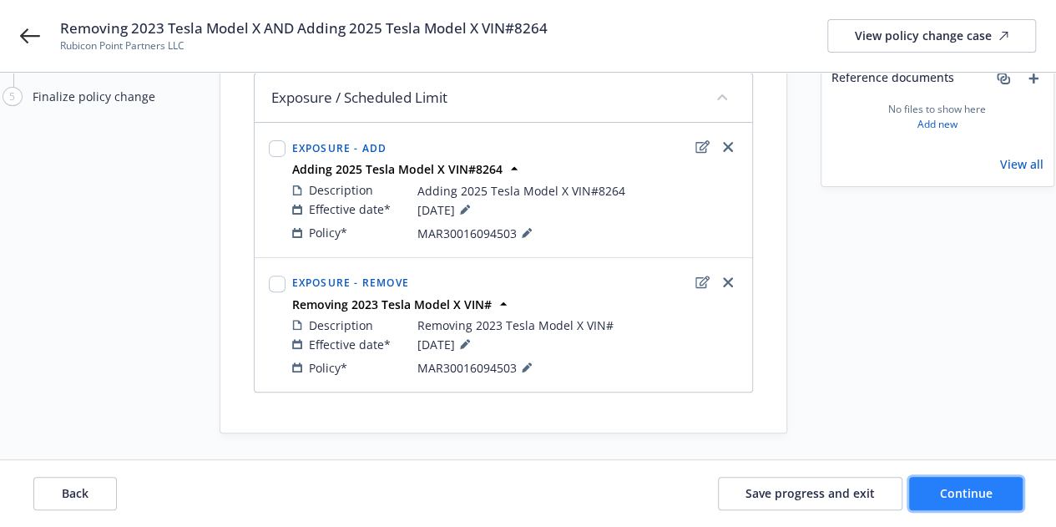
click at [977, 493] on span "Continue" at bounding box center [966, 493] width 53 height 16
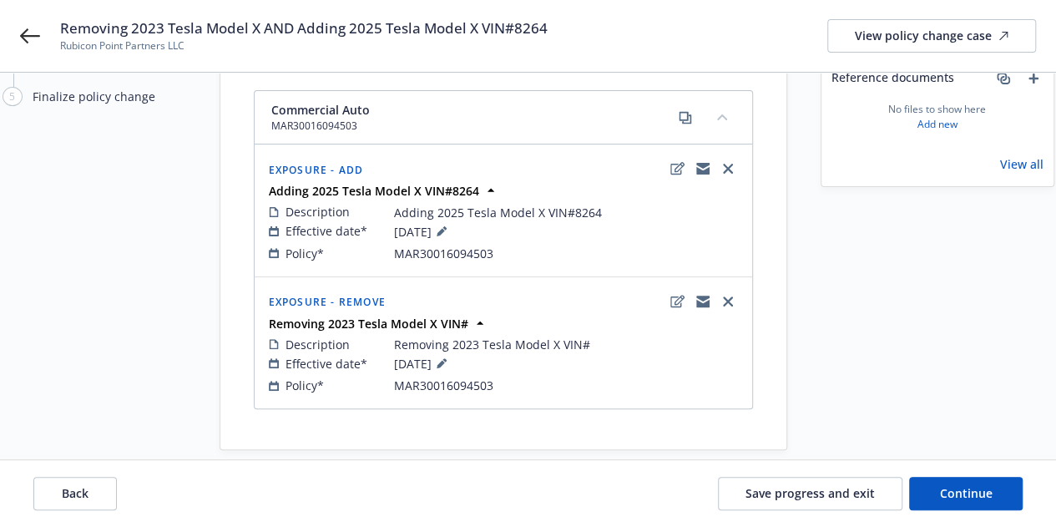
scroll to position [37, 0]
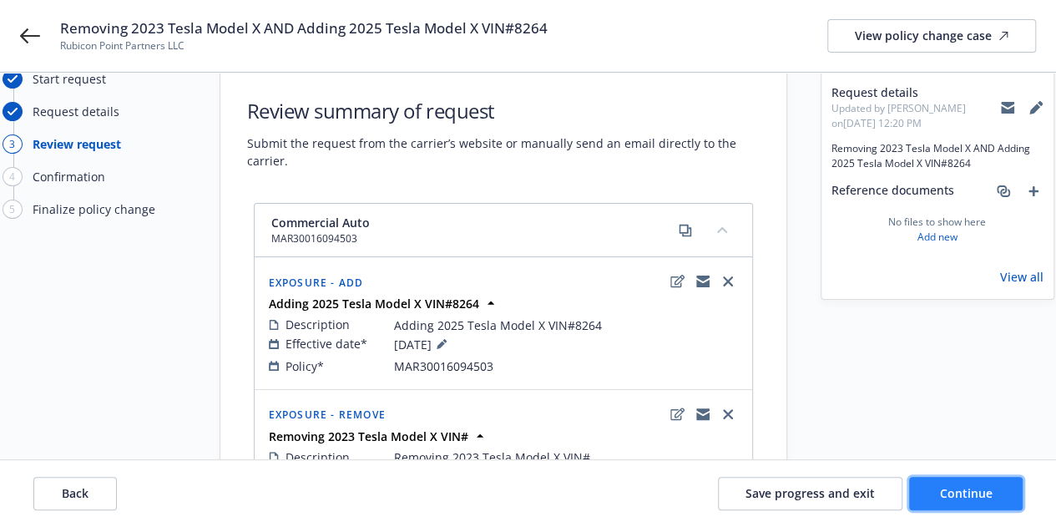
click at [953, 478] on button "Continue" at bounding box center [965, 492] width 113 height 33
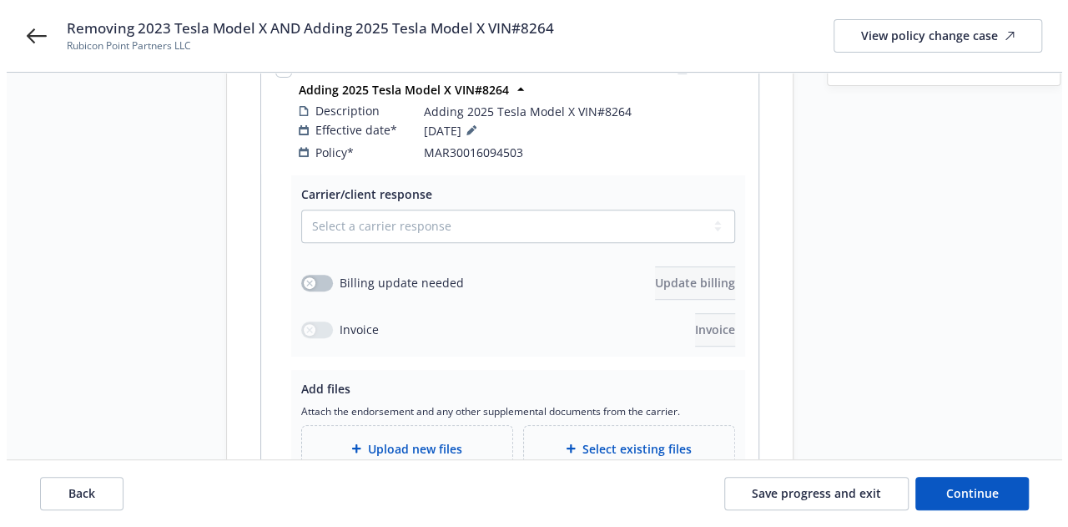
scroll to position [0, 0]
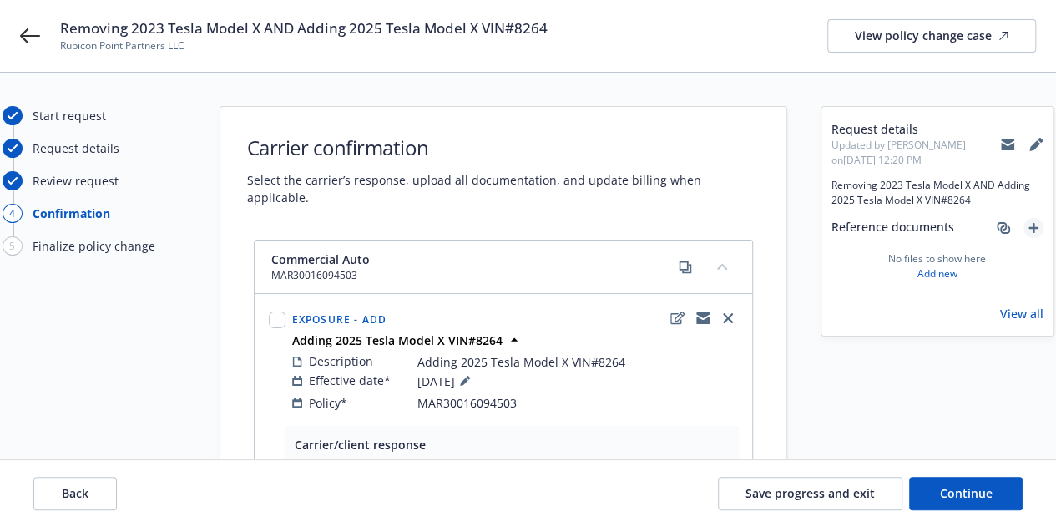
click at [1025, 229] on link "add" at bounding box center [1033, 228] width 20 height 20
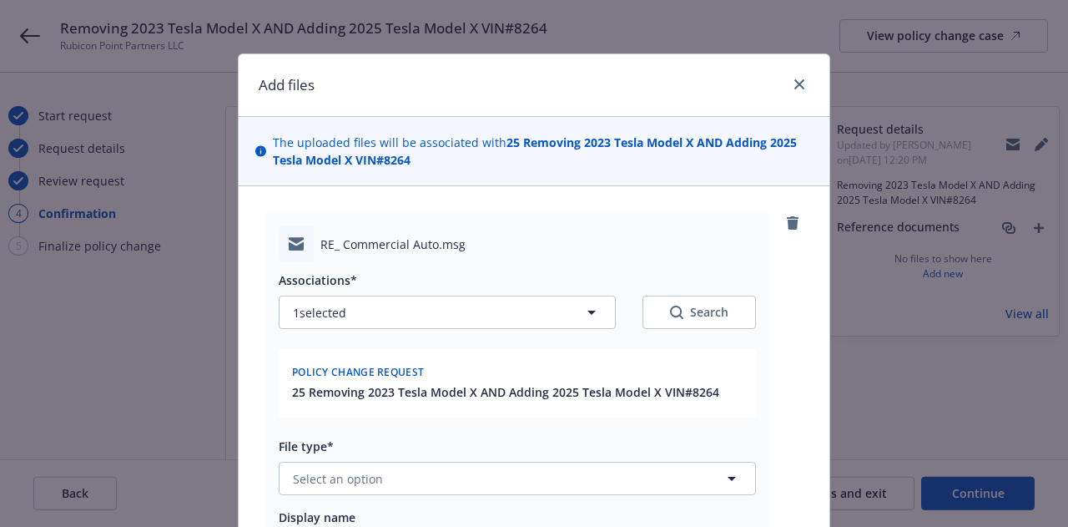
scroll to position [291, 0]
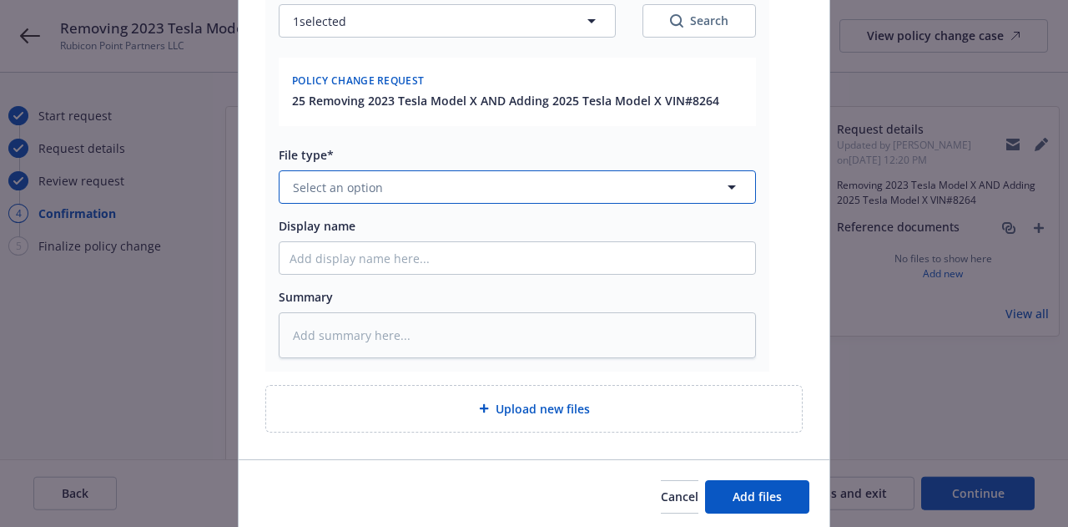
click at [521, 189] on button "Select an option" at bounding box center [517, 186] width 477 height 33
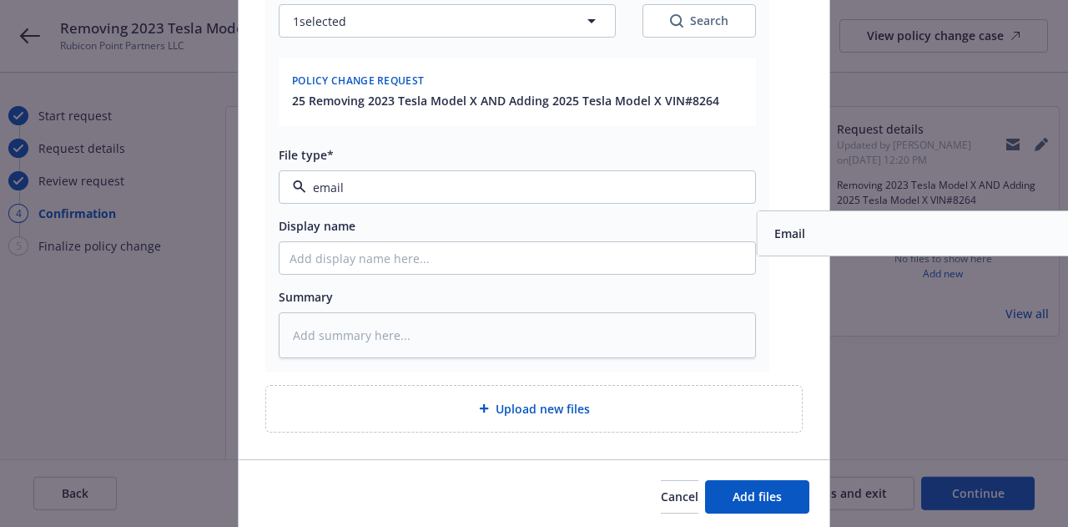
click at [819, 228] on div "Email" at bounding box center [996, 233] width 456 height 24
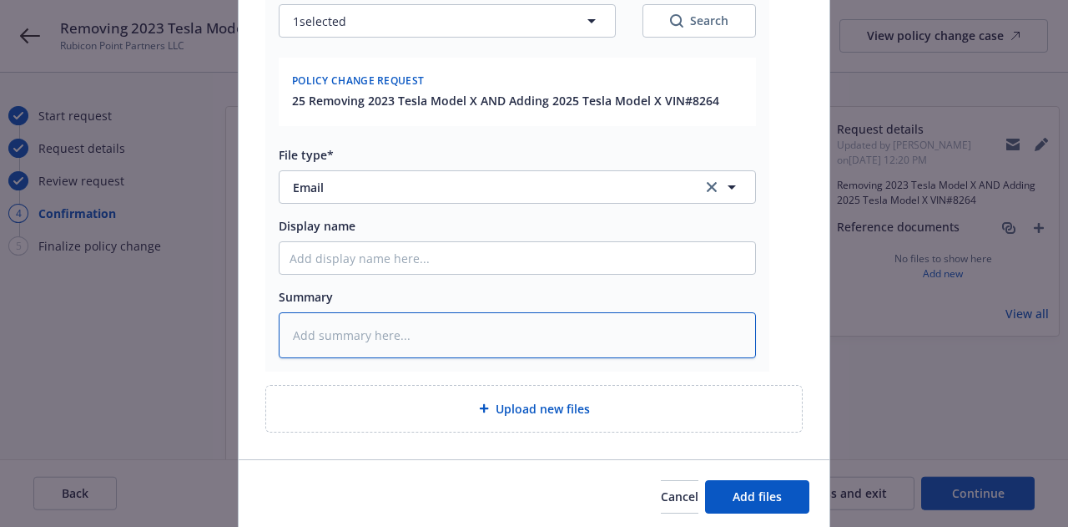
click at [631, 317] on textarea at bounding box center [517, 334] width 477 height 45
drag, startPoint x: 542, startPoint y: 335, endPoint x: 719, endPoint y: 487, distance: 233.7
click at [719, 487] on button "Add files" at bounding box center [757, 496] width 104 height 33
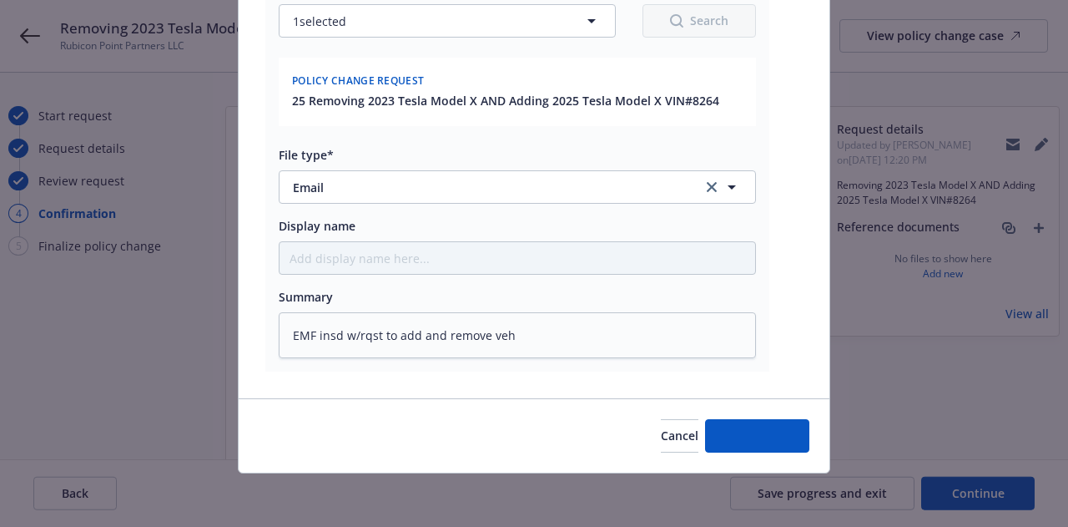
scroll to position [289, 0]
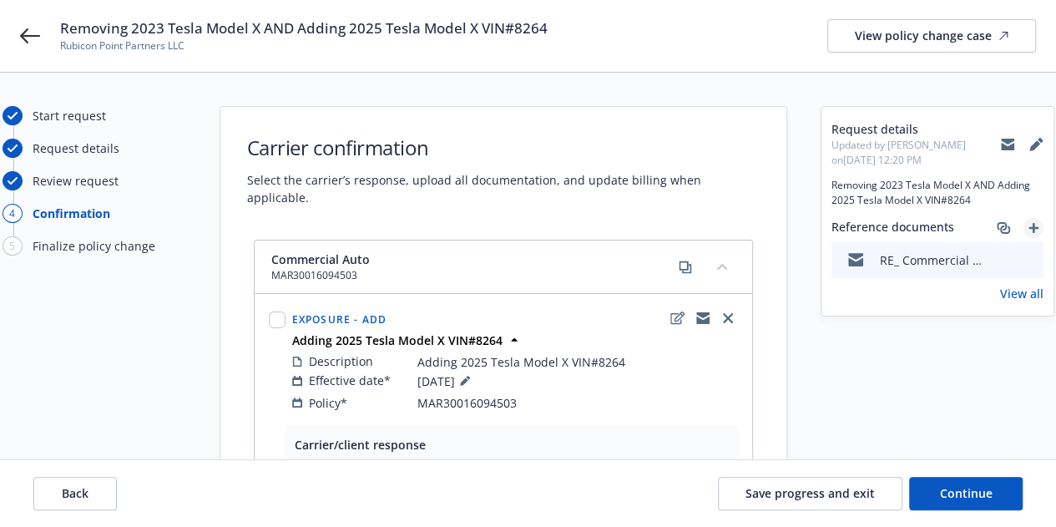
click at [1028, 230] on icon "add" at bounding box center [1033, 228] width 10 height 10
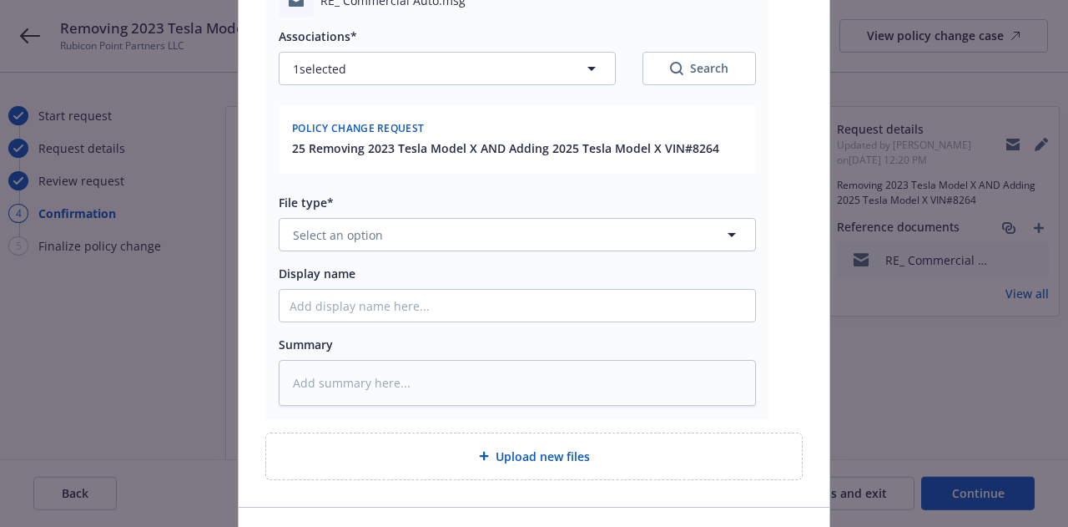
scroll to position [291, 0]
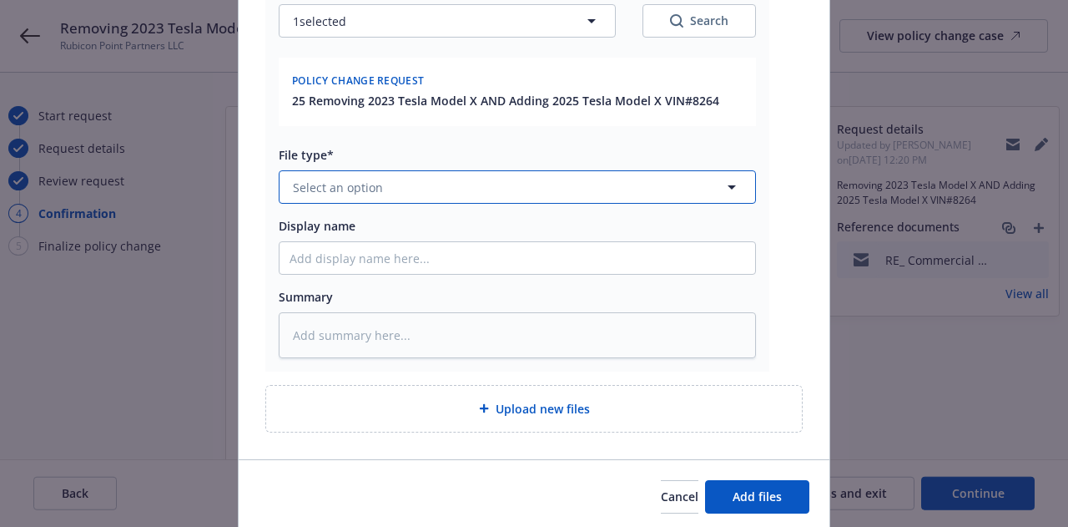
click at [599, 180] on button "Select an option" at bounding box center [517, 186] width 477 height 33
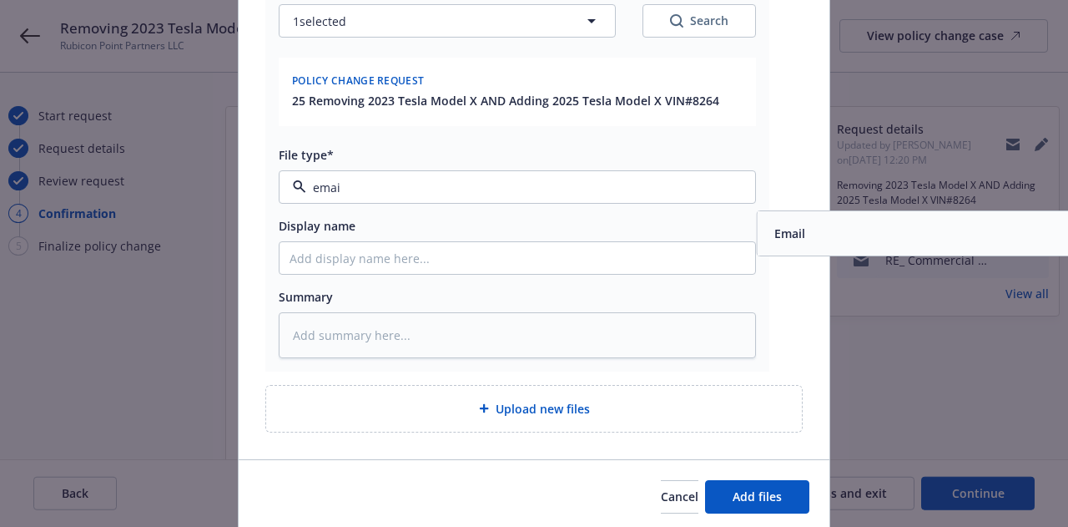
click at [774, 224] on span "Email" at bounding box center [789, 233] width 31 height 18
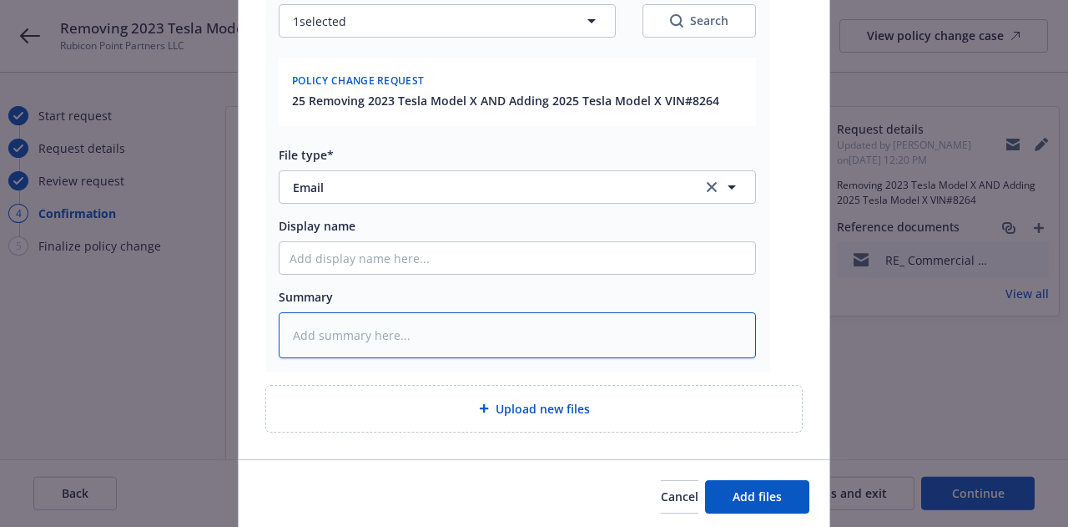
click at [594, 331] on textarea at bounding box center [517, 334] width 477 height 45
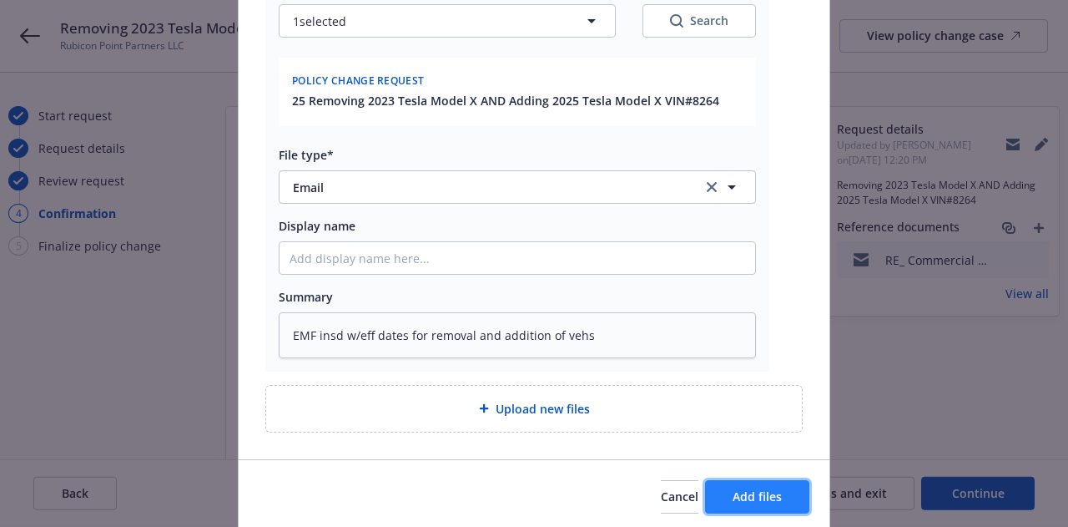
click at [765, 501] on button "Add files" at bounding box center [757, 496] width 104 height 33
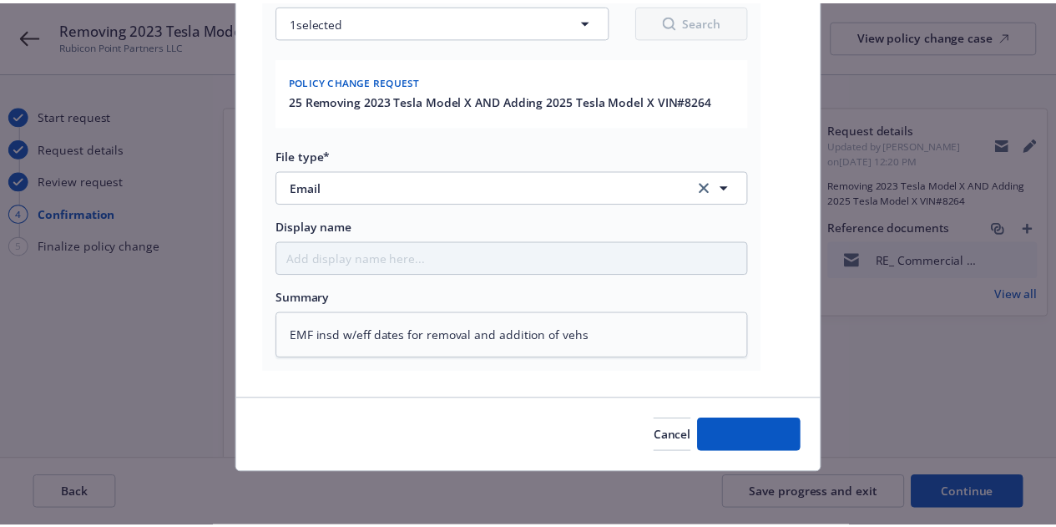
scroll to position [289, 0]
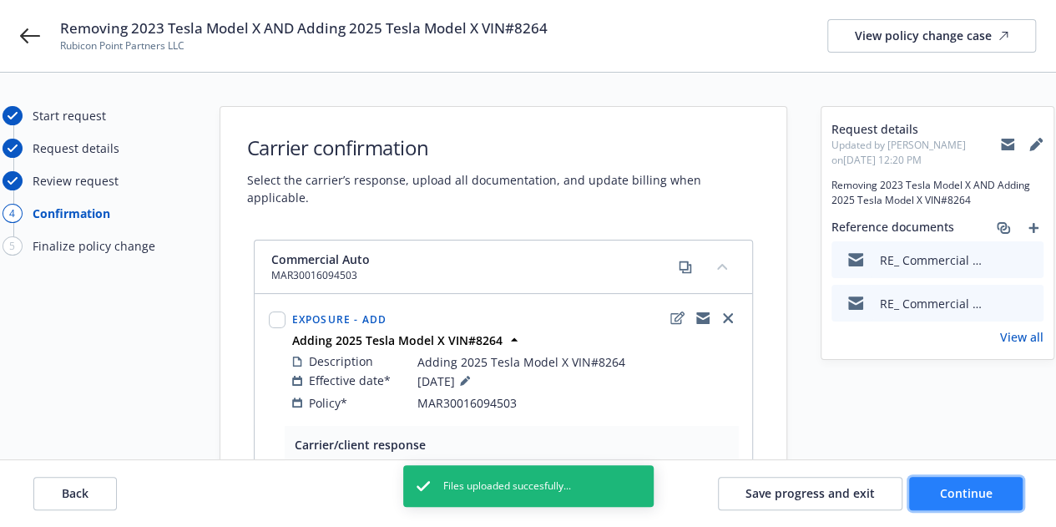
click at [958, 504] on button "Continue" at bounding box center [965, 492] width 113 height 33
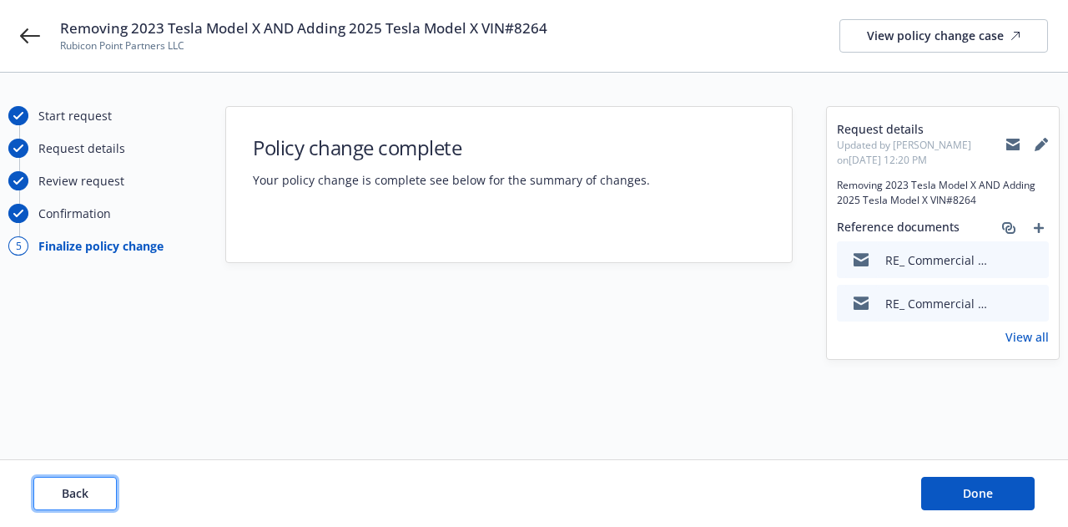
click at [76, 495] on span "Back" at bounding box center [75, 493] width 27 height 16
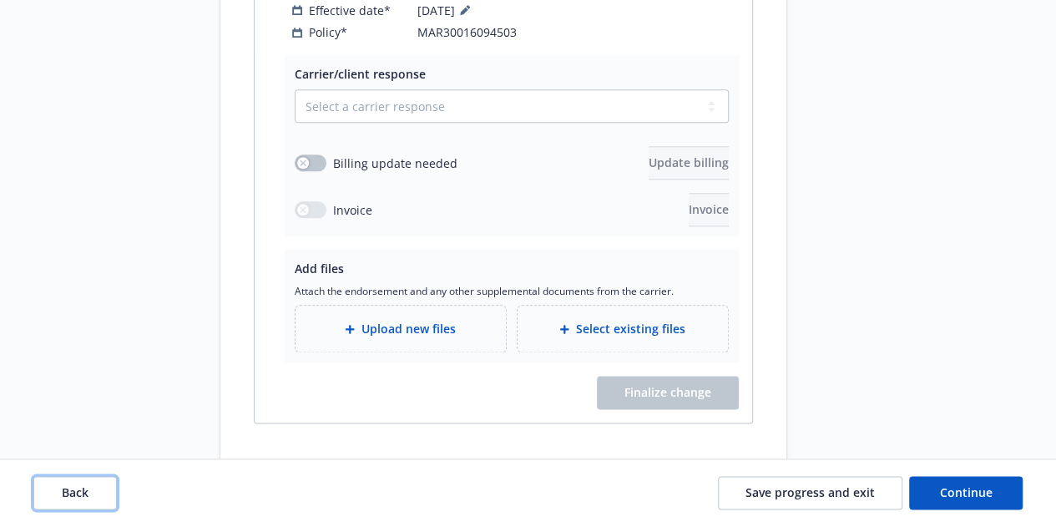
scroll to position [876, 0]
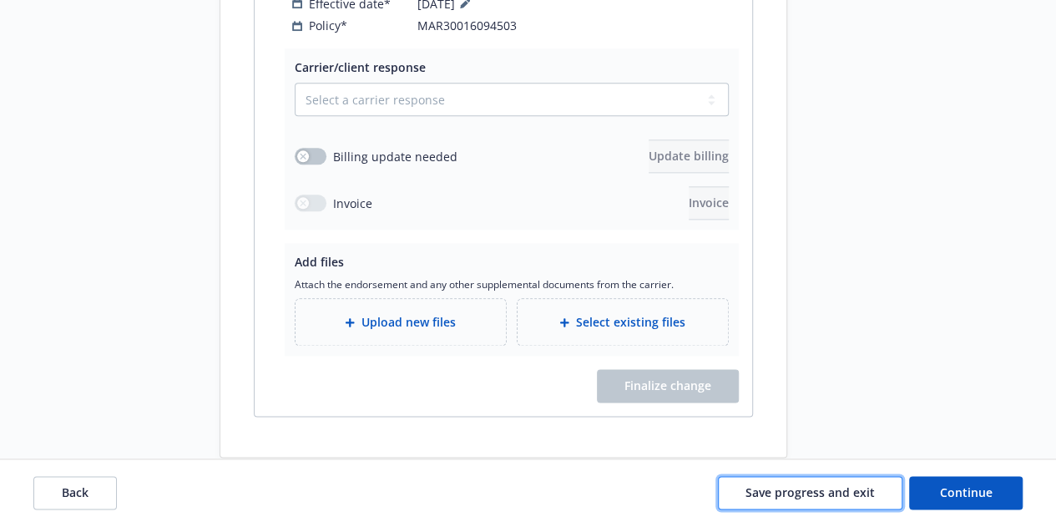
click at [830, 506] on button "Save progress and exit" at bounding box center [810, 492] width 184 height 33
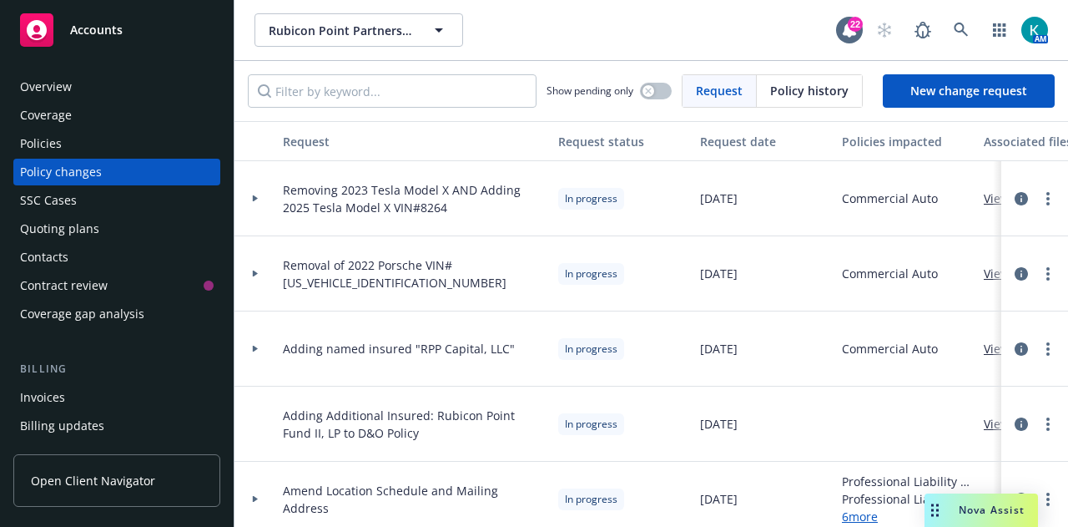
click at [120, 143] on div "Policies" at bounding box center [117, 143] width 194 height 27
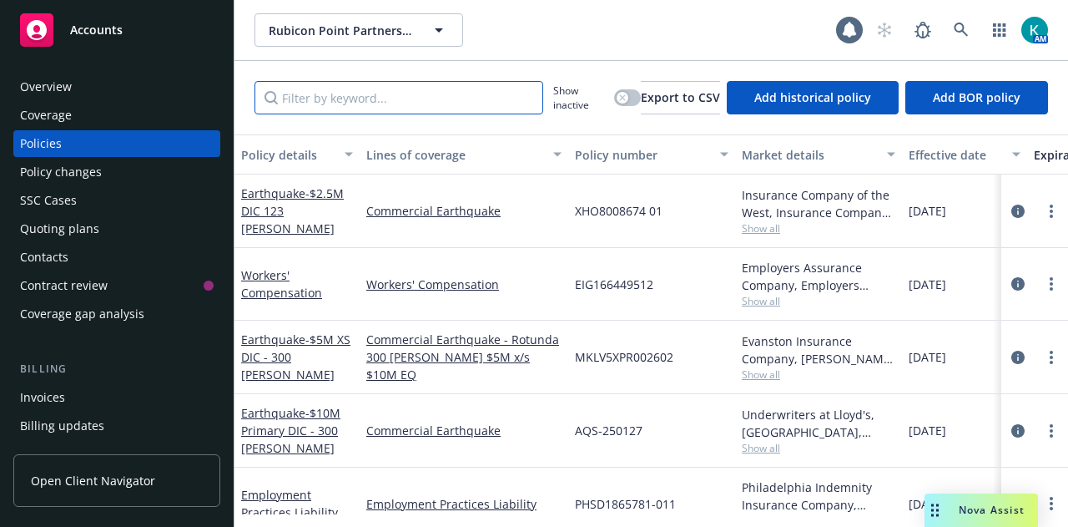
click at [397, 99] on input "Filter by keyword..." at bounding box center [398, 97] width 289 height 33
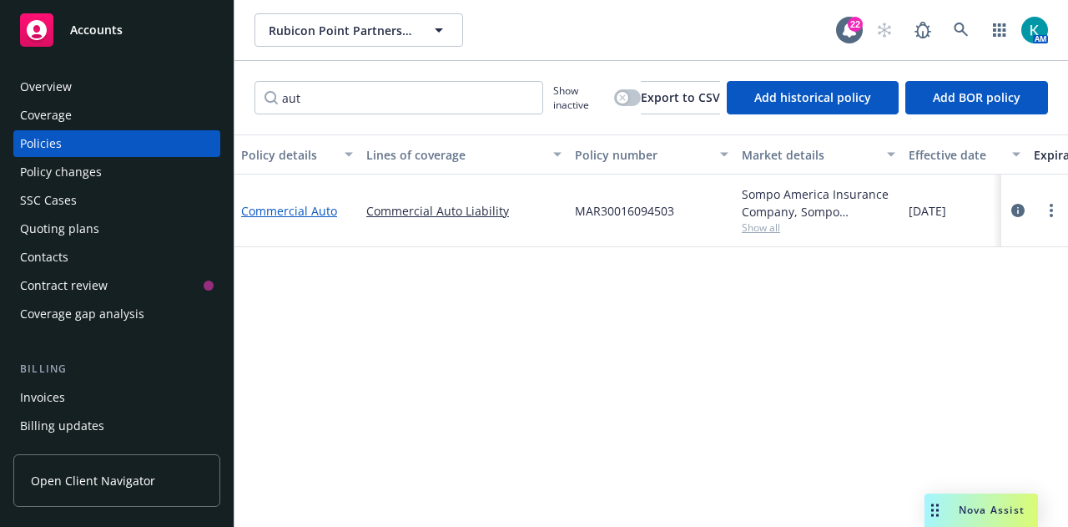
click at [300, 209] on link "Commercial Auto" at bounding box center [289, 211] width 96 height 16
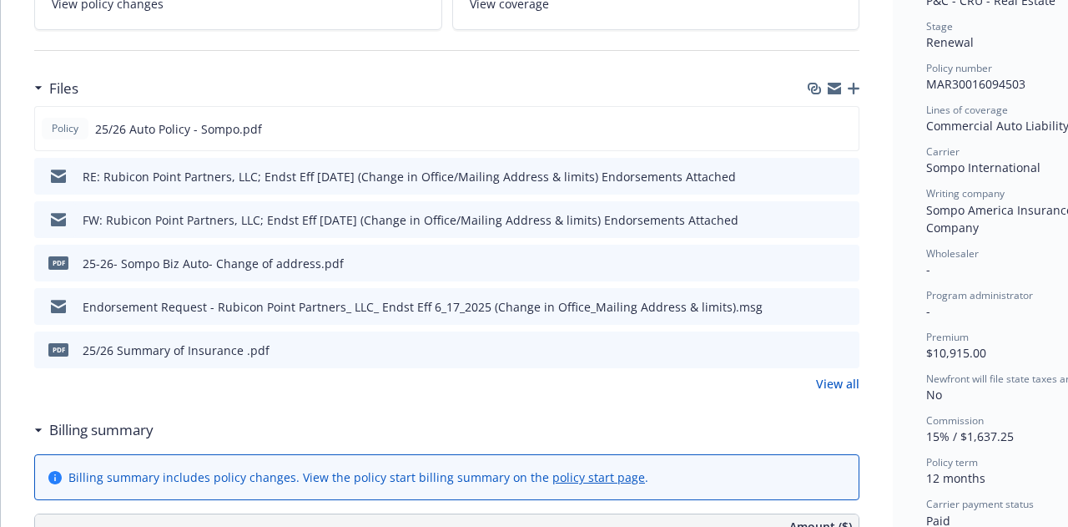
scroll to position [478, 0]
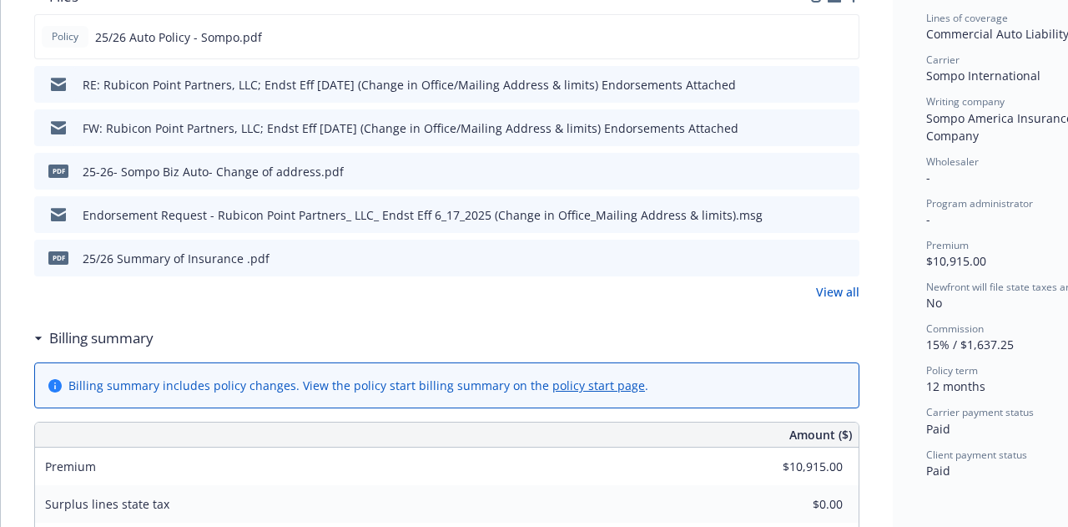
click at [839, 295] on link "View all" at bounding box center [837, 292] width 43 height 18
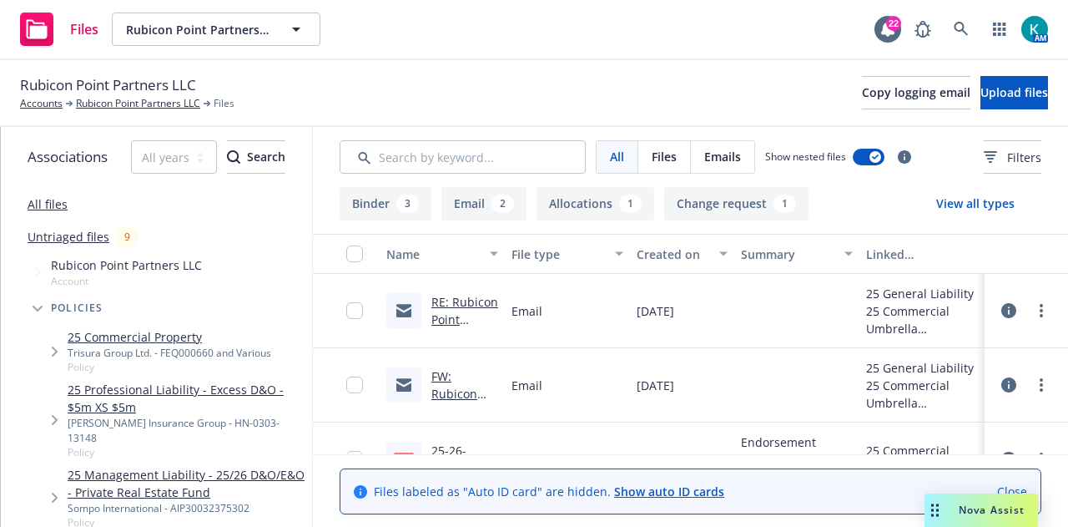
click at [481, 305] on link "RE: Rubicon Point Partners, LLC; Endst Eff 6/17/2025 (Change in Office/Mailing …" at bounding box center [464, 398] width 67 height 209
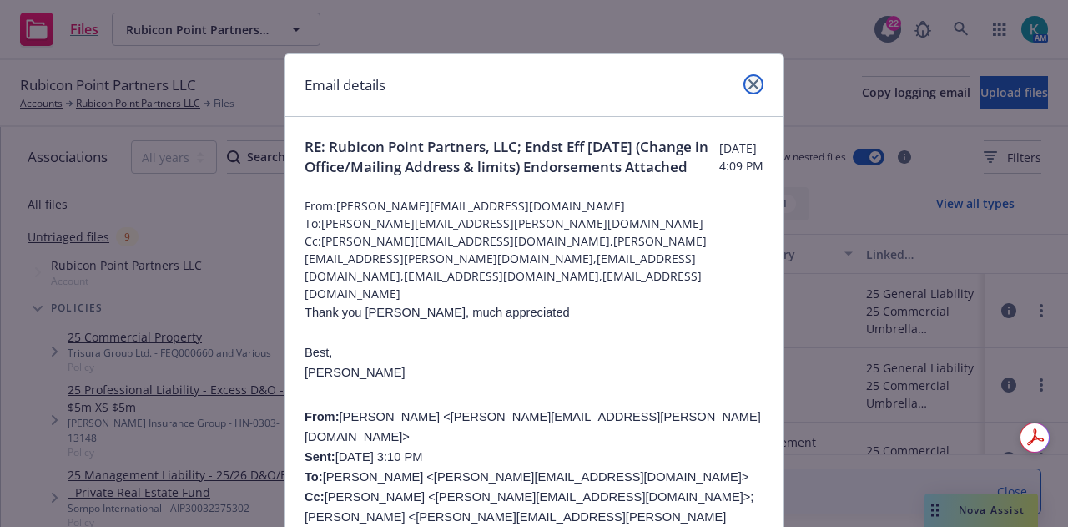
click at [749, 91] on link "close" at bounding box center [753, 84] width 20 height 20
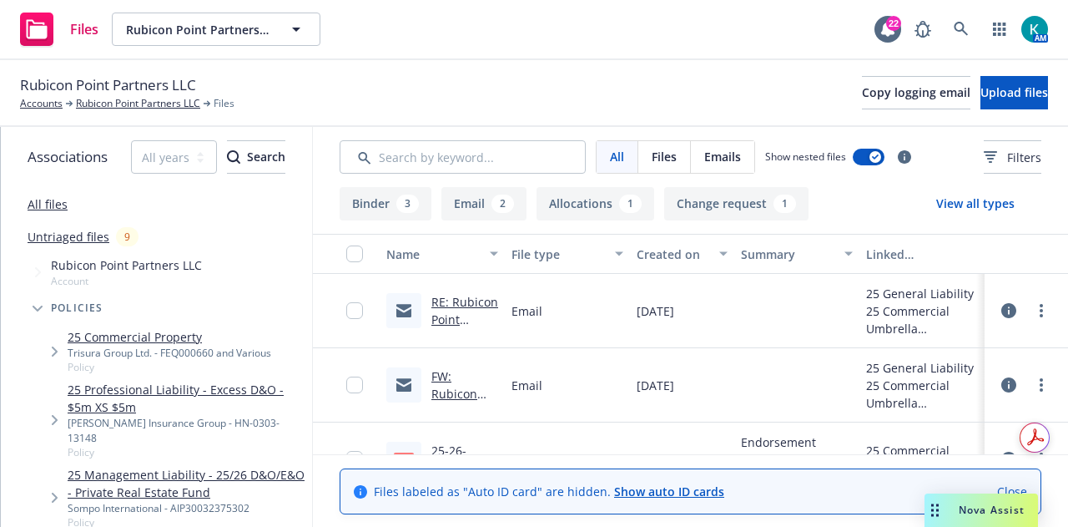
click at [1027, 483] on link "Close" at bounding box center [1012, 491] width 30 height 18
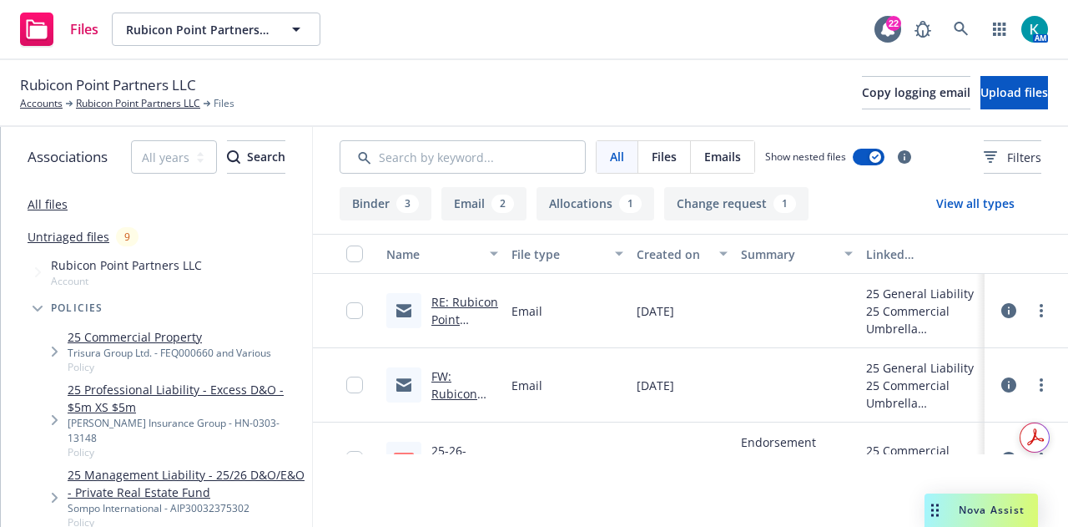
click at [811, 389] on div at bounding box center [796, 385] width 125 height 74
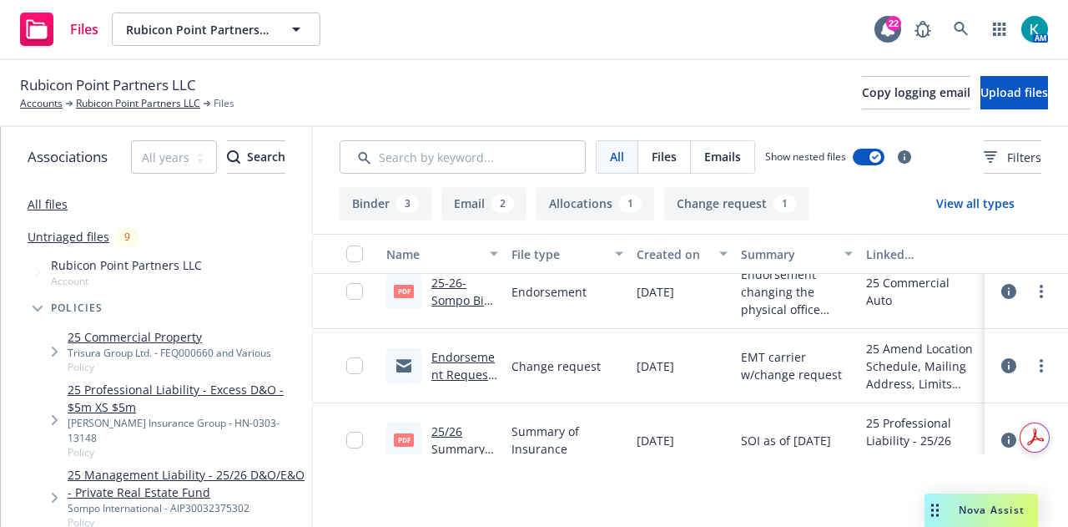
scroll to position [200, 0]
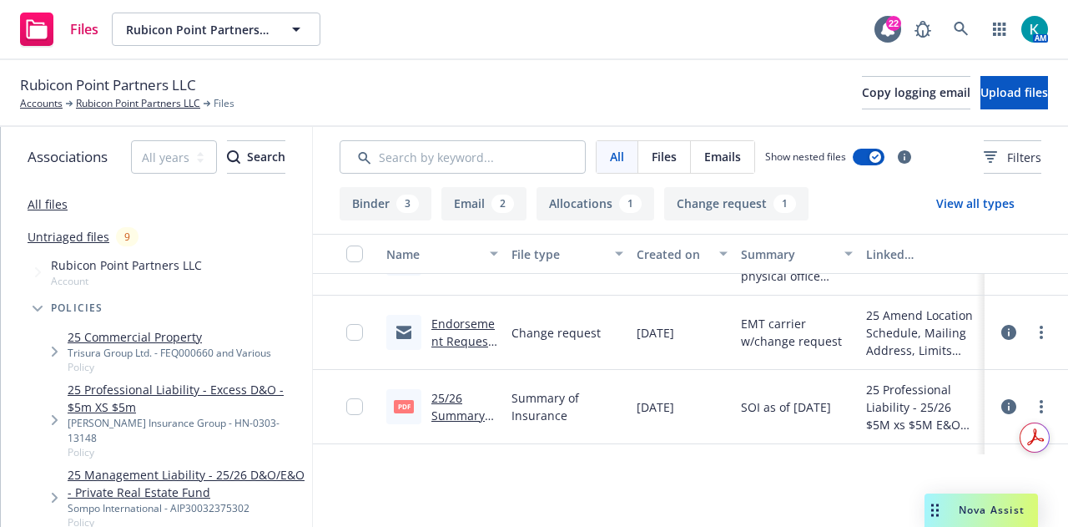
click at [475, 331] on link "Endorsement Request - Rubicon Point Partners_ LLC_ Endst Eff 6_17_2025 (Change …" at bounding box center [463, 428] width 65 height 226
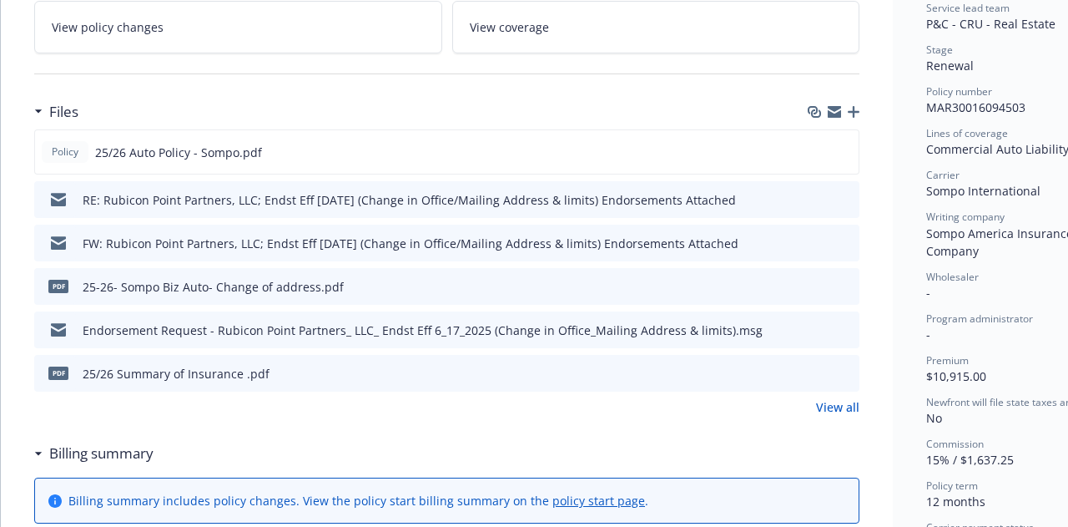
scroll to position [371, 0]
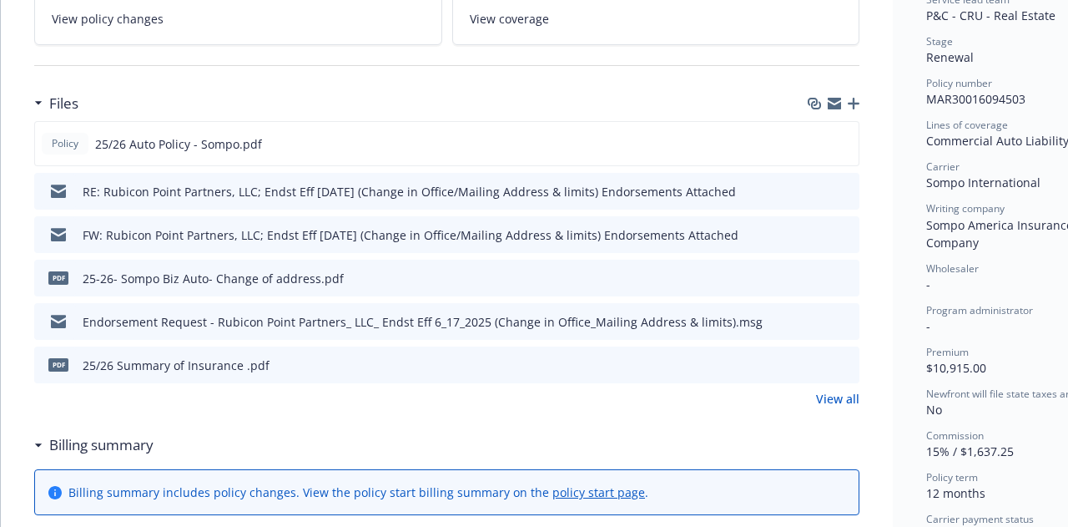
click at [850, 393] on link "View all" at bounding box center [837, 399] width 43 height 18
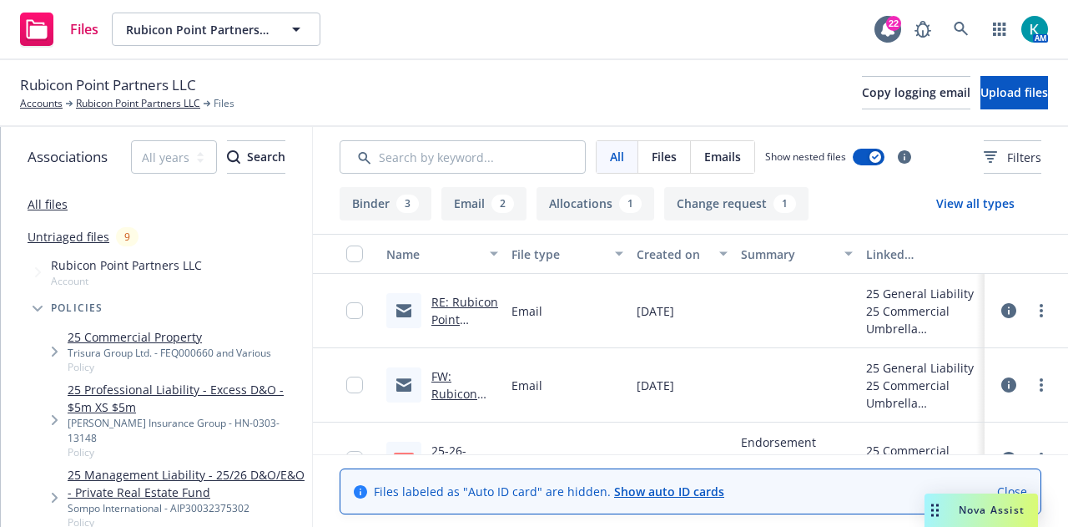
click at [751, 343] on div at bounding box center [796, 311] width 125 height 74
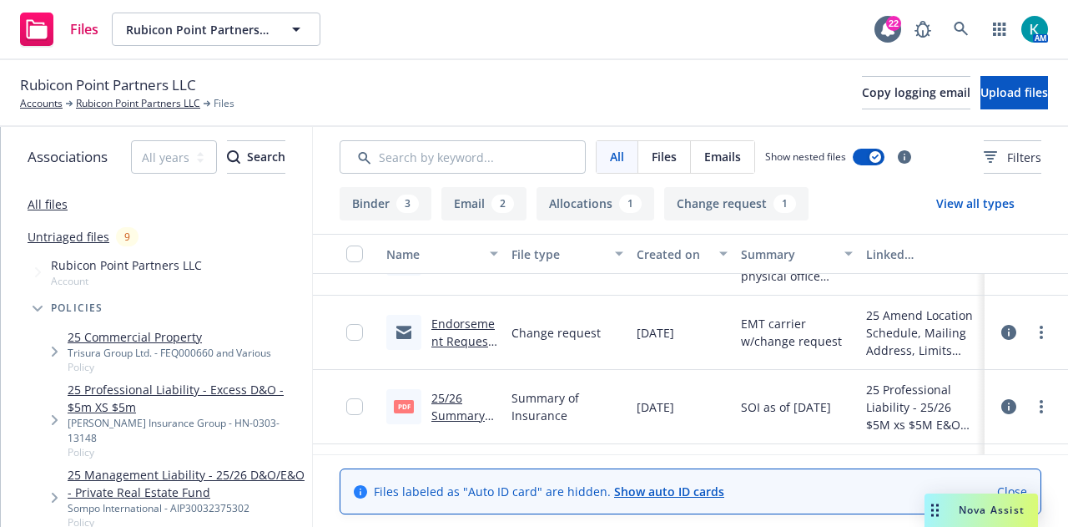
scroll to position [167, 0]
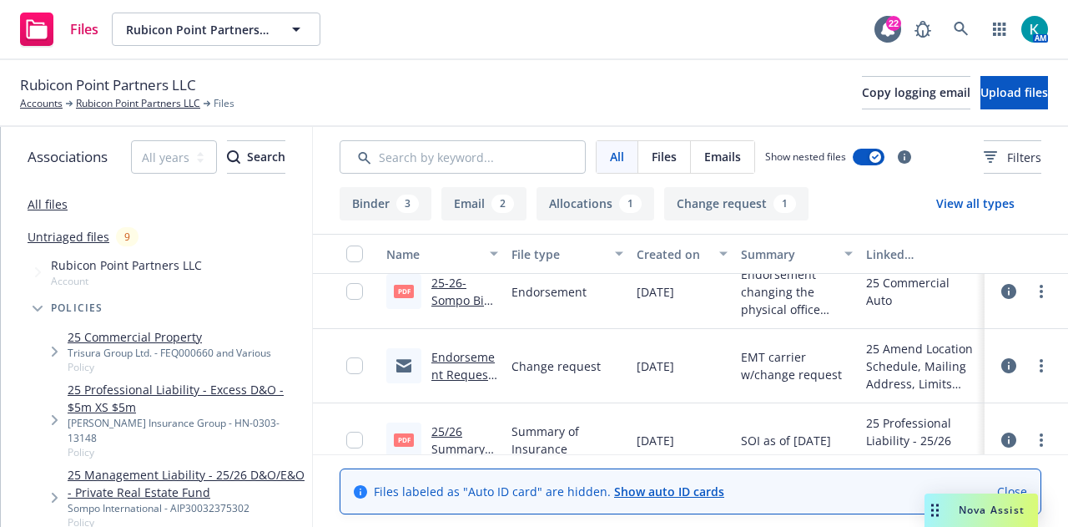
click at [463, 368] on link "Endorsement Request - Rubicon Point Partners_ LLC_ Endst Eff 6_17_2025 (Change …" at bounding box center [463, 462] width 65 height 226
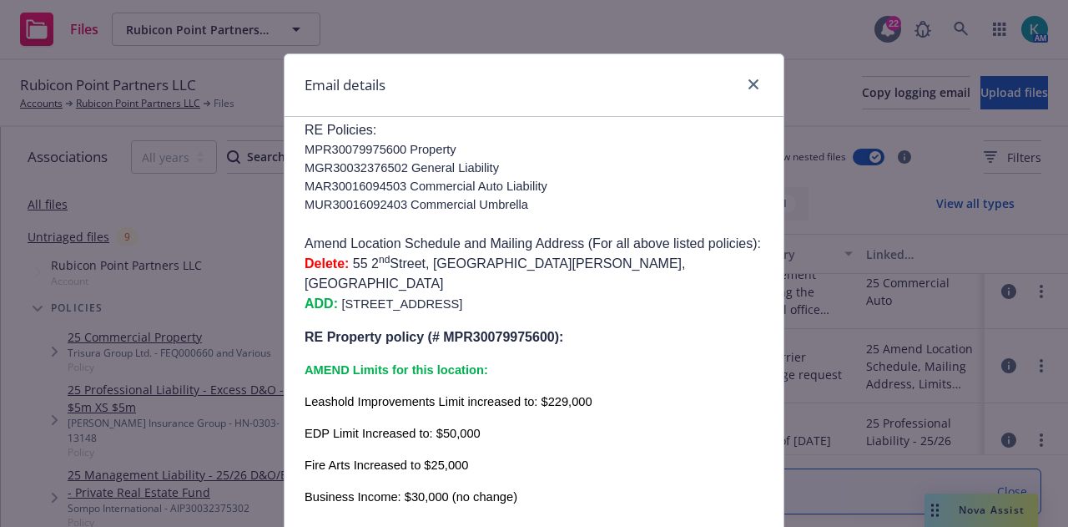
scroll to position [0, 0]
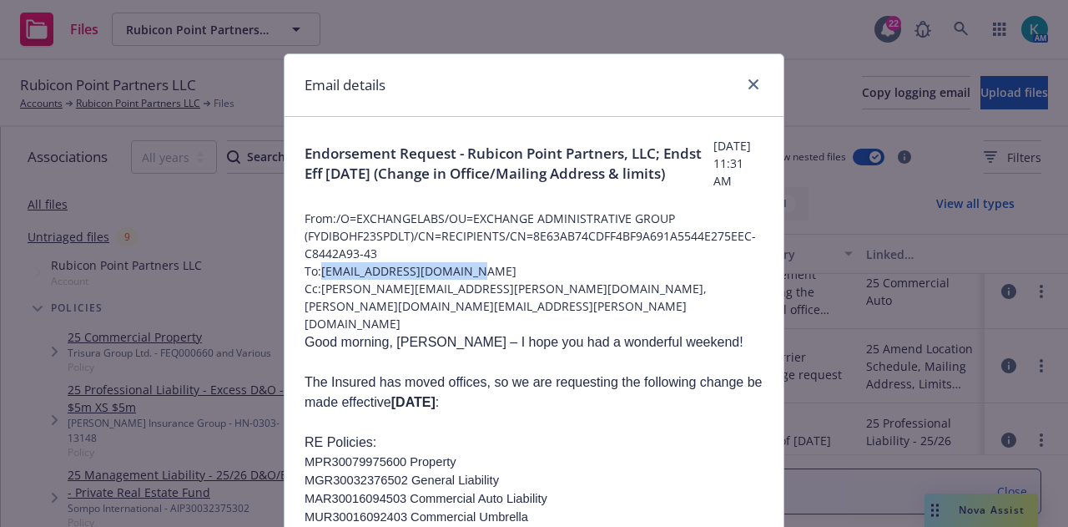
drag, startPoint x: 320, startPoint y: 276, endPoint x: 467, endPoint y: 278, distance: 147.7
click at [467, 278] on span "To: [EMAIL_ADDRESS][DOMAIN_NAME]" at bounding box center [534, 271] width 459 height 18
click at [447, 277] on span "To: [EMAIL_ADDRESS][DOMAIN_NAME]" at bounding box center [534, 271] width 459 height 18
drag, startPoint x: 474, startPoint y: 279, endPoint x: 328, endPoint y: 276, distance: 146.0
click at [328, 276] on span "To: [EMAIL_ADDRESS][DOMAIN_NAME]" at bounding box center [534, 271] width 459 height 18
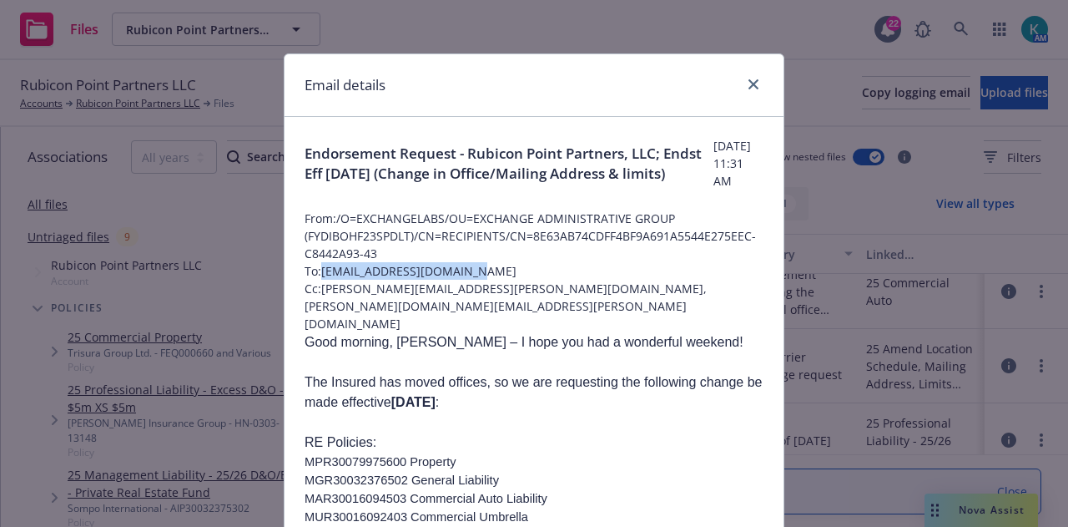
drag, startPoint x: 320, startPoint y: 275, endPoint x: 470, endPoint y: 280, distance: 149.4
click at [470, 280] on span "To: [EMAIL_ADDRESS][DOMAIN_NAME]" at bounding box center [534, 271] width 459 height 18
copy span "[EMAIL_ADDRESS][DOMAIN_NAME]"
click at [748, 84] on icon "close" at bounding box center [753, 84] width 10 height 10
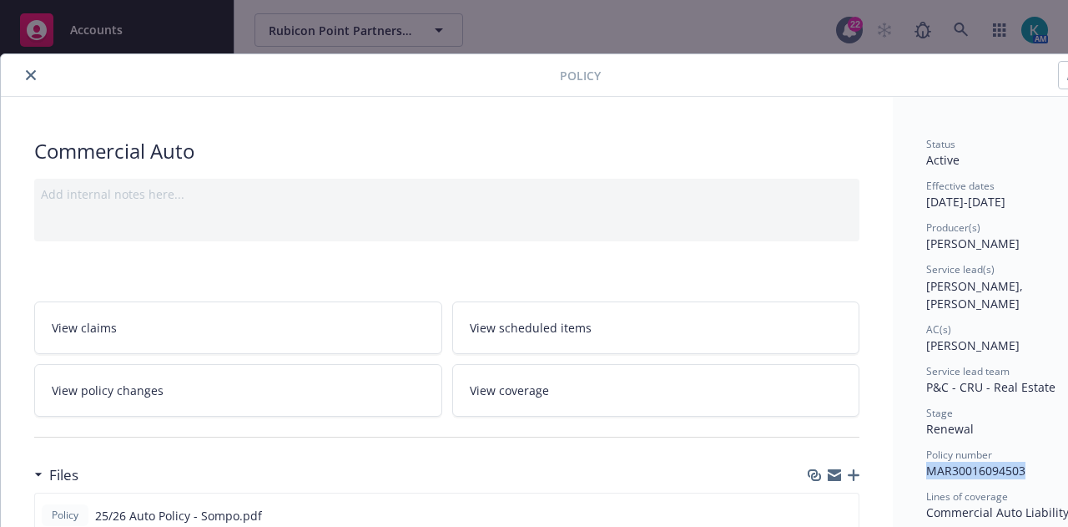
drag, startPoint x: 926, startPoint y: 450, endPoint x: 1033, endPoint y: 453, distance: 106.9
click at [1033, 453] on div "Policy number MAR30016094503" at bounding box center [1019, 463] width 187 height 32
click at [1027, 453] on div "Policy number MAR30016094503" at bounding box center [1019, 463] width 187 height 32
drag, startPoint x: 1024, startPoint y: 448, endPoint x: 917, endPoint y: 443, distance: 106.9
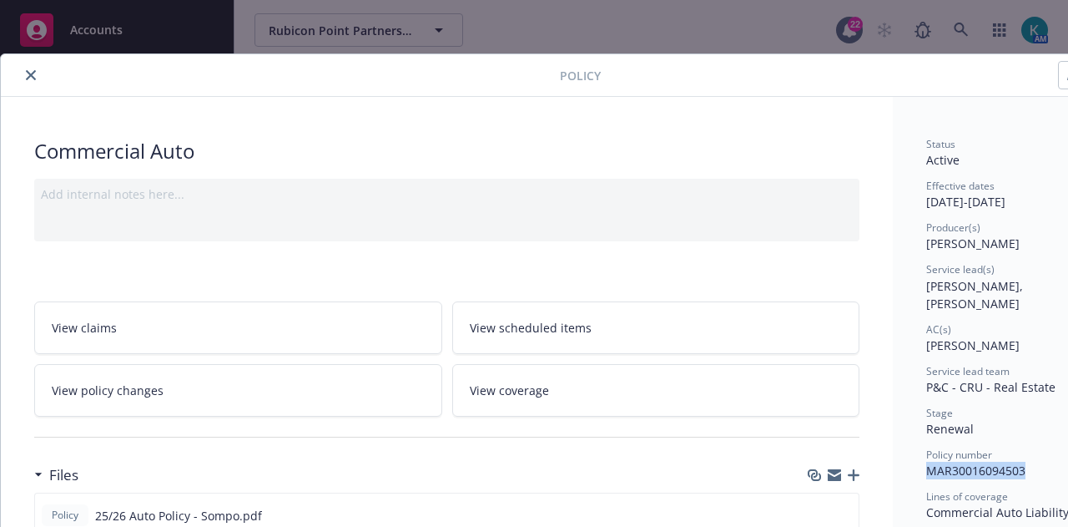
drag, startPoint x: 922, startPoint y: 450, endPoint x: 1033, endPoint y: 454, distance: 111.1
copy span "MAR30016094503"
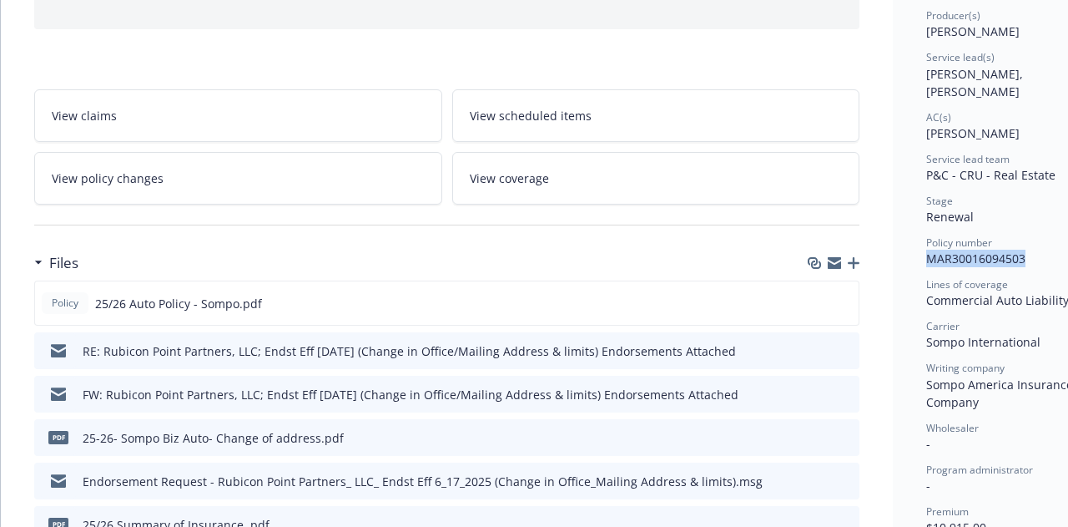
scroll to position [336, 0]
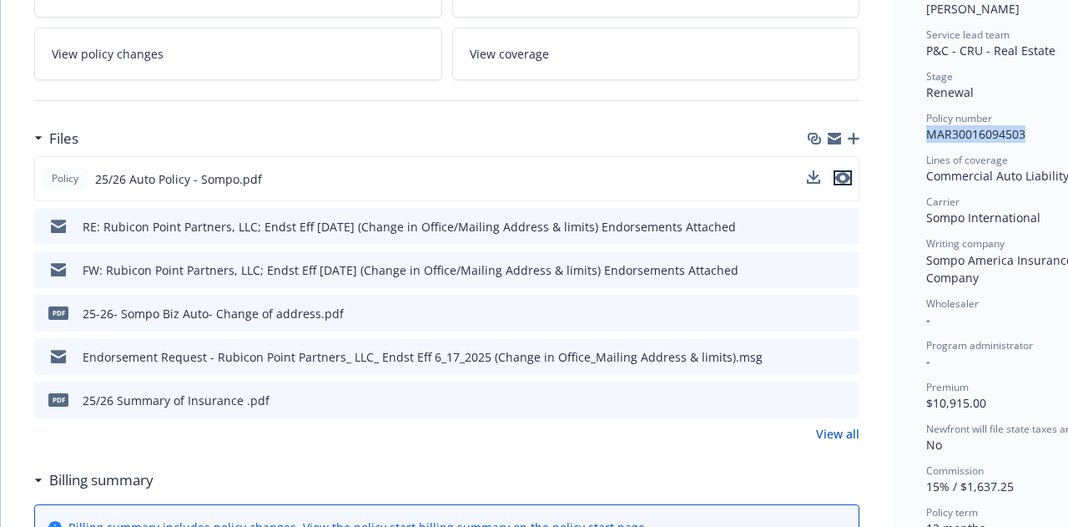
click at [846, 176] on icon "preview file" at bounding box center [842, 178] width 15 height 12
click at [261, 46] on link "View policy changes" at bounding box center [238, 54] width 408 height 53
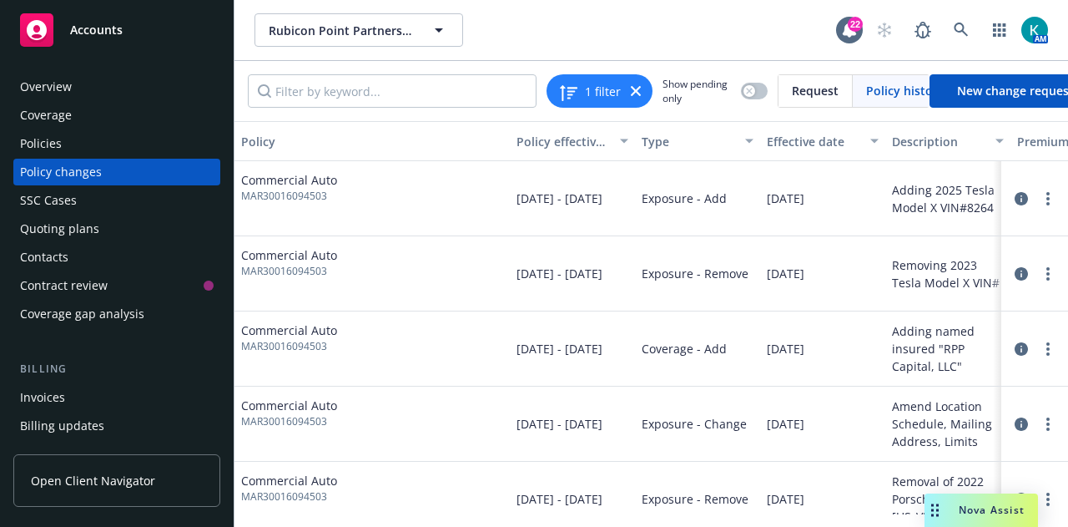
scroll to position [0, 128]
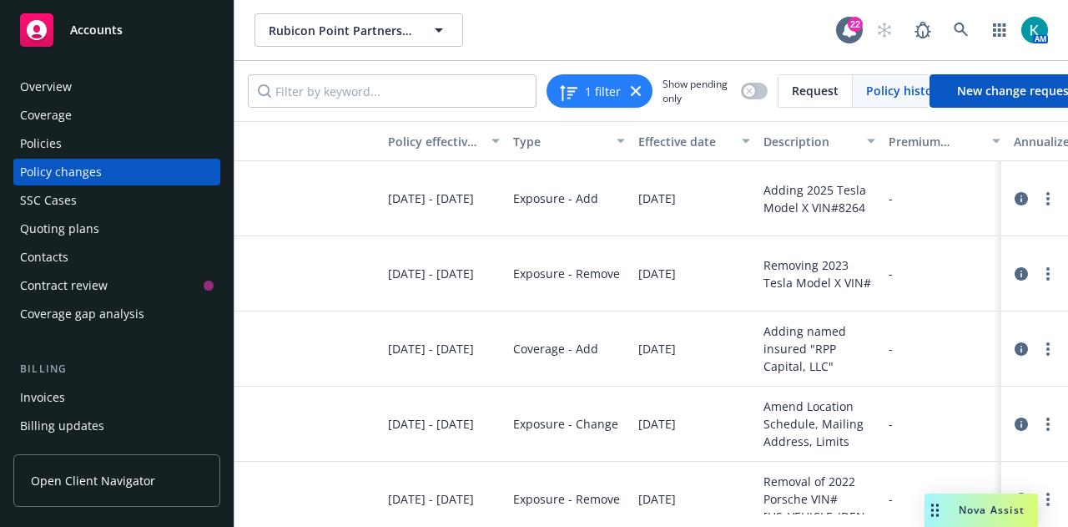
click at [147, 177] on div "Policy changes" at bounding box center [117, 172] width 194 height 27
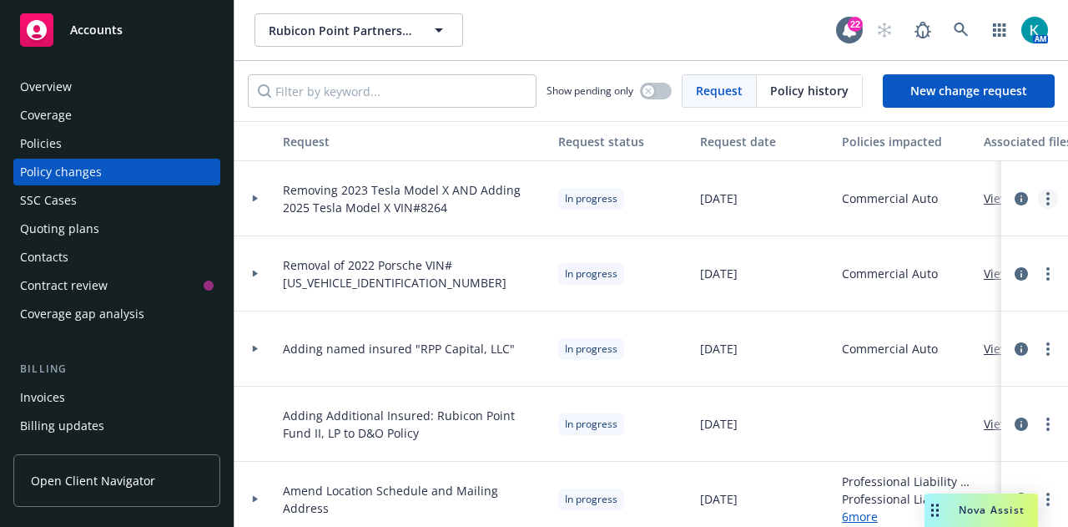
click at [1038, 205] on link "more" at bounding box center [1048, 199] width 20 height 20
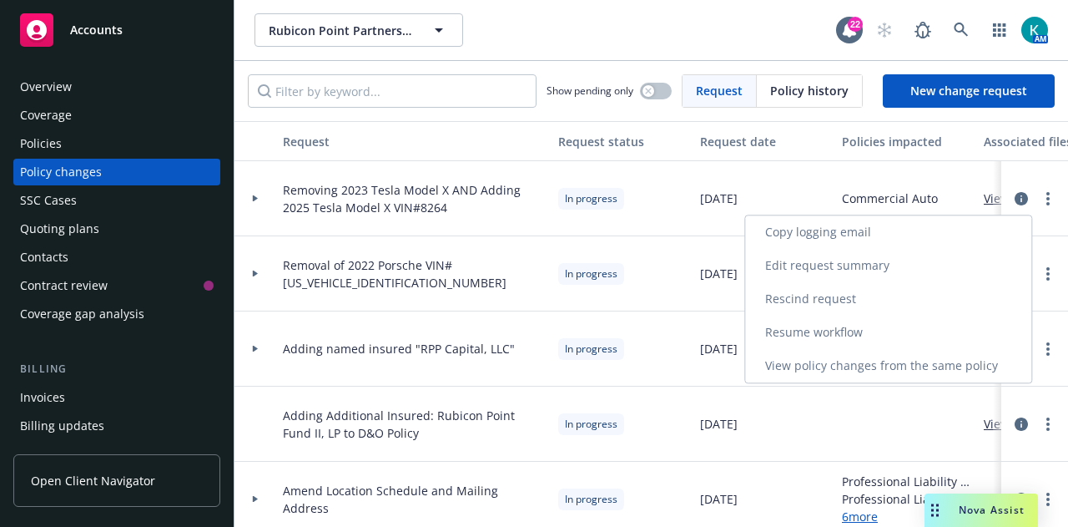
click at [910, 335] on link "Resume workflow" at bounding box center [888, 331] width 286 height 33
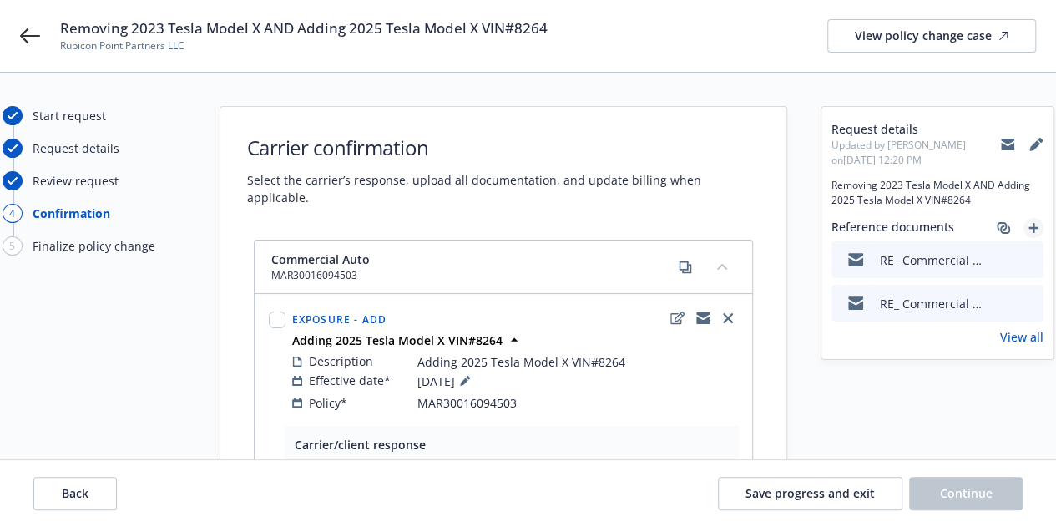
click at [1032, 223] on icon "add" at bounding box center [1033, 228] width 10 height 10
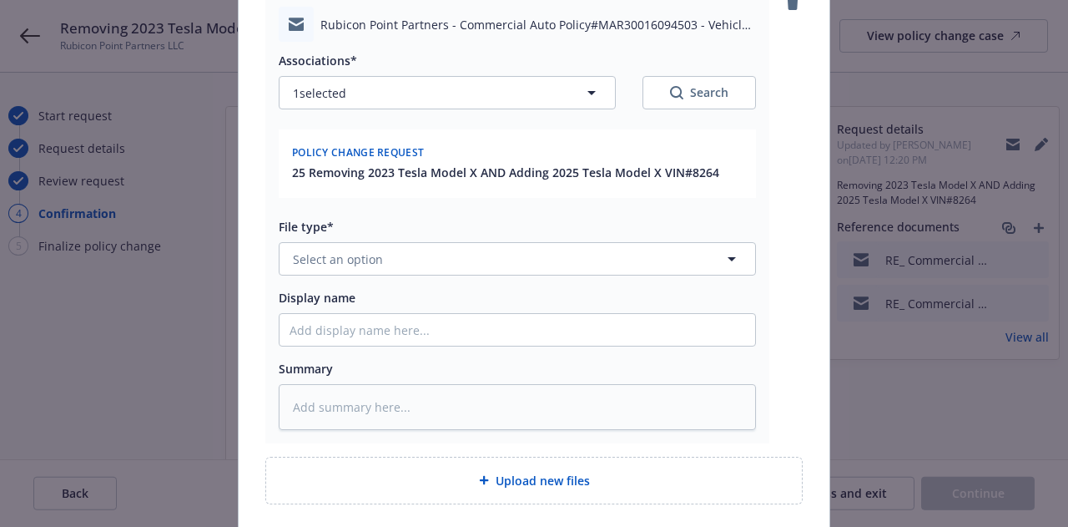
scroll to position [234, 0]
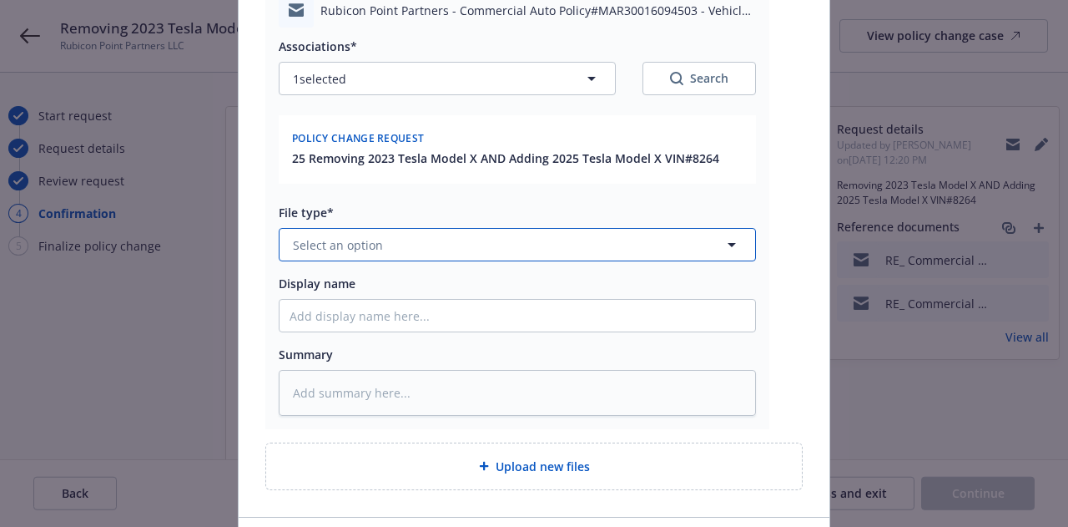
click at [698, 234] on button "Select an option" at bounding box center [517, 244] width 477 height 33
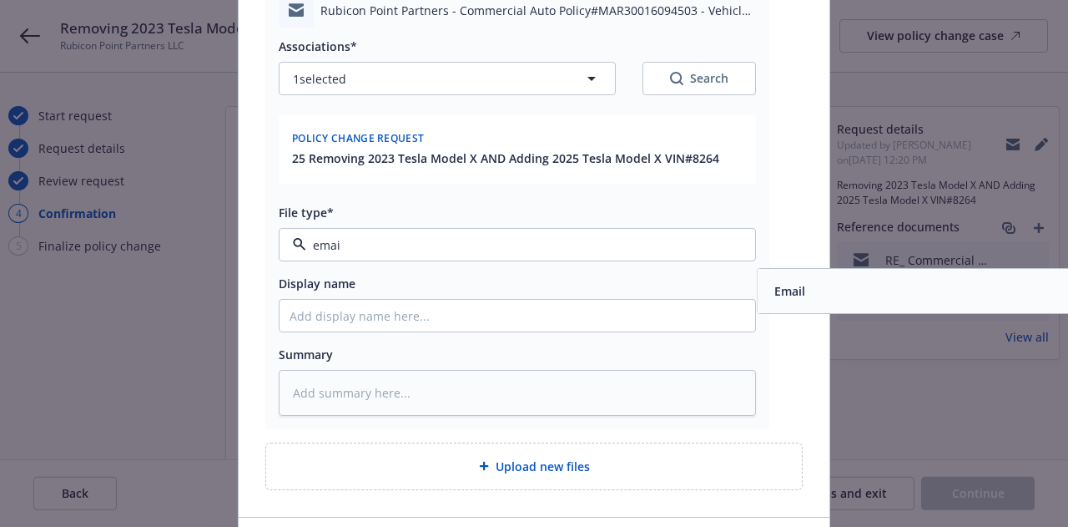
type input "email"
click at [799, 303] on div "Email" at bounding box center [996, 291] width 476 height 44
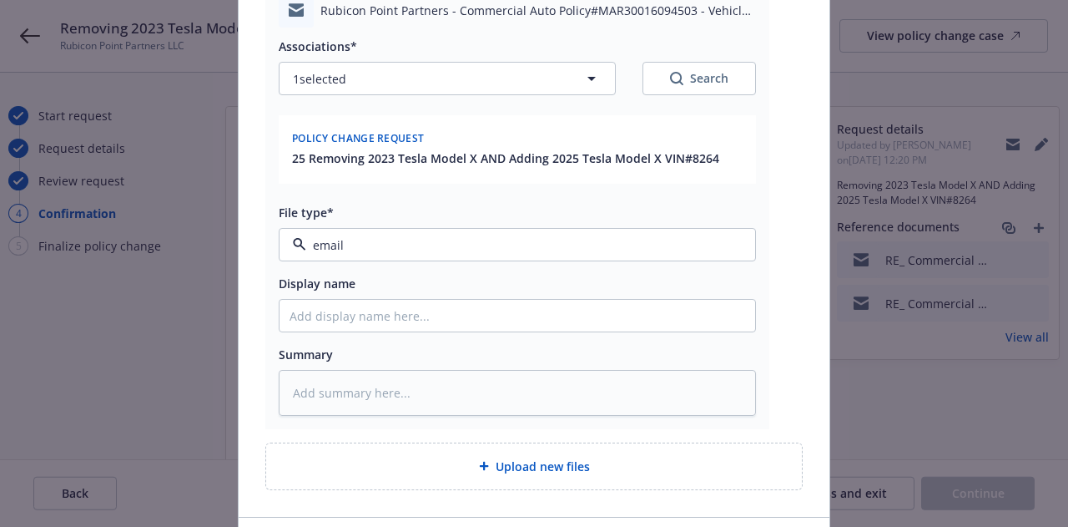
type textarea "x"
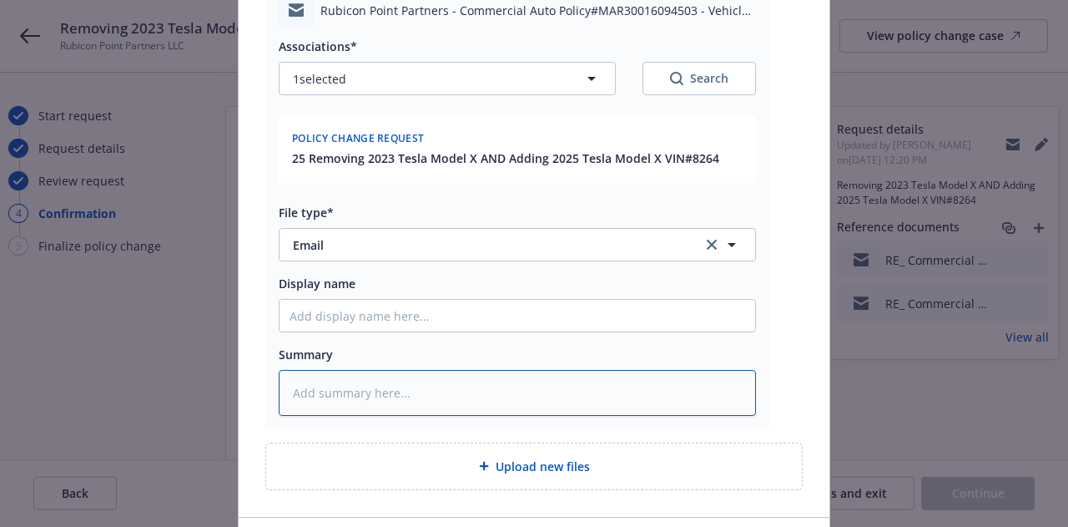
click at [503, 397] on textarea at bounding box center [517, 392] width 477 height 45
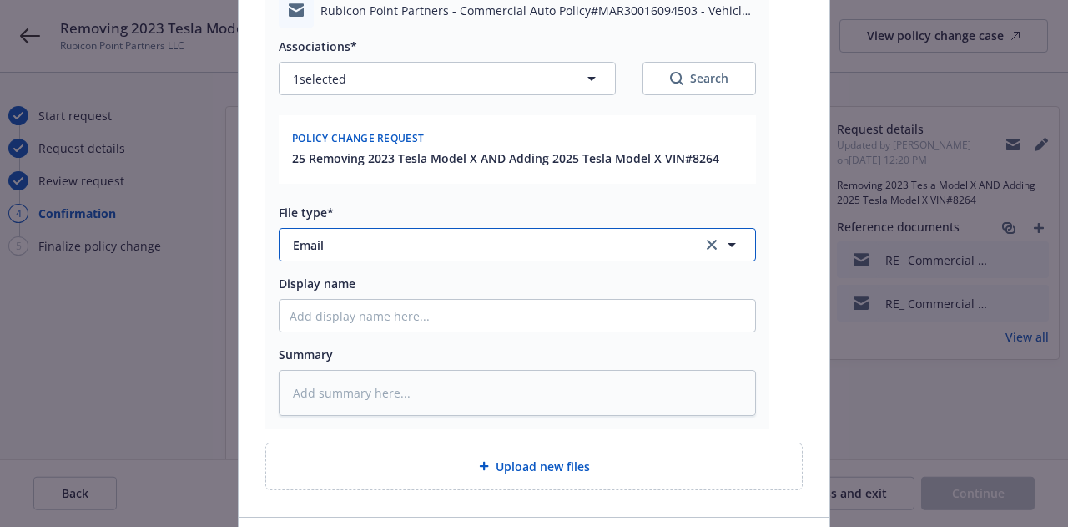
click at [505, 254] on button "Email" at bounding box center [517, 244] width 477 height 33
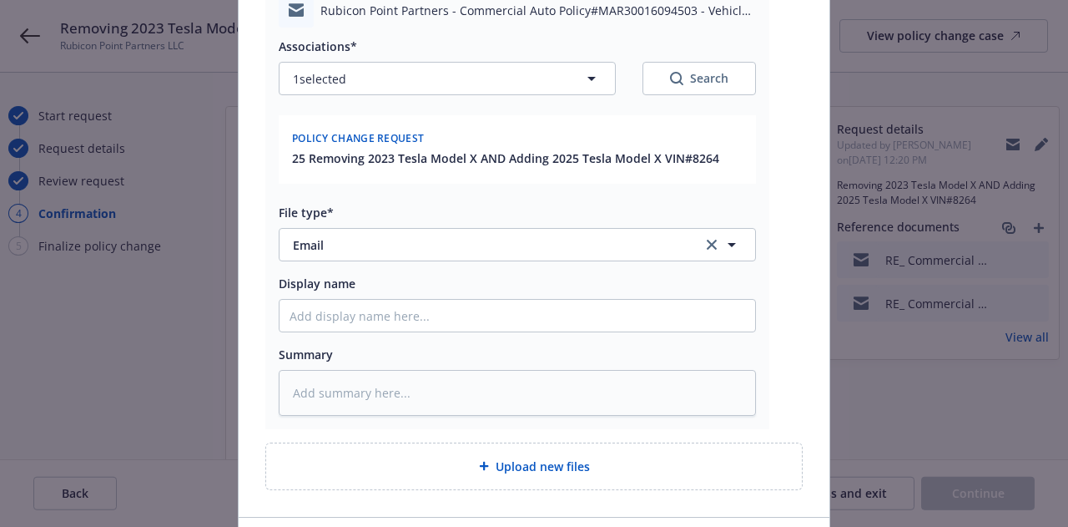
scroll to position [234, 172]
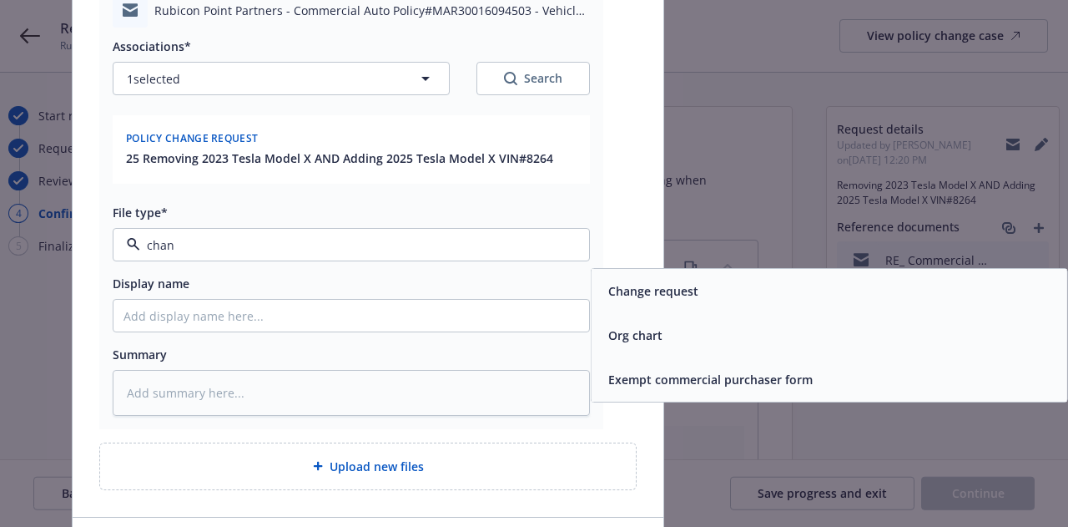
type input "[PERSON_NAME]"
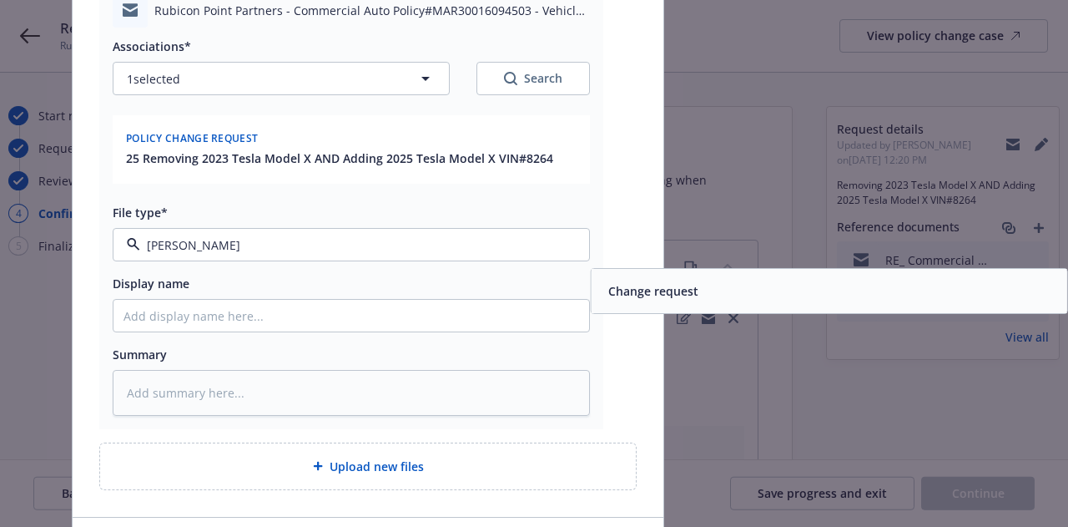
click at [654, 290] on span "Change request" at bounding box center [653, 291] width 90 height 18
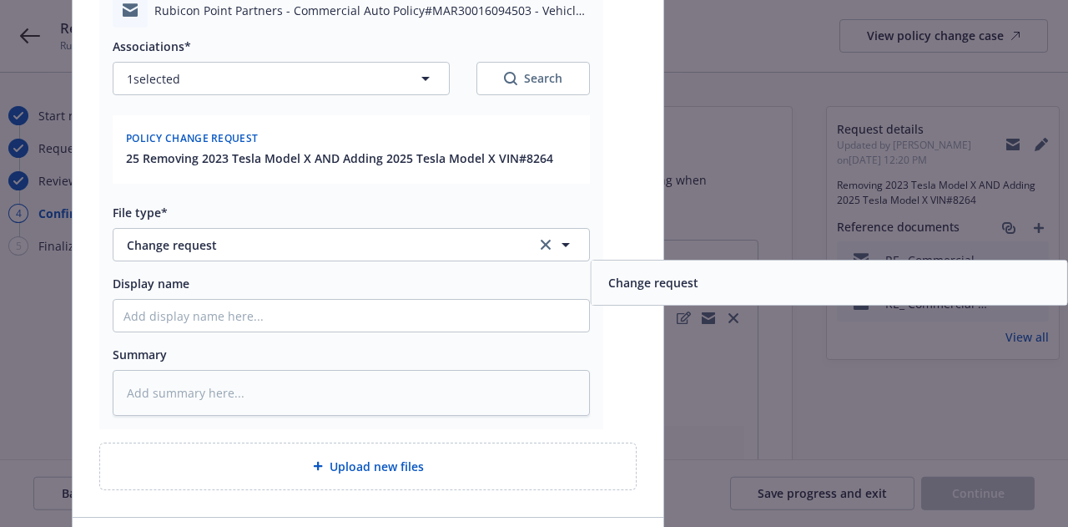
scroll to position [234, 0]
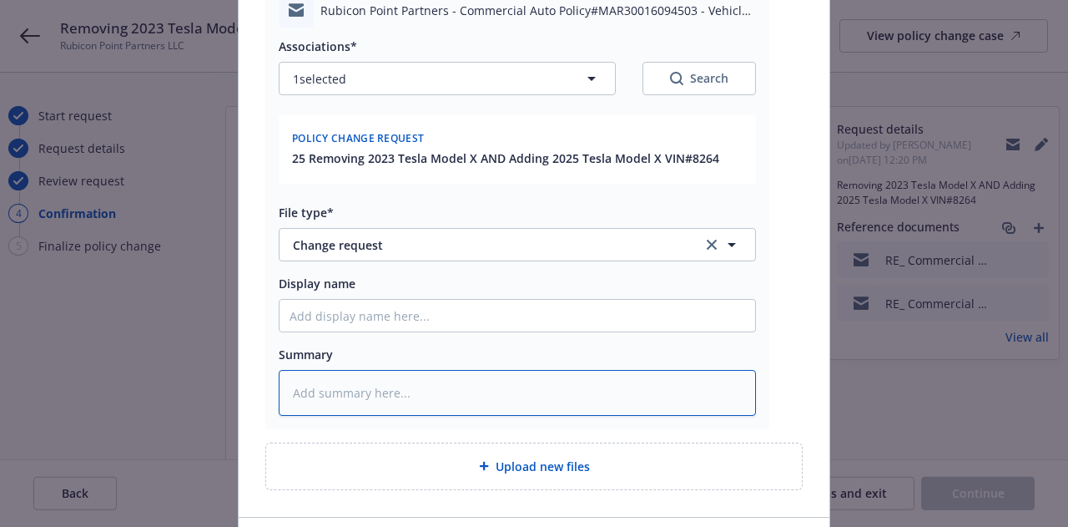
click at [379, 403] on textarea at bounding box center [517, 392] width 477 height 45
type textarea "x"
type textarea "C"
type textarea "x"
type textarea "Ch"
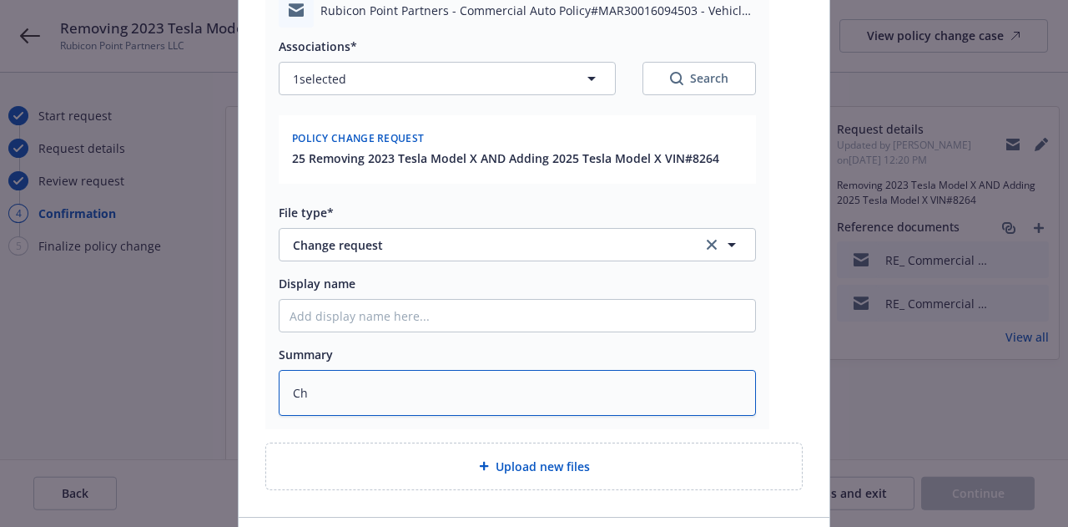
type textarea "x"
type textarea "[PERSON_NAME]"
type textarea "x"
type textarea "[PERSON_NAME]"
type textarea "x"
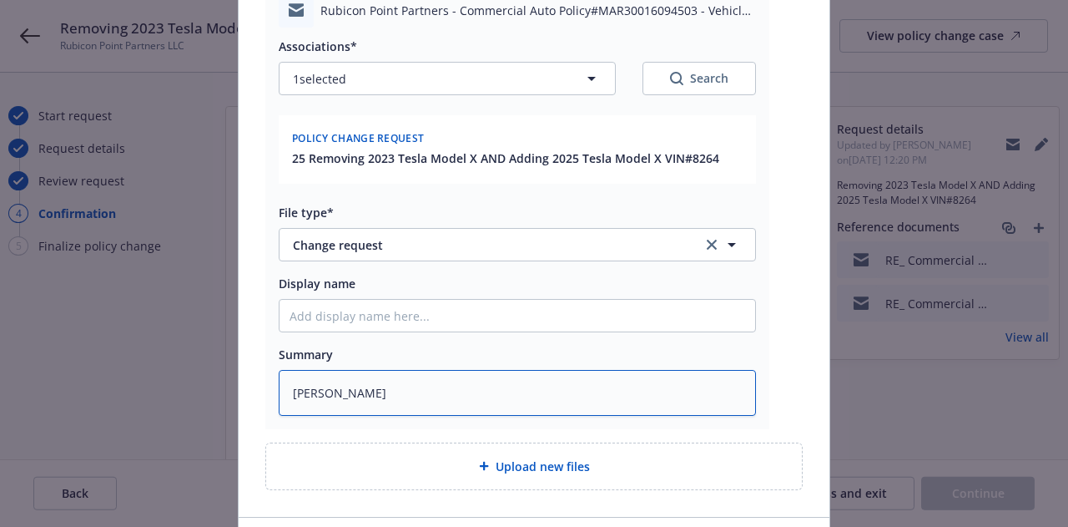
type textarea "Change"
type textarea "x"
type textarea "Change"
type textarea "x"
type textarea "Change re"
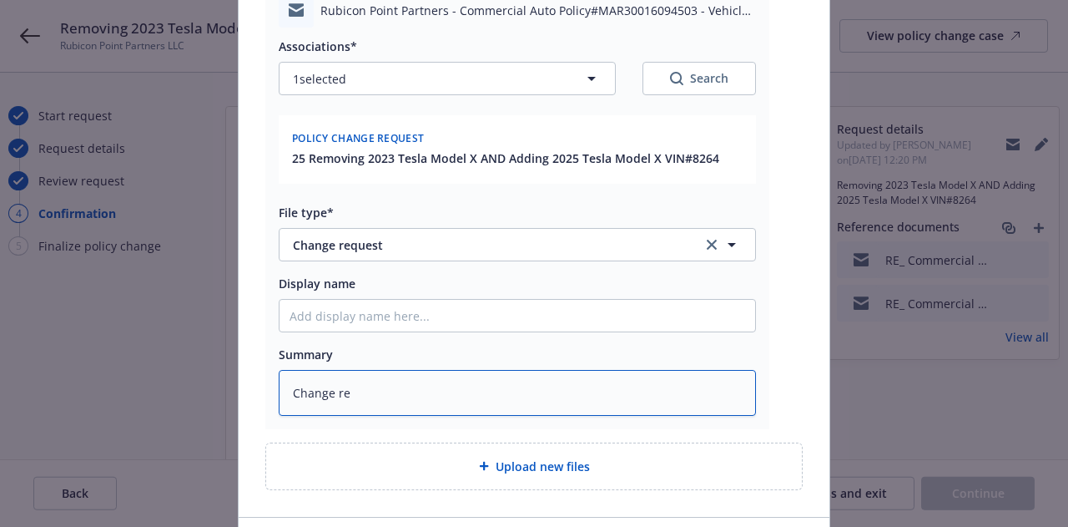
type textarea "x"
type textarea "Change req"
type textarea "x"
type textarea "Change requ"
type textarea "x"
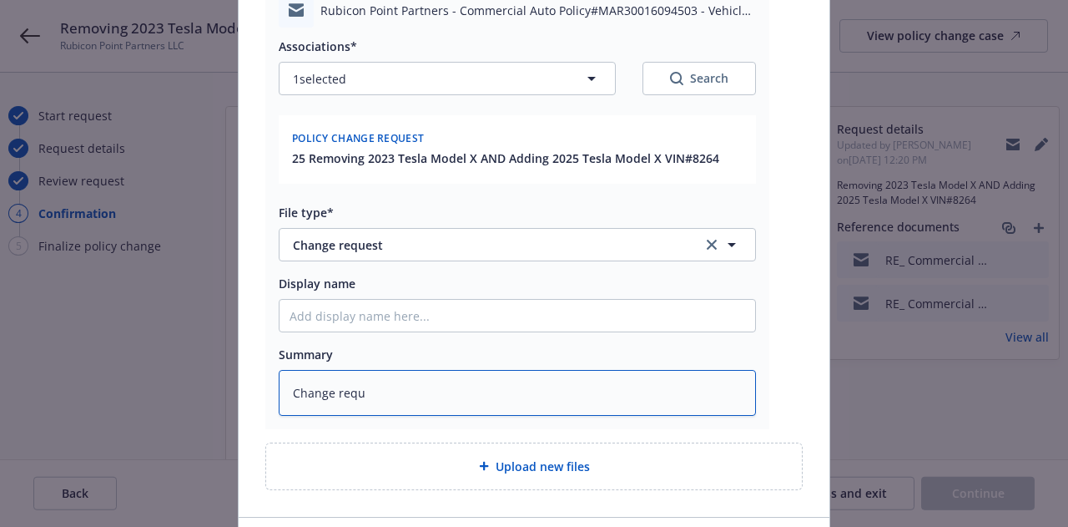
type textarea "Change reque"
type textarea "x"
type textarea "Change reques"
type textarea "x"
type textarea "Change request"
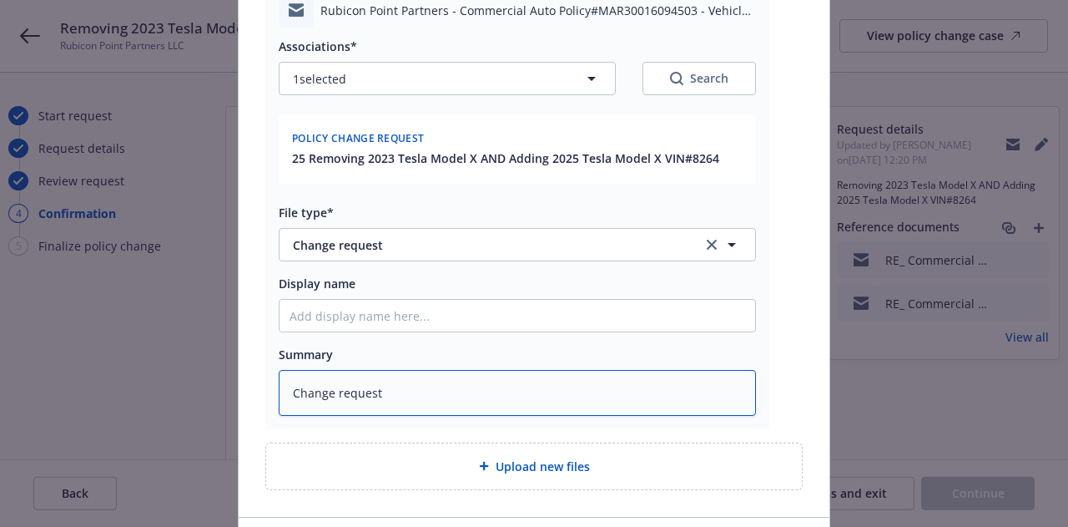
type textarea "x"
type textarea "Change request"
type textarea "x"
type textarea "Change request EM"
type textarea "x"
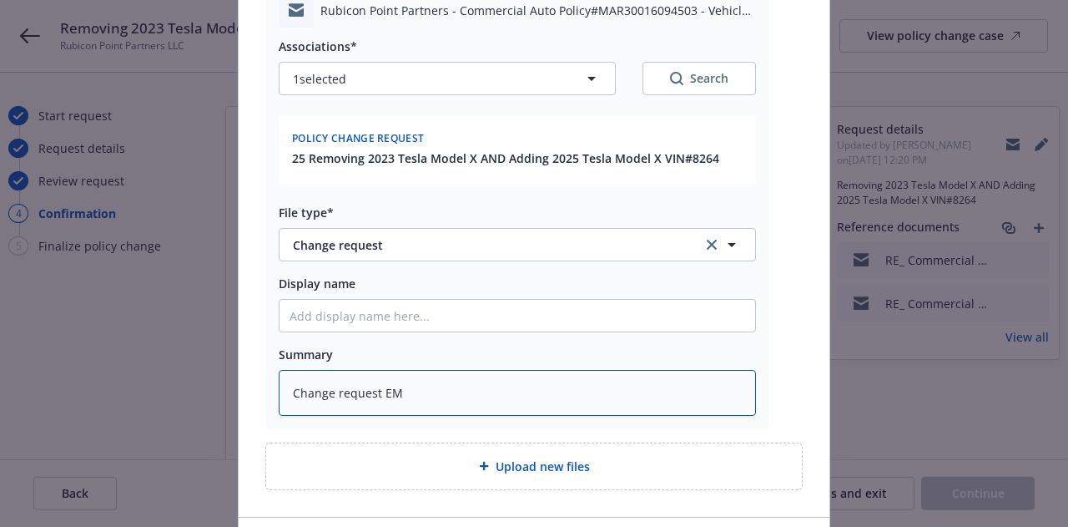
type textarea "Change request EMT"
type textarea "x"
type textarea "Change request EMT"
type textarea "x"
type textarea "Change request EMT i"
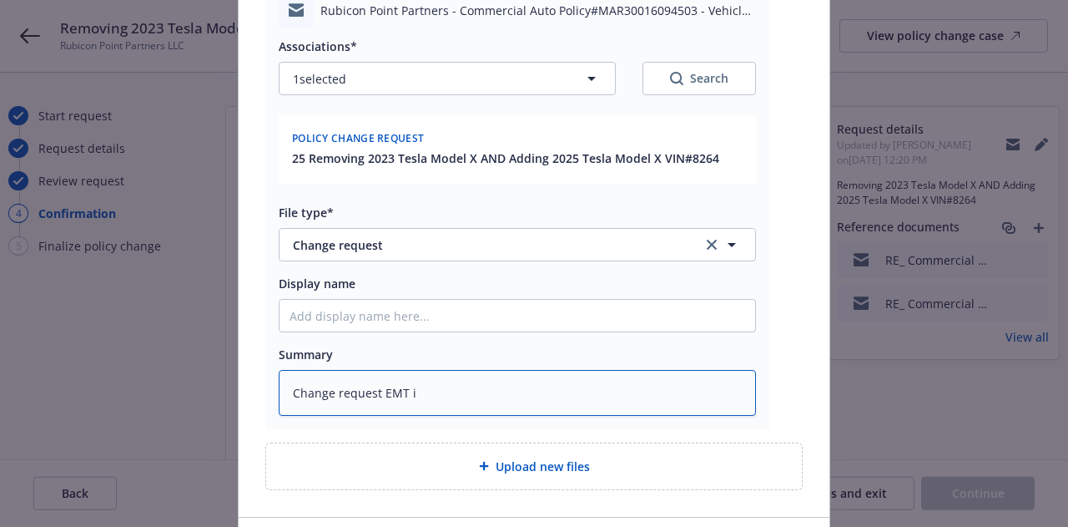
type textarea "x"
type textarea "Change request EMT U"
type textarea "x"
type textarea "Change request EMT UW"
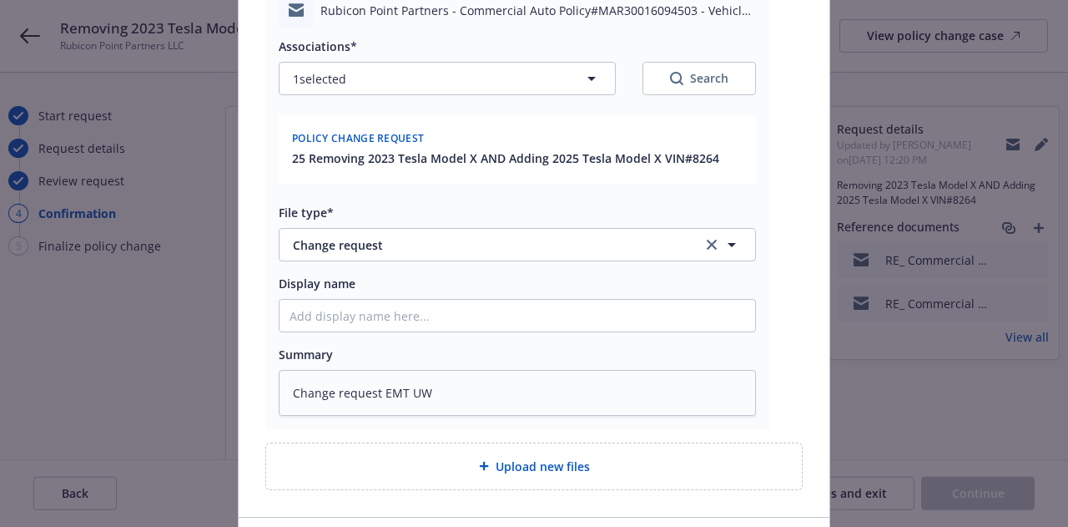
scroll to position [350, 0]
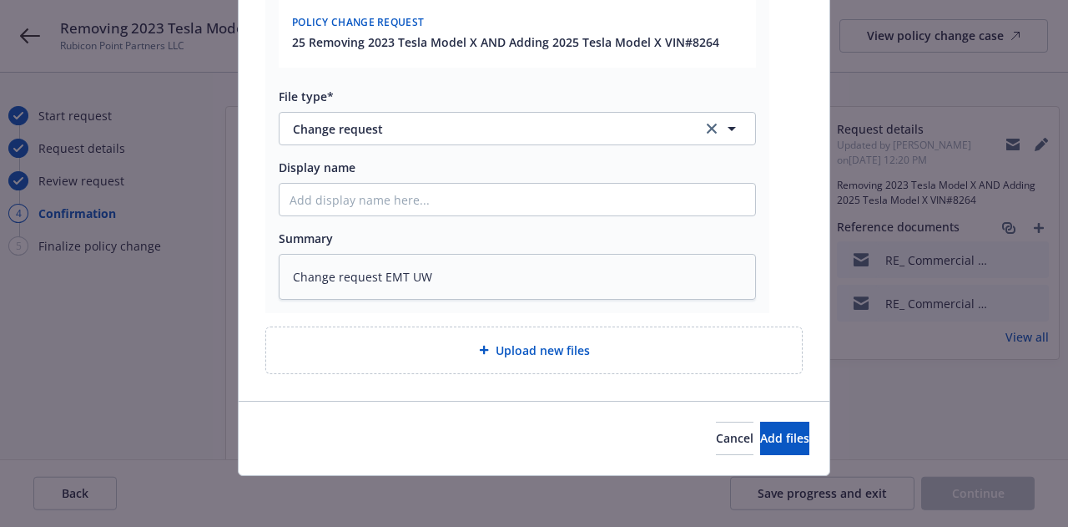
click at [768, 418] on div "Cancel Add files" at bounding box center [534, 438] width 591 height 74
click at [779, 443] on button "Add files" at bounding box center [784, 437] width 49 height 33
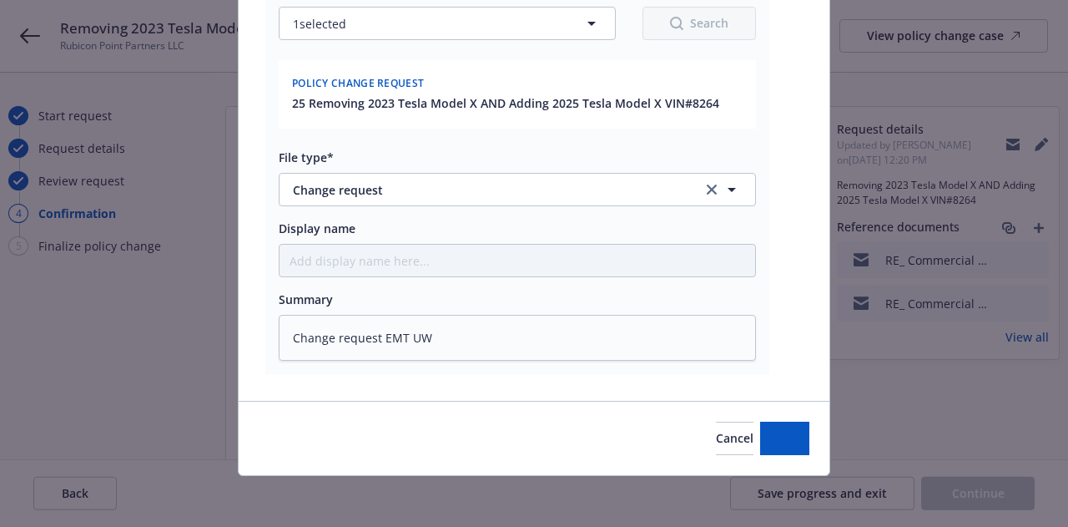
type textarea "x"
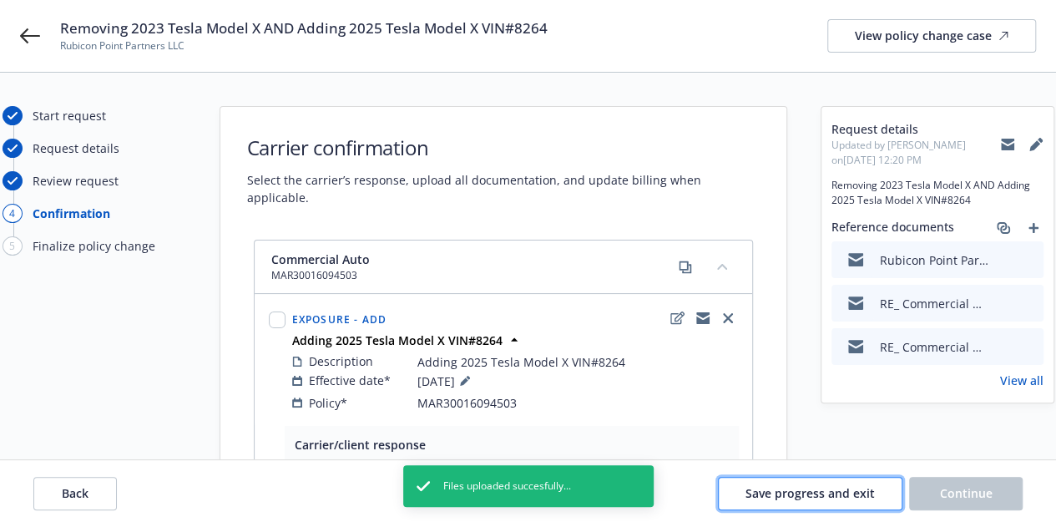
click at [827, 495] on span "Save progress and exit" at bounding box center [809, 493] width 129 height 16
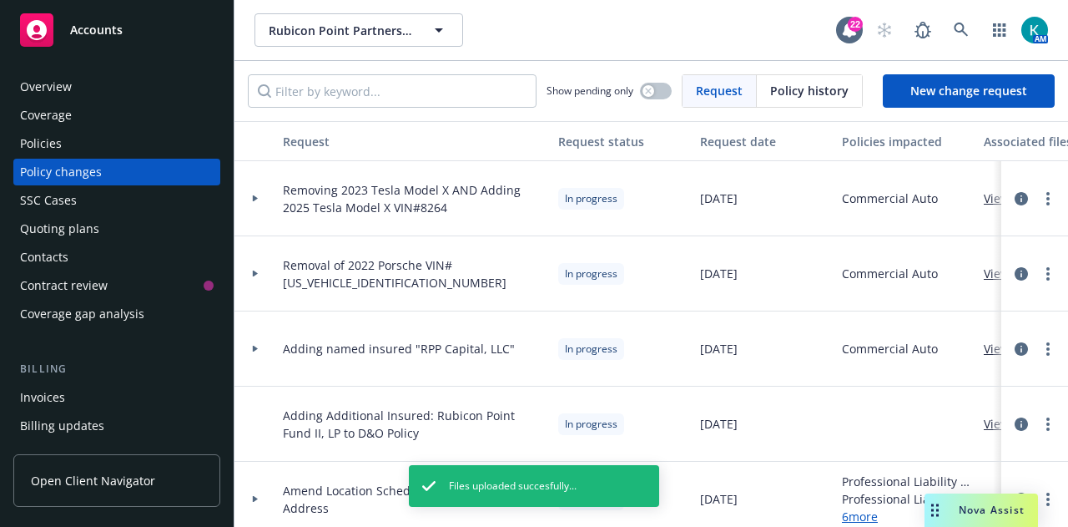
click at [130, 13] on div "Accounts" at bounding box center [117, 29] width 194 height 33
